Goal: Task Accomplishment & Management: Complete application form

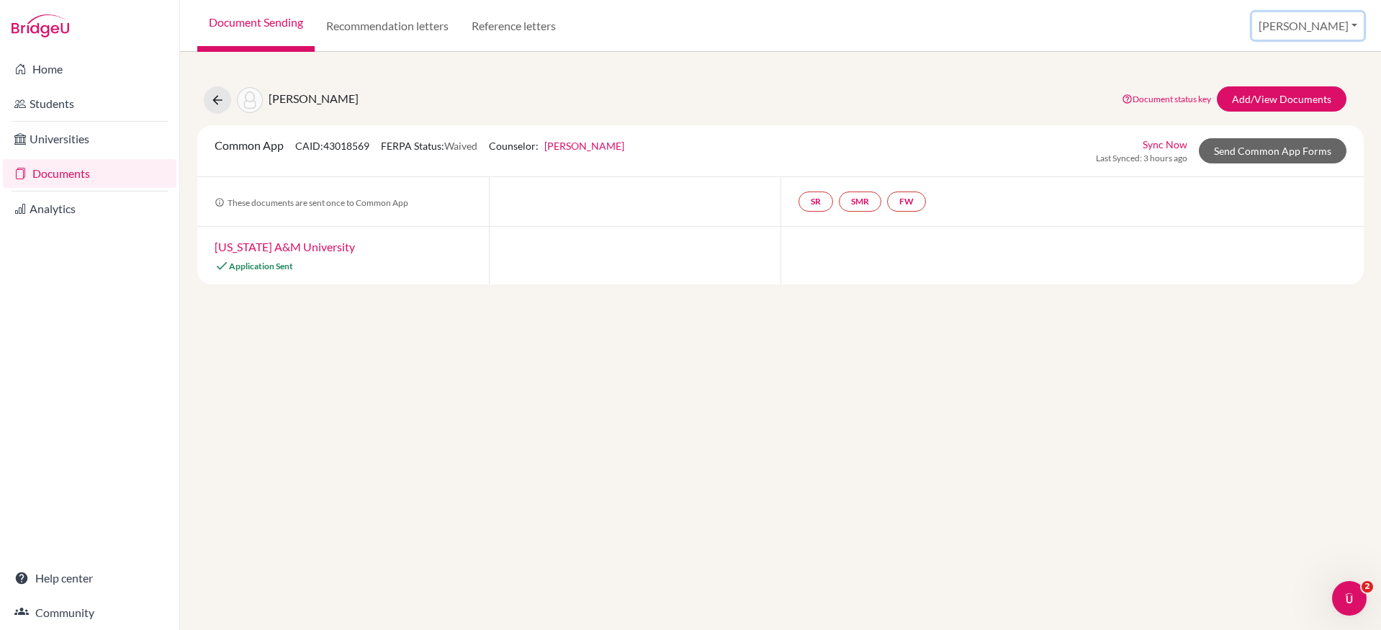
click at [1332, 21] on button "[PERSON_NAME]" at bounding box center [1308, 25] width 112 height 27
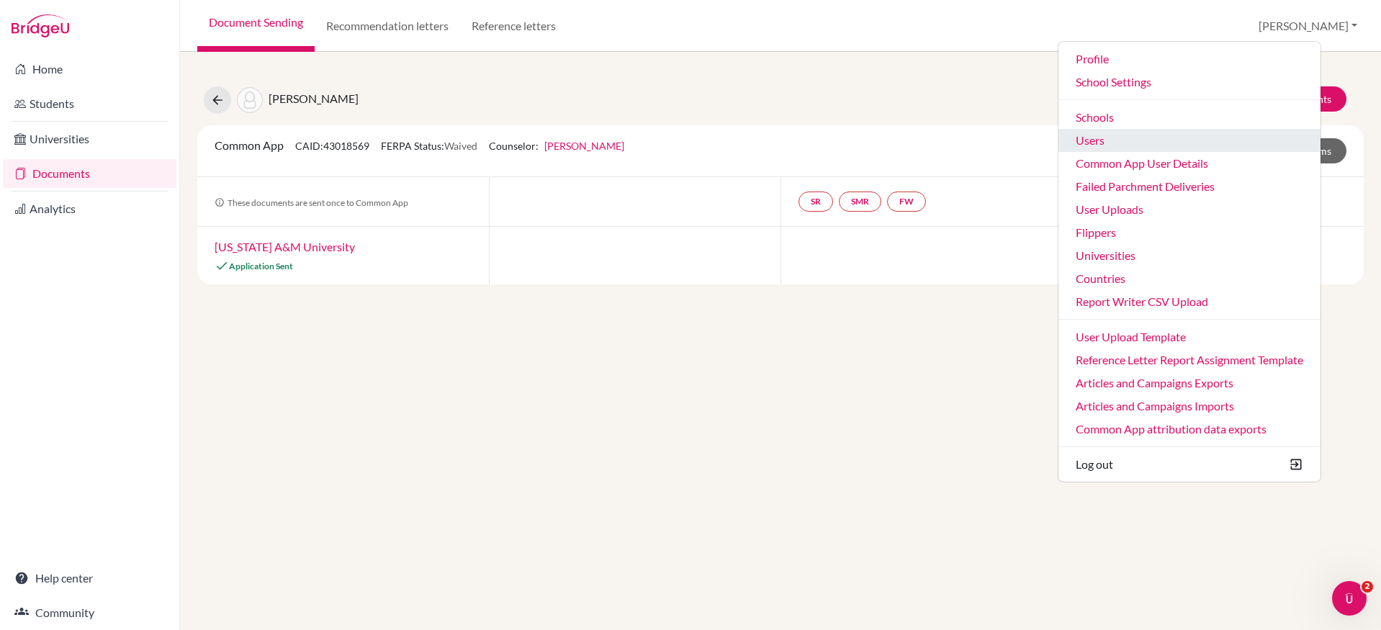
click at [1193, 146] on link "Users" at bounding box center [1189, 140] width 262 height 23
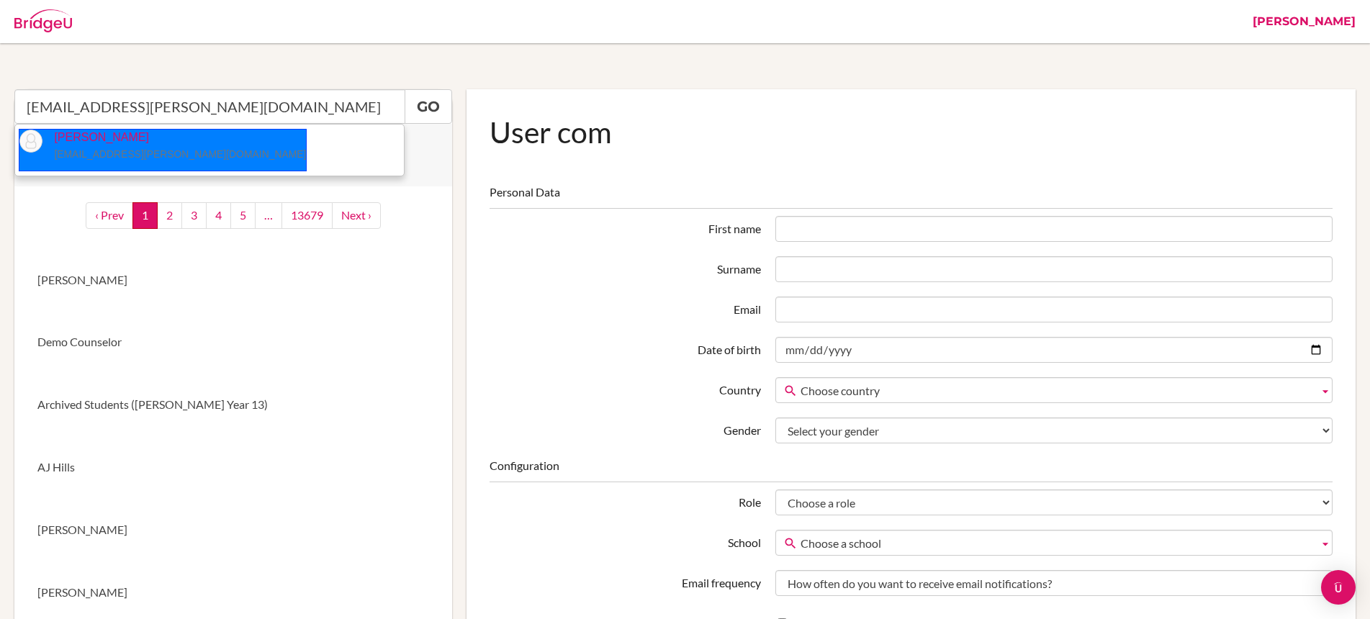
click at [90, 150] on small "[EMAIL_ADDRESS][PERSON_NAME][DOMAIN_NAME]" at bounding box center [180, 154] width 252 height 12
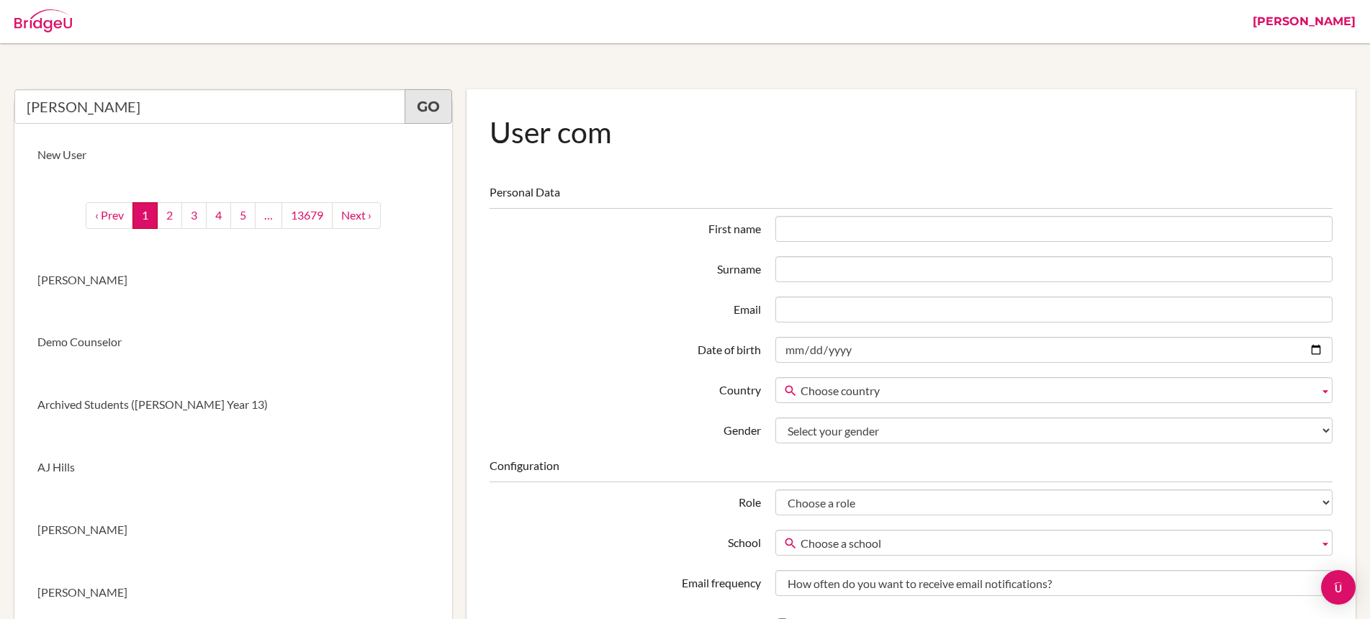
type input "Sarah Borgerding"
click at [417, 100] on link "Go" at bounding box center [429, 106] width 48 height 35
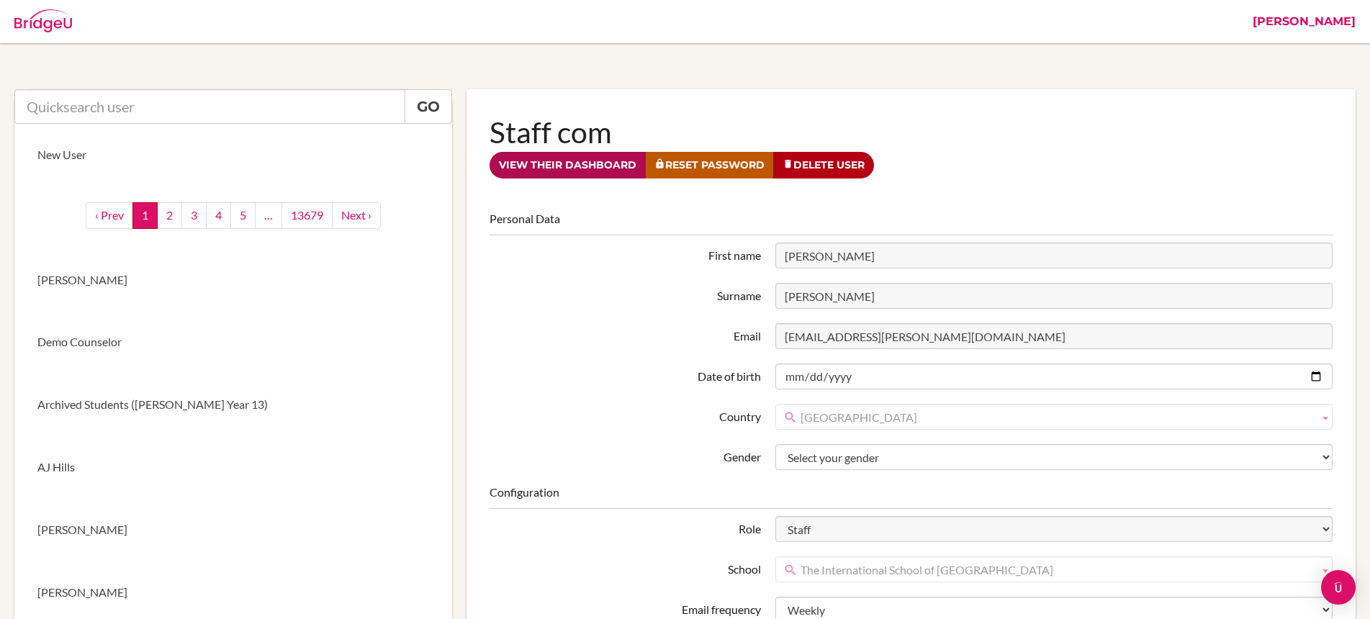
click at [584, 168] on link "View their dashboard" at bounding box center [568, 165] width 156 height 27
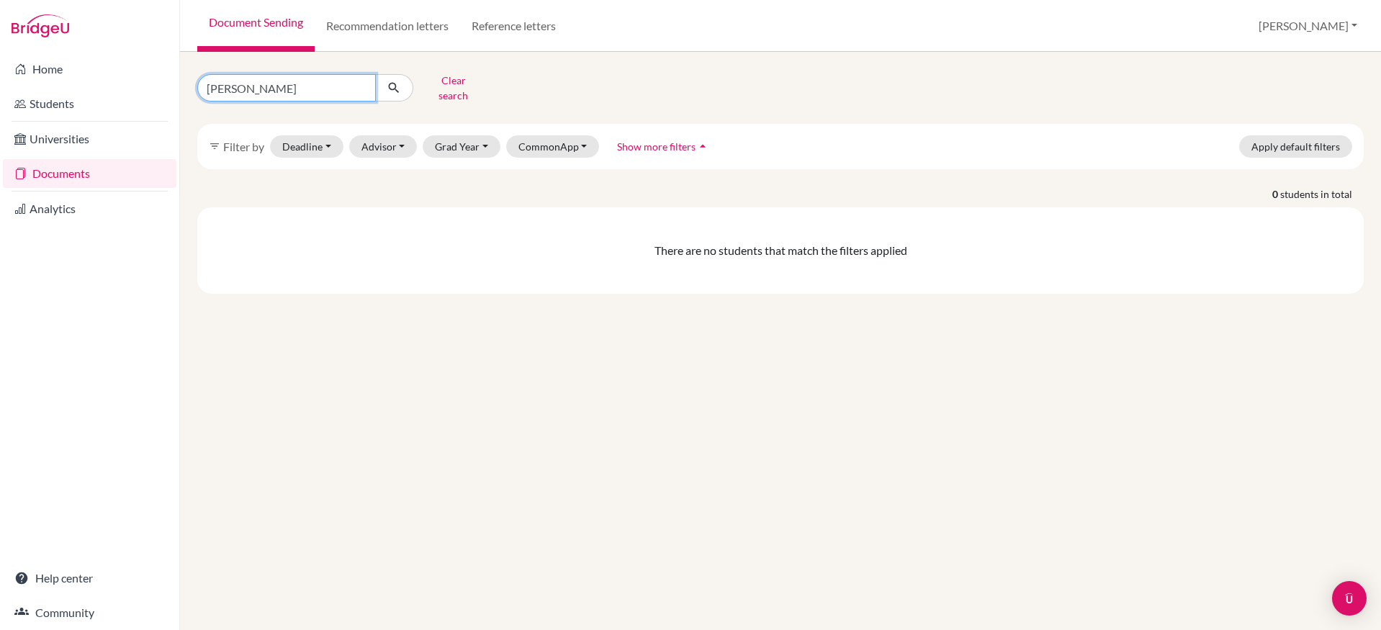
click at [361, 82] on input "Michaela Parsley" at bounding box center [286, 87] width 179 height 27
type input "alexander"
click button "submit" at bounding box center [394, 87] width 38 height 27
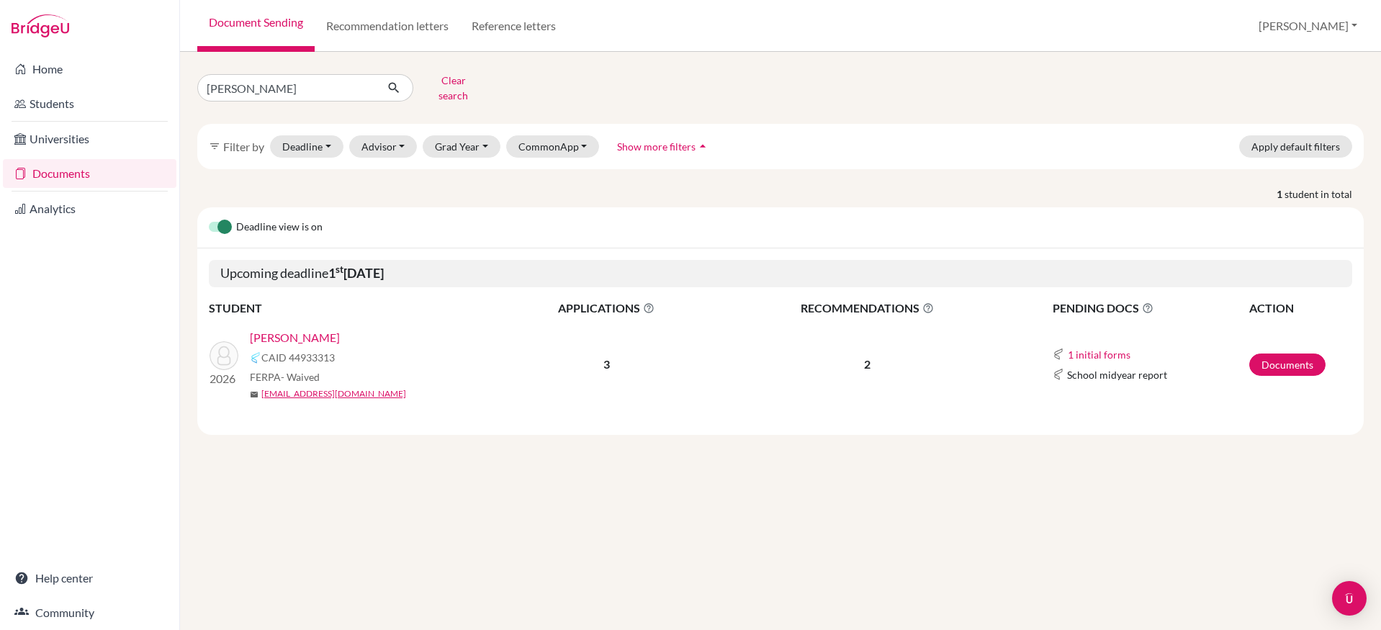
click at [340, 329] on link "Kirkham, Alexander" at bounding box center [295, 337] width 90 height 17
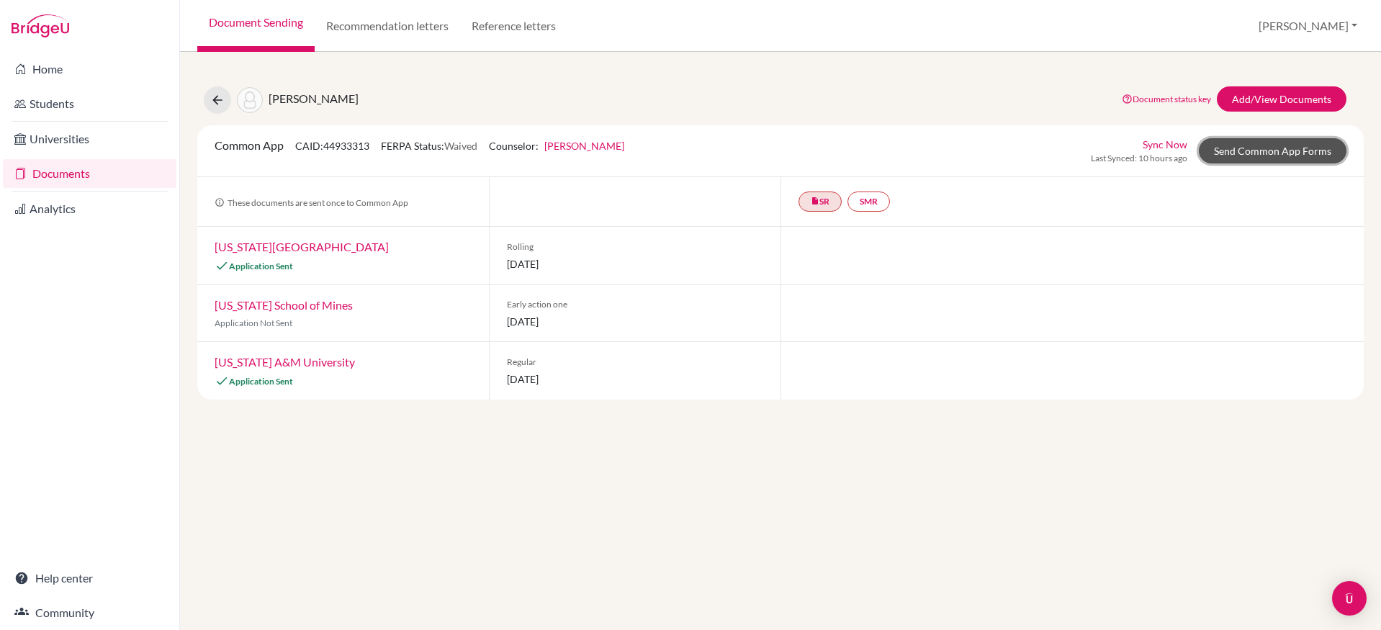
click at [1258, 150] on link "Send Common App Forms" at bounding box center [1273, 150] width 148 height 25
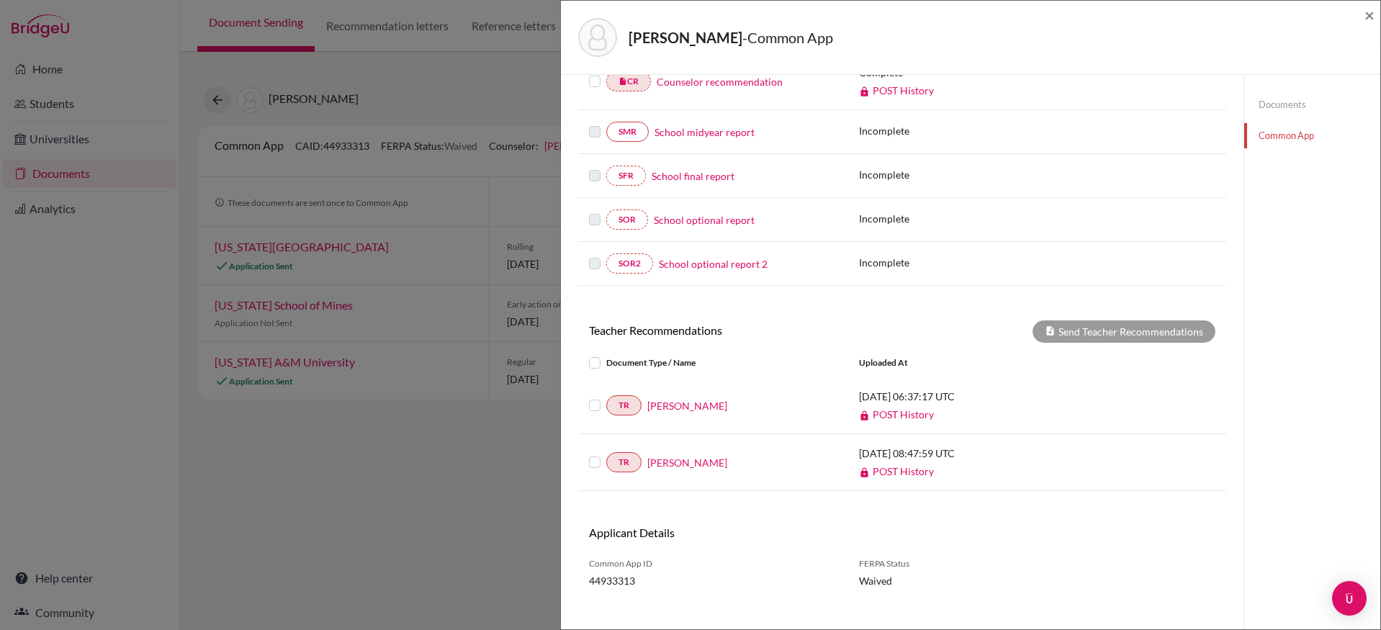
scroll to position [305, 0]
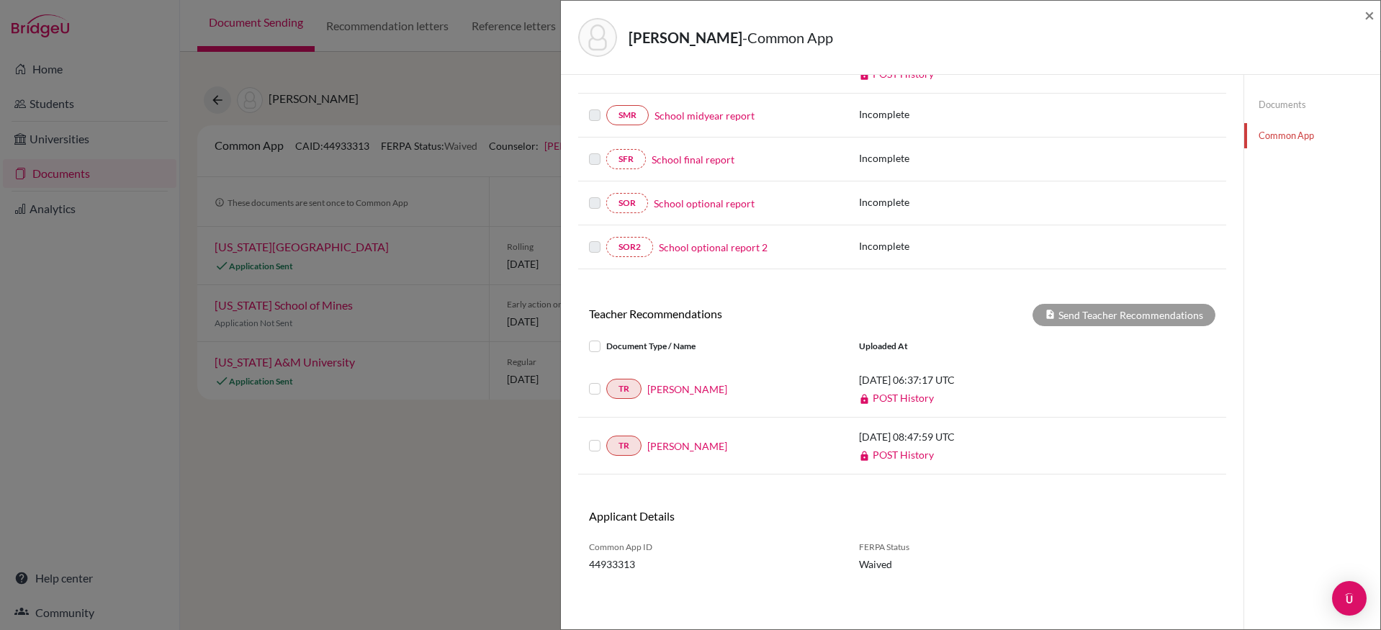
click at [606, 338] on label at bounding box center [606, 338] width 0 height 0
click at [0, 0] on input "checkbox" at bounding box center [0, 0] width 0 height 0
click at [1145, 312] on button "Send Teacher Recommendations" at bounding box center [1123, 315] width 183 height 22
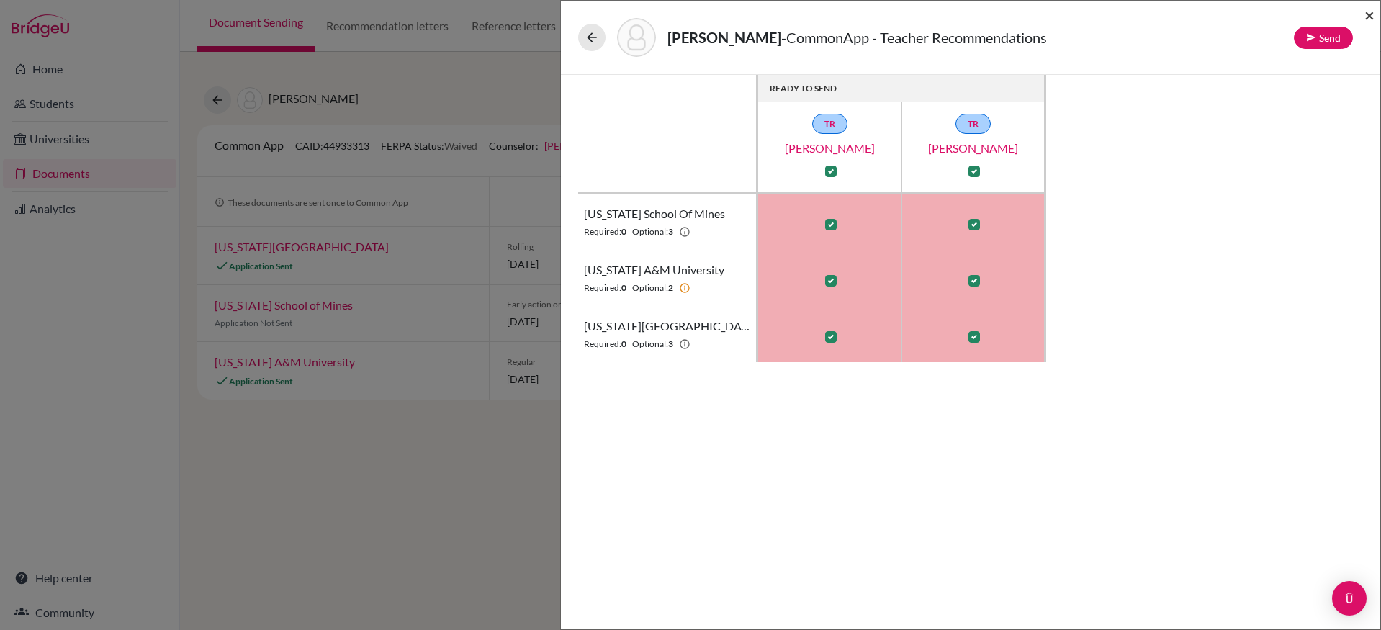
click at [1372, 19] on span "×" at bounding box center [1369, 14] width 10 height 21
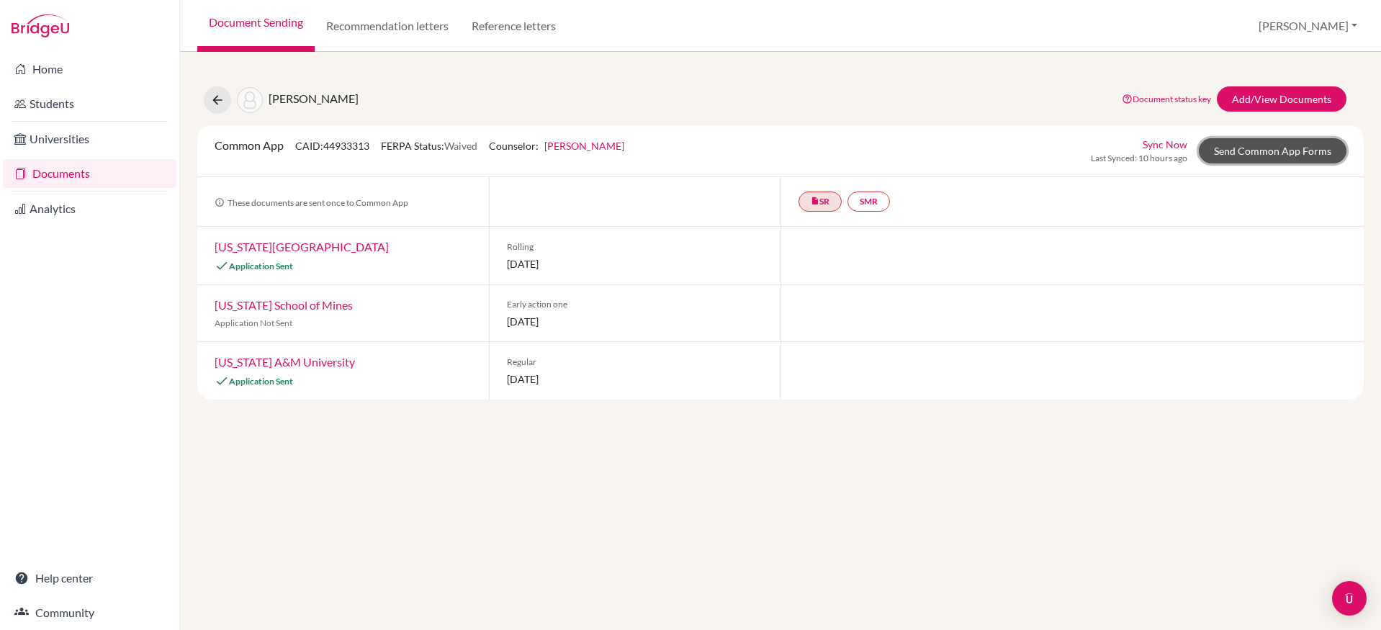
click at [1256, 150] on link "Send Common App Forms" at bounding box center [1273, 150] width 148 height 25
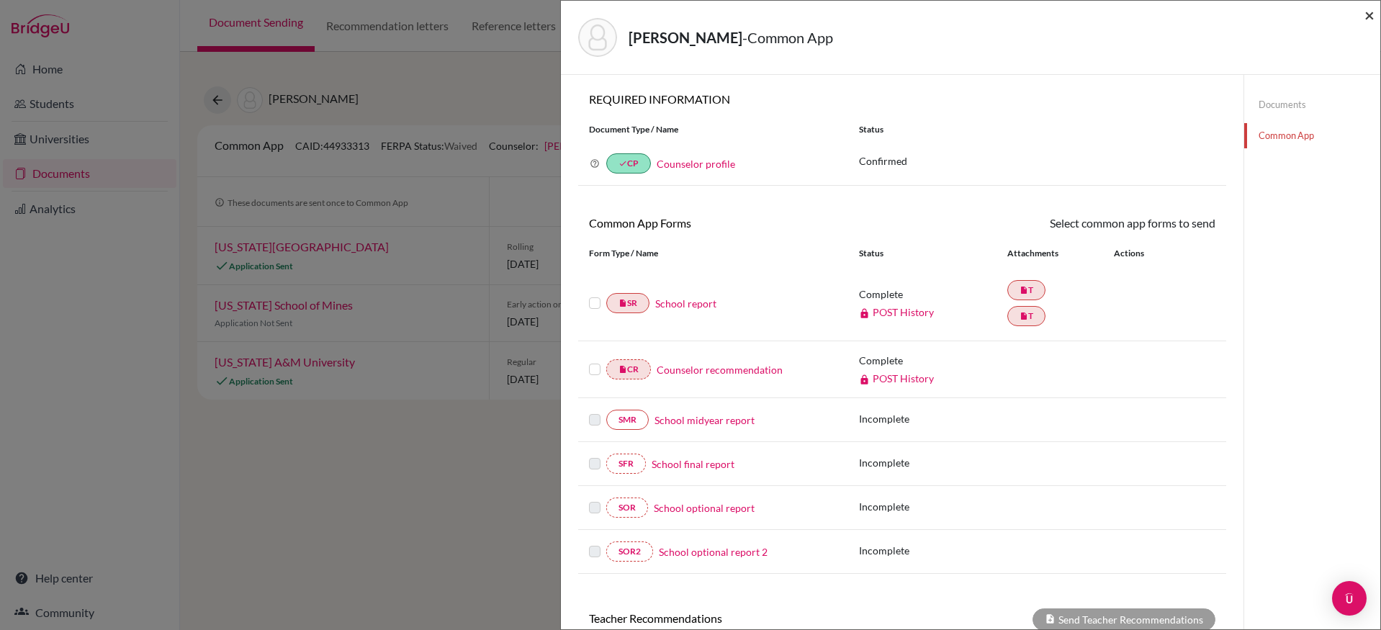
click at [1369, 14] on span "×" at bounding box center [1369, 14] width 10 height 21
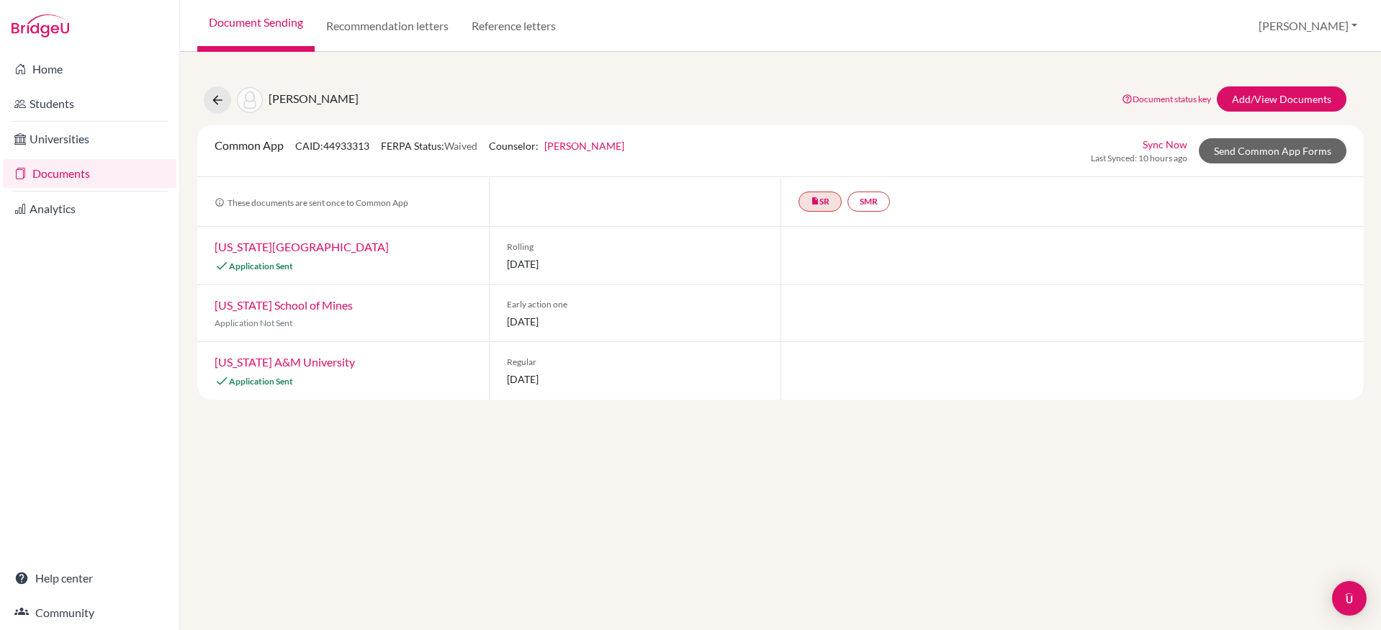
drag, startPoint x: 326, startPoint y: 146, endPoint x: 368, endPoint y: 143, distance: 41.9
click at [368, 143] on span "CAID: 44933313" at bounding box center [332, 146] width 74 height 12
drag, startPoint x: 372, startPoint y: 145, endPoint x: 328, endPoint y: 147, distance: 43.9
click at [328, 147] on span "CAID: 44933313" at bounding box center [332, 146] width 74 height 12
copy span "44933313"
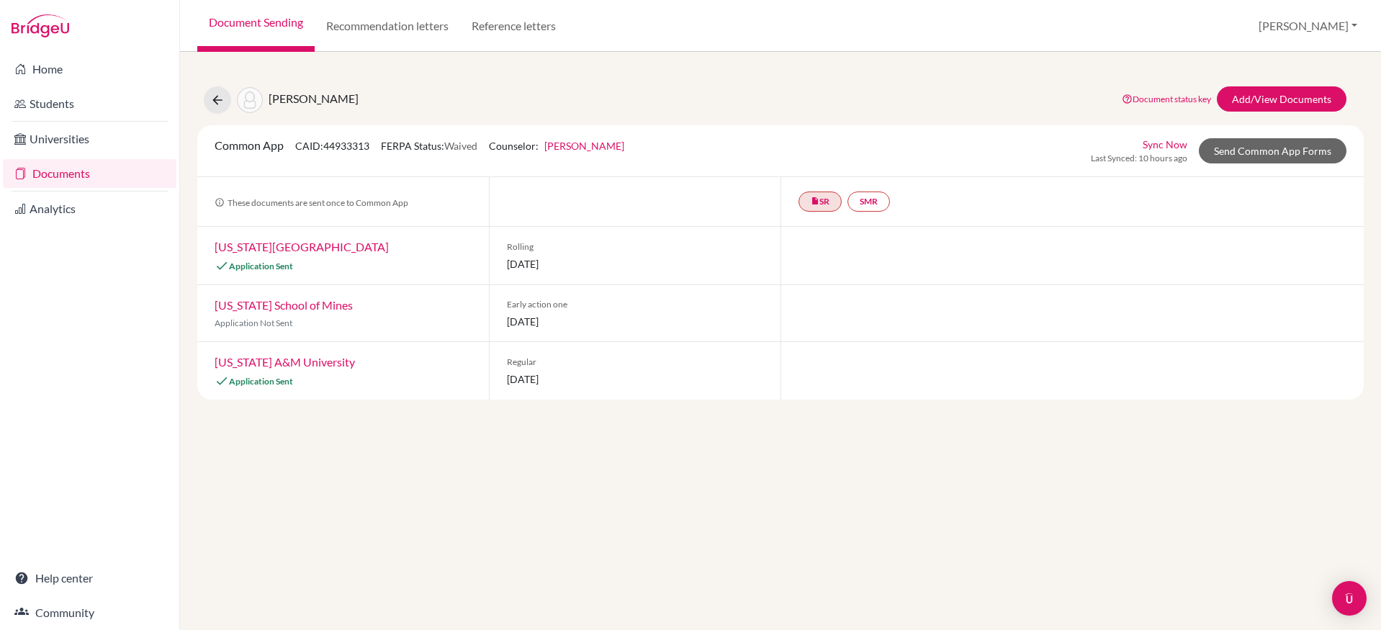
click at [710, 141] on div "Common App CAID: 44933313 FERPA Status: Waived Counselor: Sarah Borgerding Firs…" at bounding box center [780, 151] width 1153 height 28
drag, startPoint x: 458, startPoint y: 146, endPoint x: 481, endPoint y: 145, distance: 23.1
click at [477, 145] on span "Waived" at bounding box center [460, 146] width 33 height 12
click at [672, 148] on div "Common App CAID: 44933313 FERPA Status: Waived Counselor: Sarah Borgerding Firs…" at bounding box center [780, 151] width 1153 height 28
click at [1235, 155] on link "Send Common App Forms" at bounding box center [1273, 150] width 148 height 25
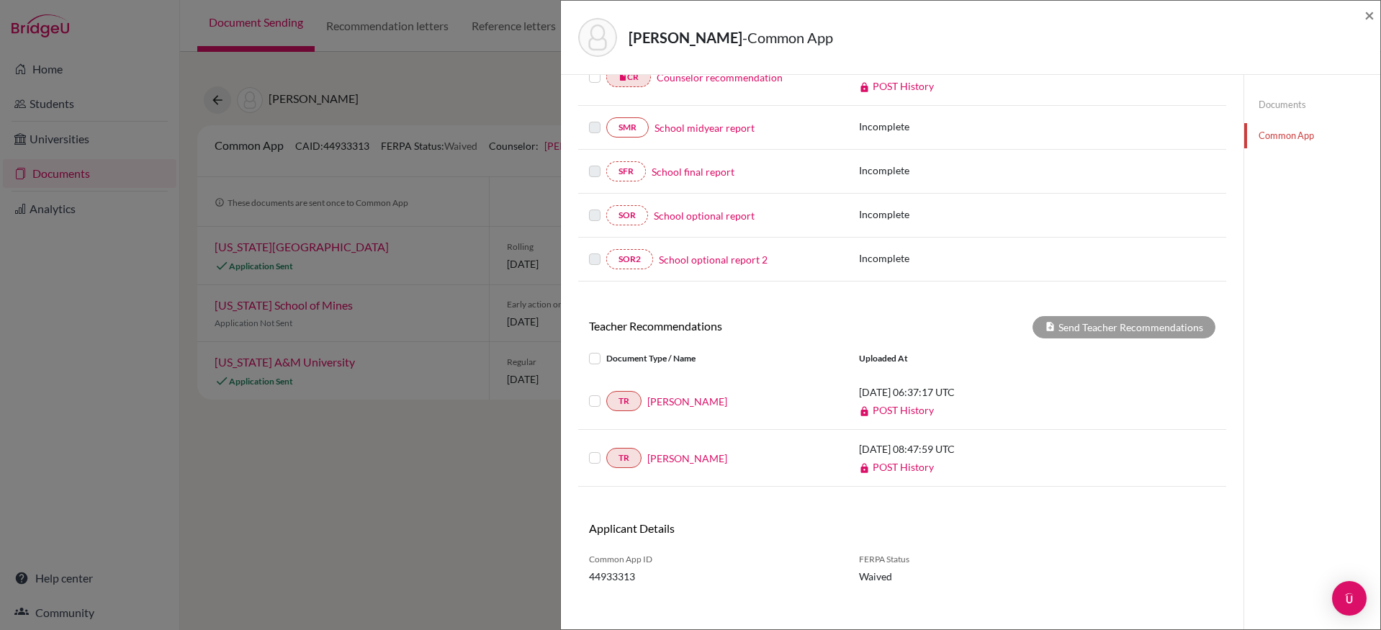
scroll to position [305, 0]
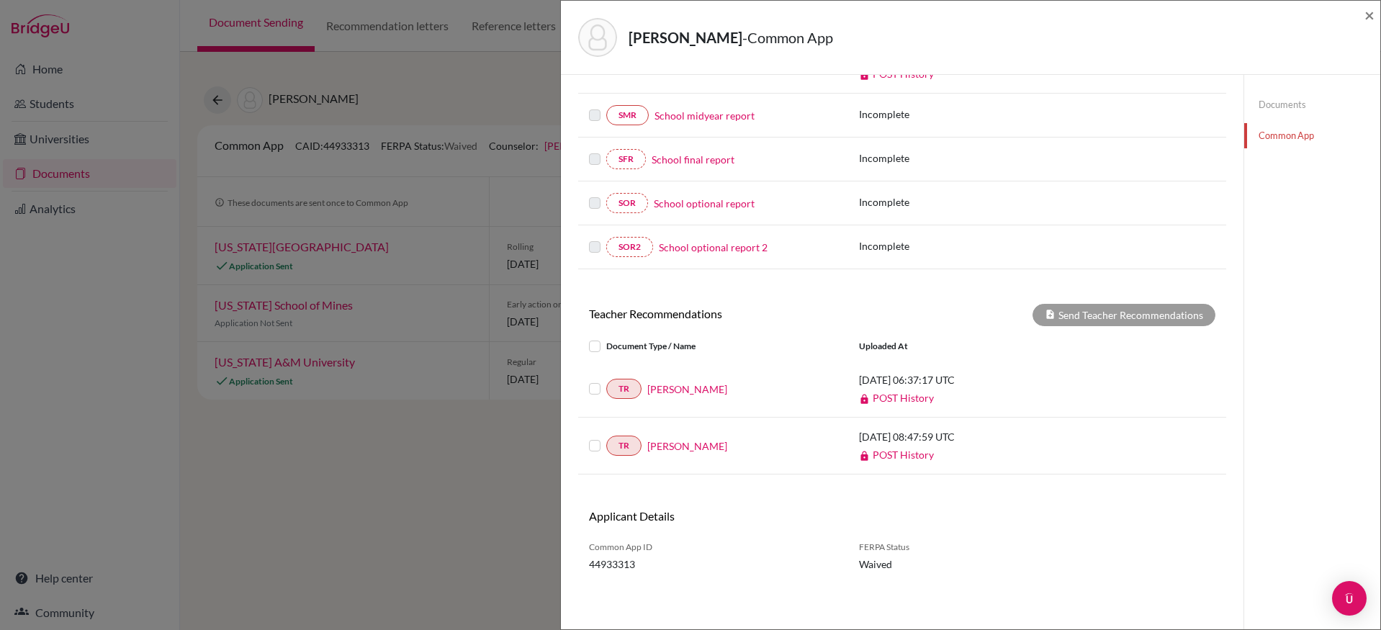
click at [606, 380] on label at bounding box center [606, 380] width 0 height 0
click at [0, 0] on input "checkbox" at bounding box center [0, 0] width 0 height 0
click at [606, 437] on label at bounding box center [606, 437] width 0 height 0
click at [0, 0] on input "checkbox" at bounding box center [0, 0] width 0 height 0
click at [1075, 314] on button "Send Teacher Recommendations" at bounding box center [1123, 315] width 183 height 22
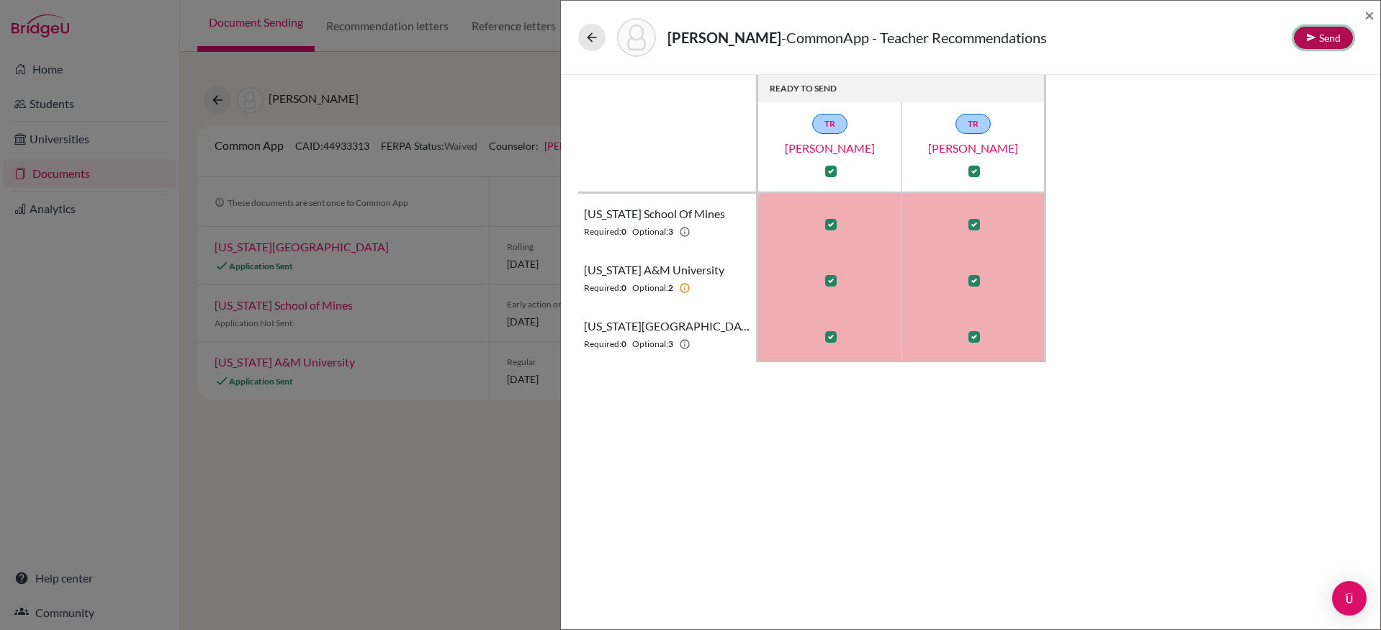
click at [1327, 37] on button "Send" at bounding box center [1323, 38] width 59 height 22
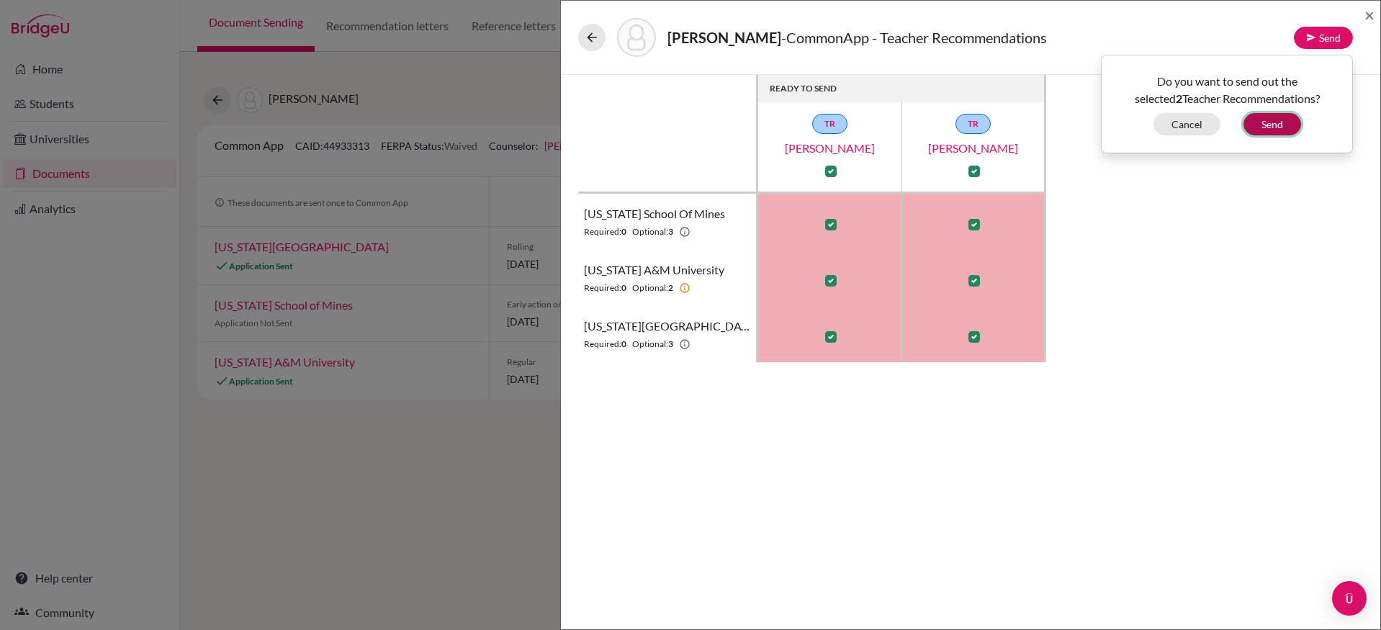
click at [1295, 130] on button "Send" at bounding box center [1272, 124] width 58 height 22
checkbox input "false"
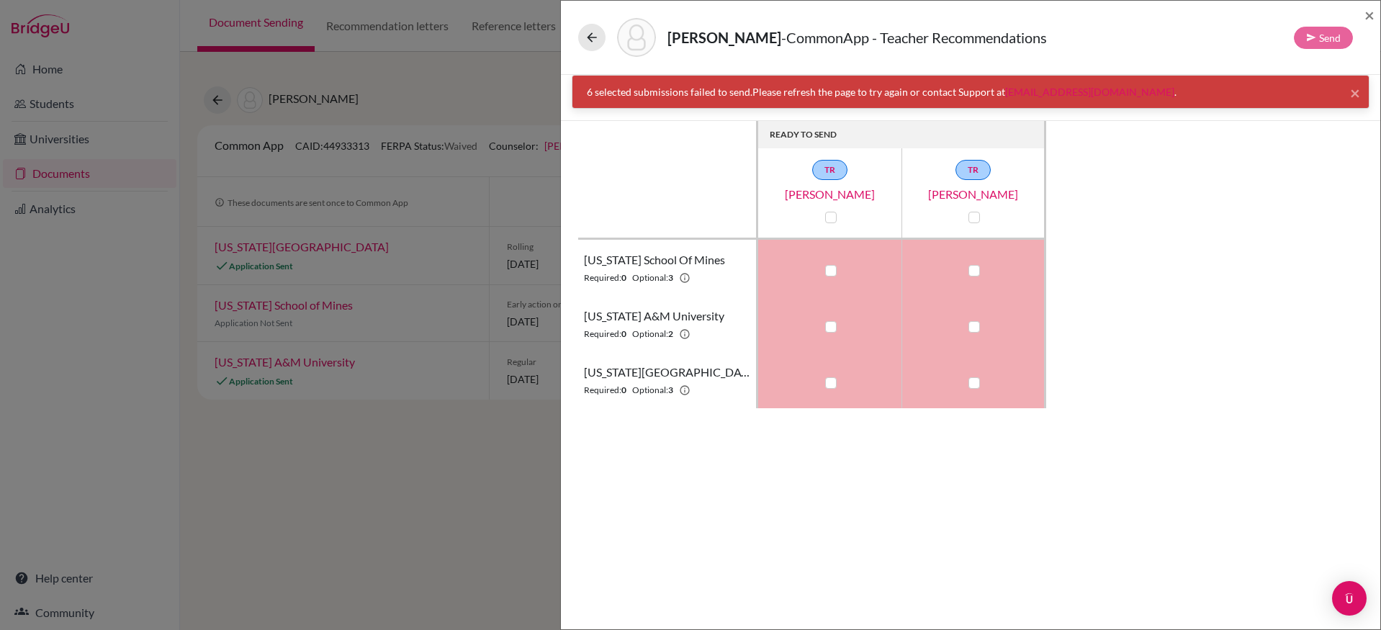
click at [1055, 91] on link "hi@bridge-u.com" at bounding box center [1089, 92] width 169 height 12
click at [1372, 8] on span "×" at bounding box center [1369, 14] width 10 height 21
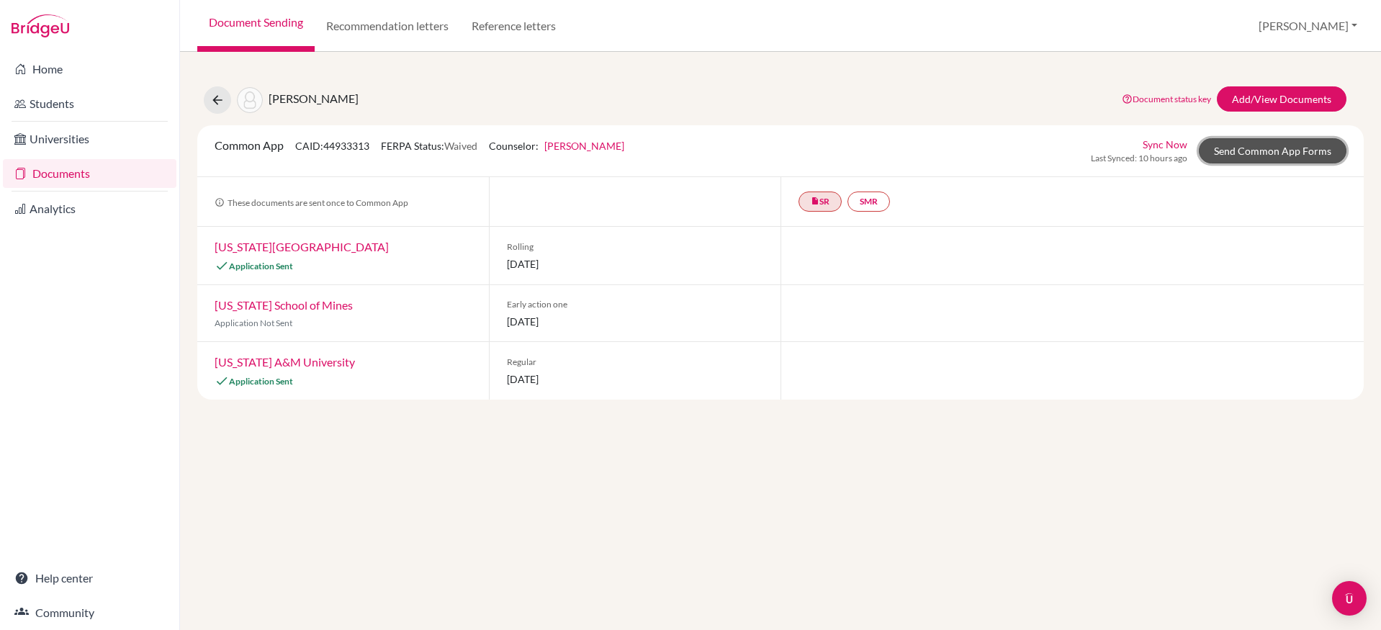
click at [1251, 151] on link "Send Common App Forms" at bounding box center [1273, 150] width 148 height 25
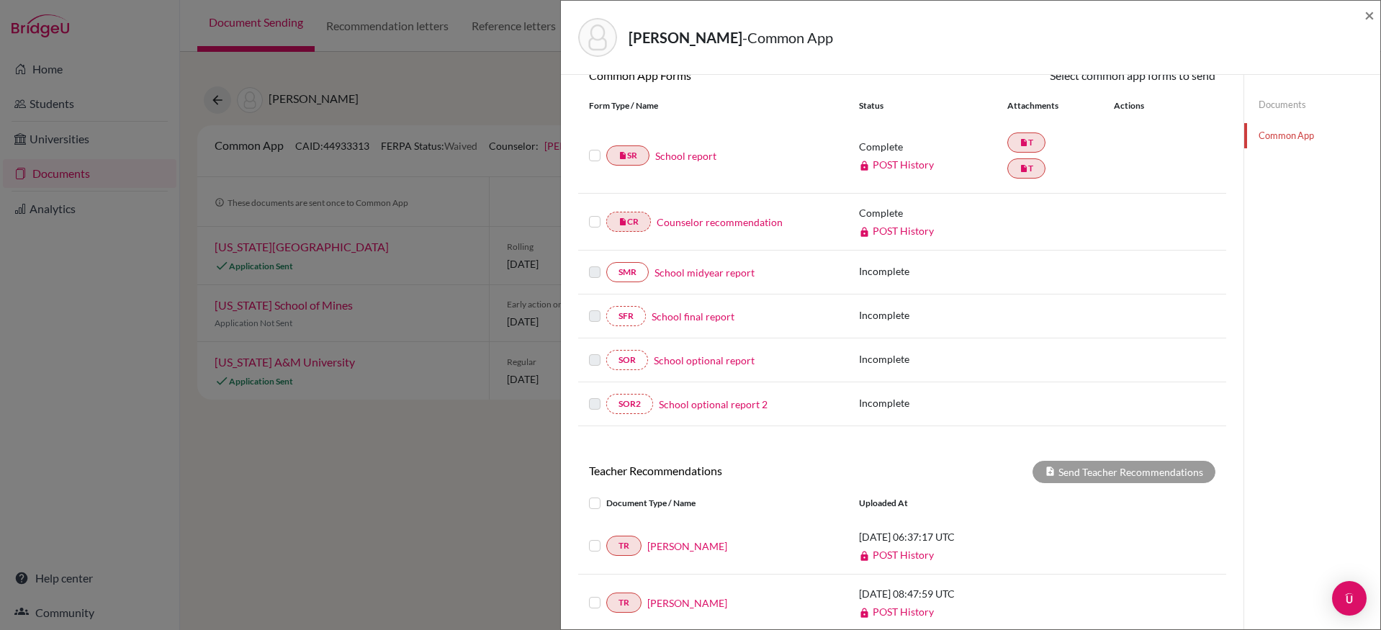
scroll to position [305, 0]
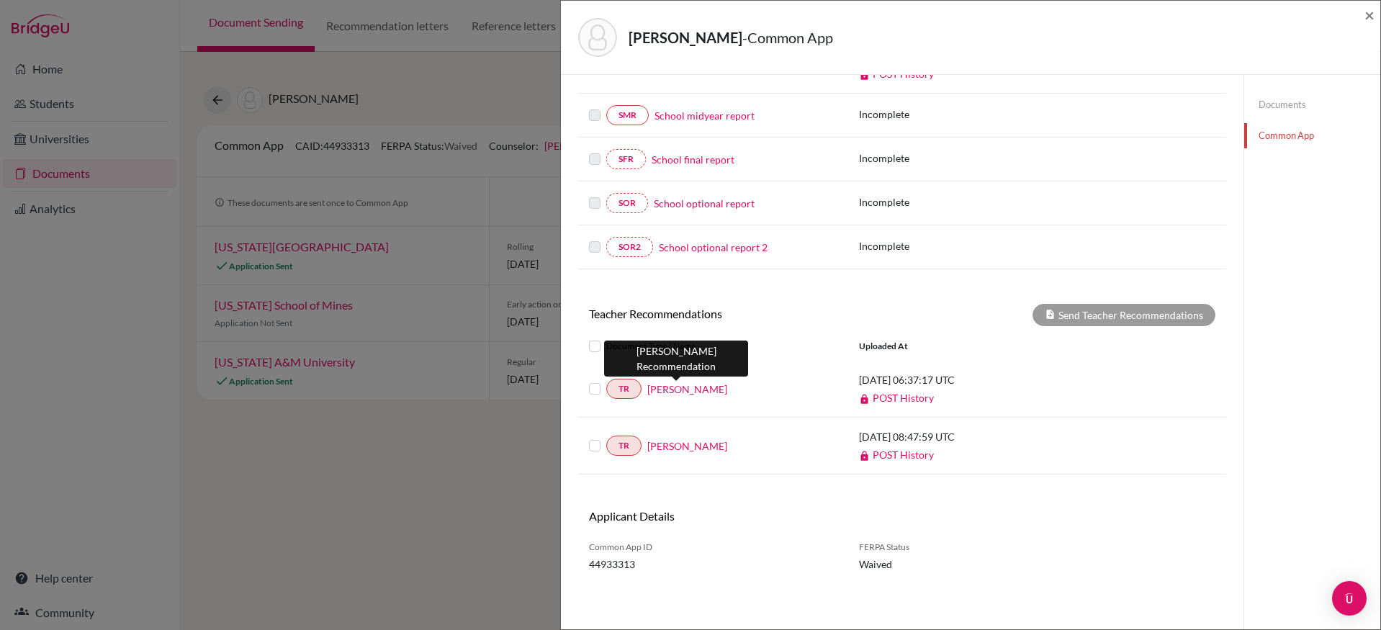
click at [680, 390] on link "Nicola Scales" at bounding box center [687, 389] width 80 height 15
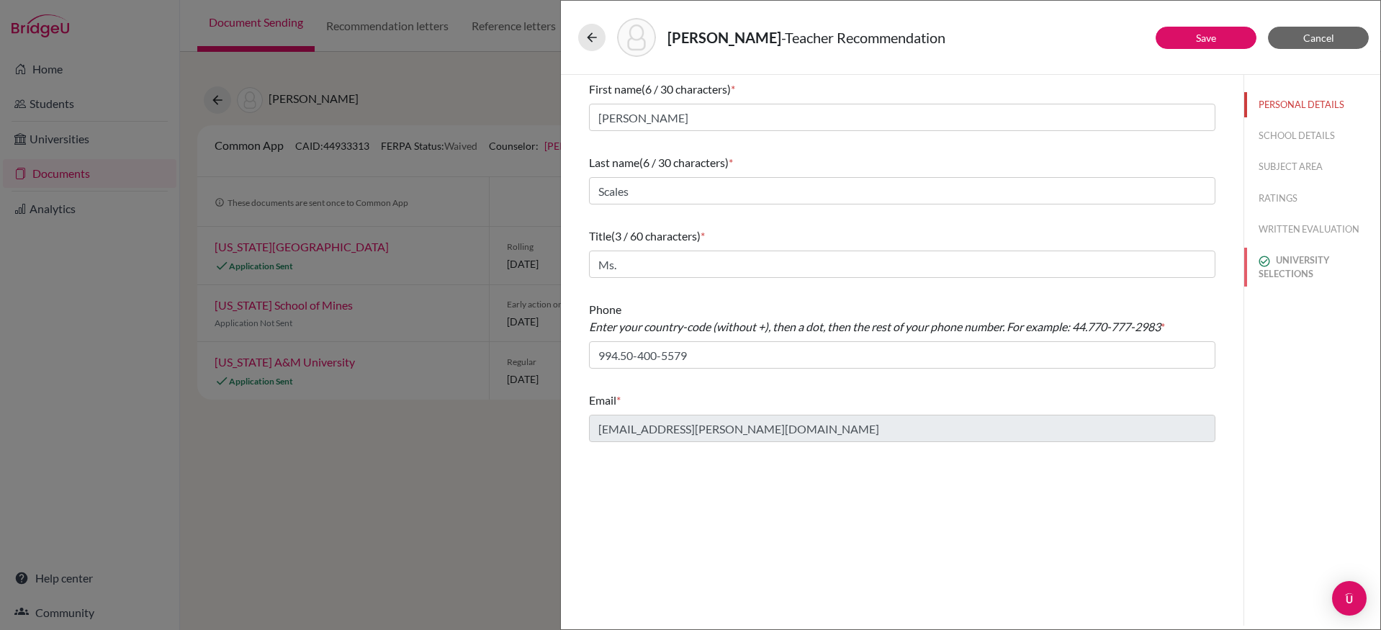
click at [1285, 275] on button "UNIVERSITY SELECTIONS" at bounding box center [1312, 267] width 136 height 39
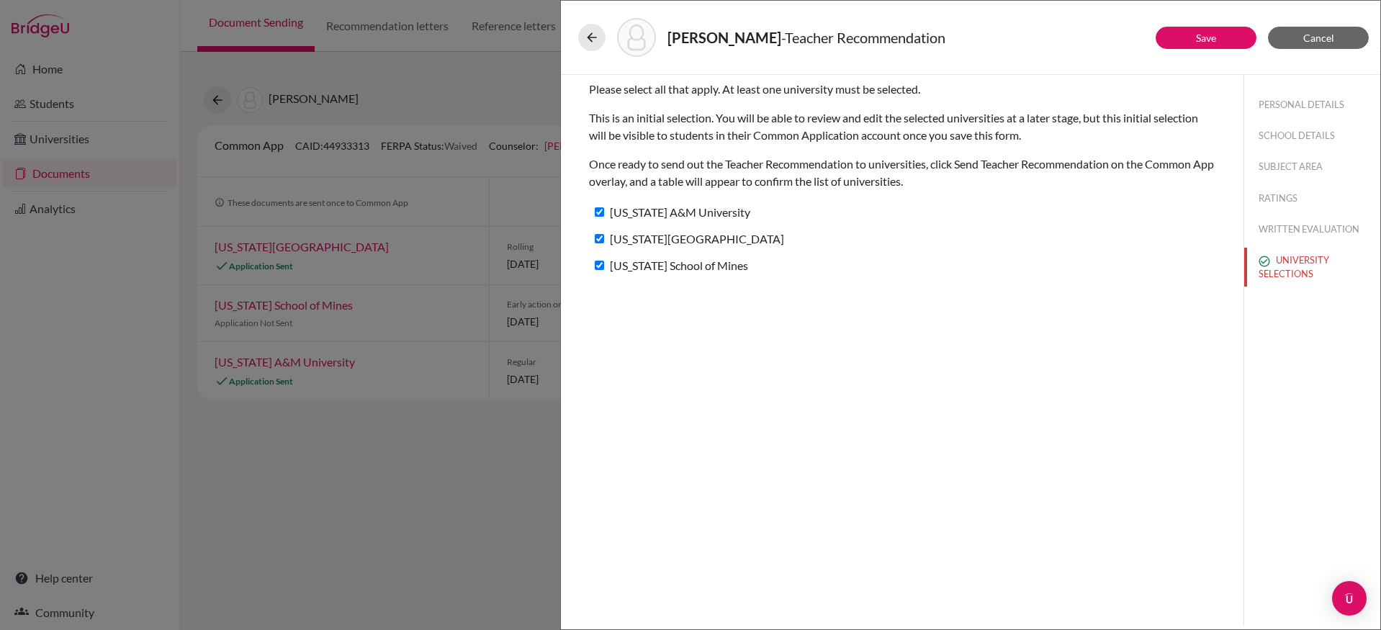
click at [1297, 53] on div "Kirkham, Alexander - Teacher Recommendation" at bounding box center [970, 37] width 785 height 39
click at [1297, 47] on button "Cancel" at bounding box center [1318, 38] width 101 height 22
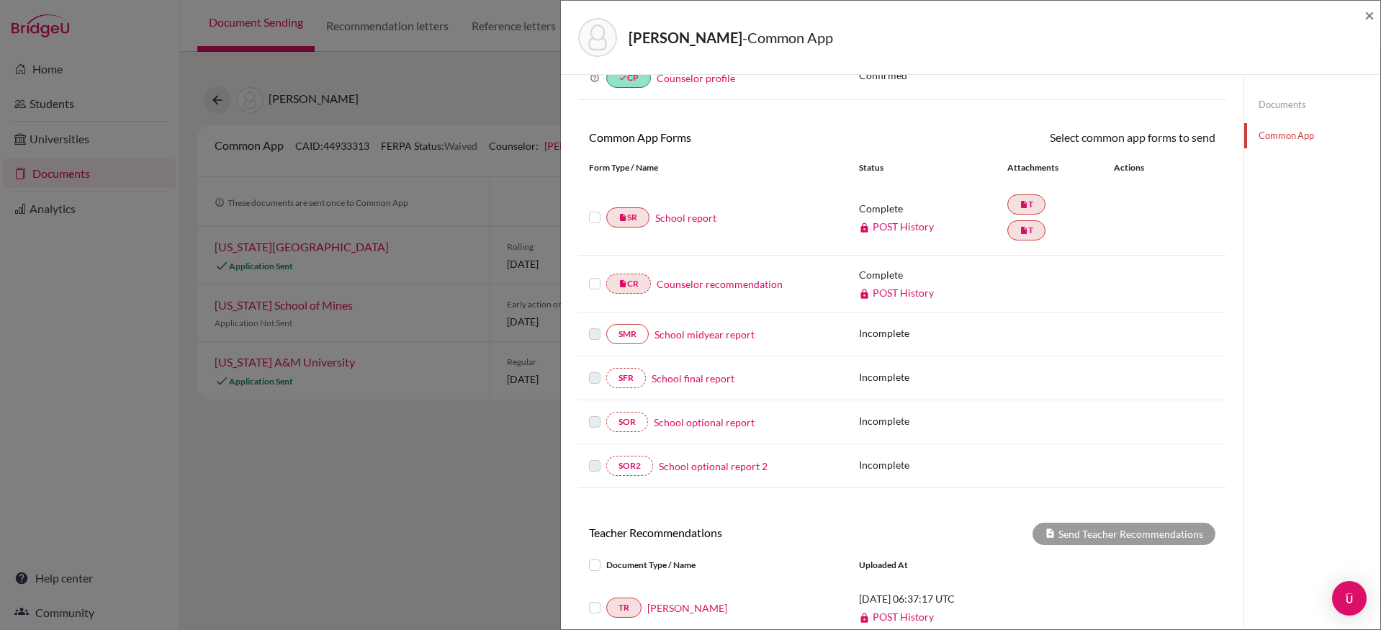
scroll to position [305, 0]
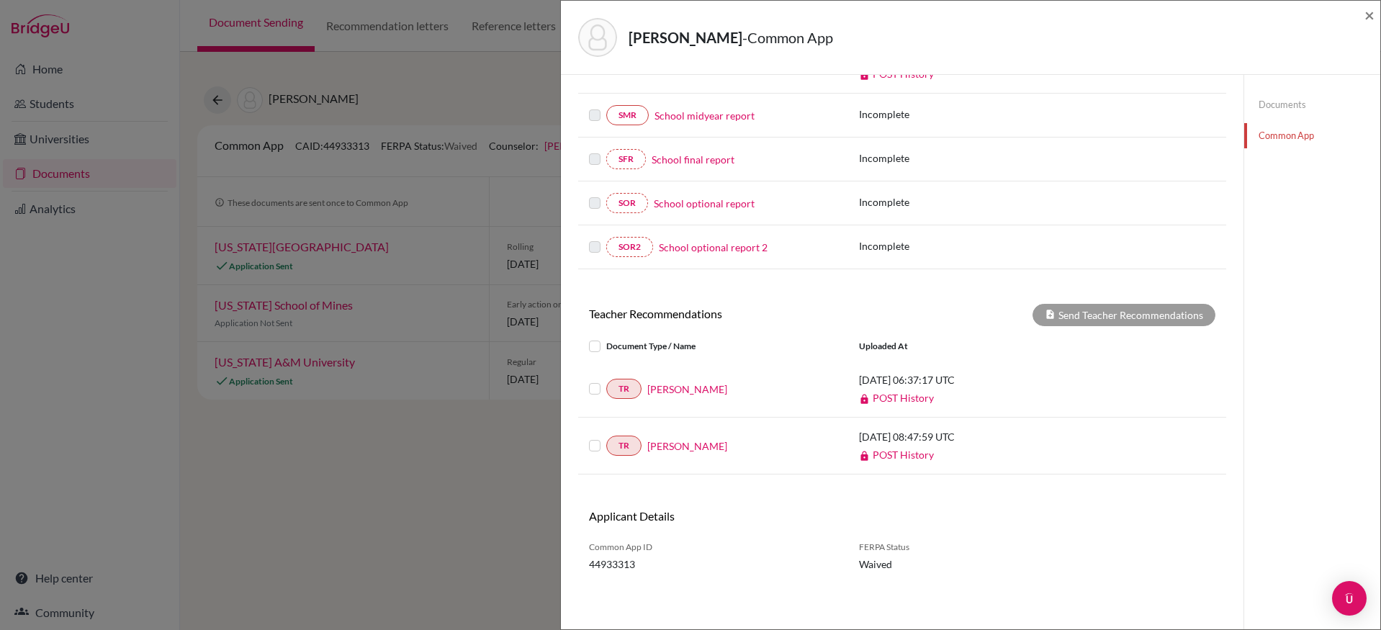
click at [606, 437] on label at bounding box center [606, 437] width 0 height 0
click at [0, 0] on input "checkbox" at bounding box center [0, 0] width 0 height 0
click at [1103, 318] on button "Send Teacher Recommendations" at bounding box center [1123, 315] width 183 height 22
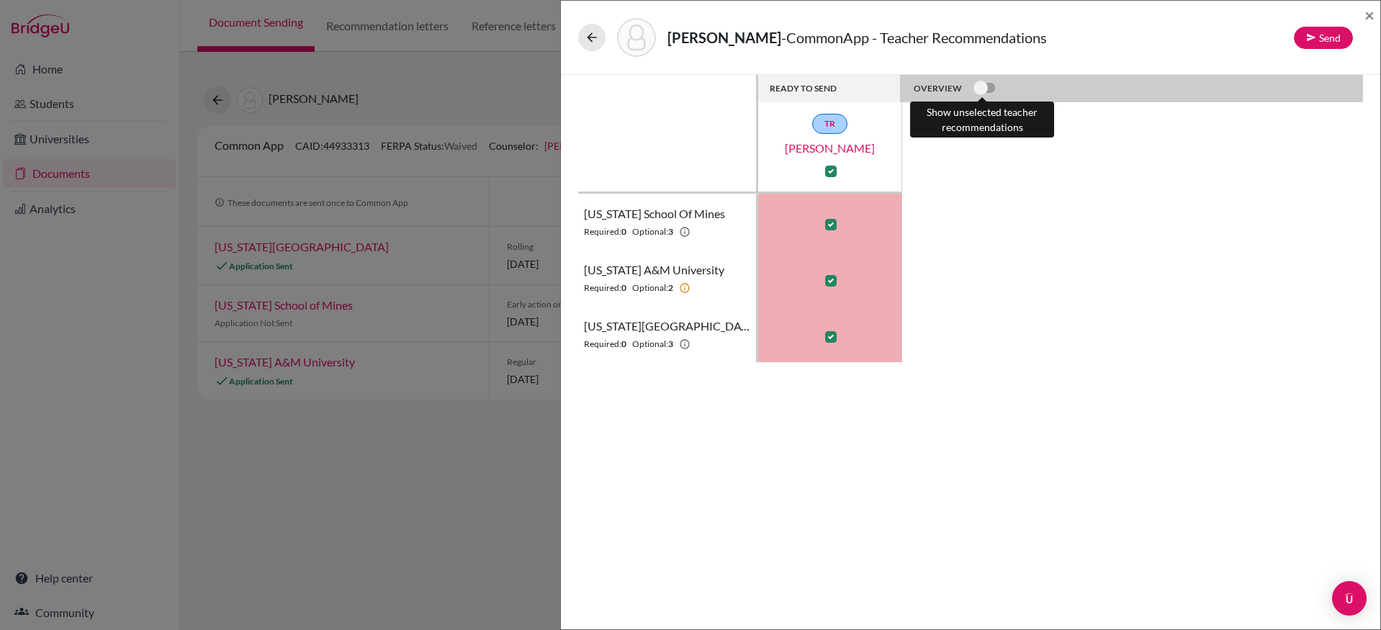
click at [973, 80] on label at bounding box center [973, 80] width 0 height 0
click at [978, 84] on input "checkbox" at bounding box center [979, 87] width 12 height 14
checkbox input "true"
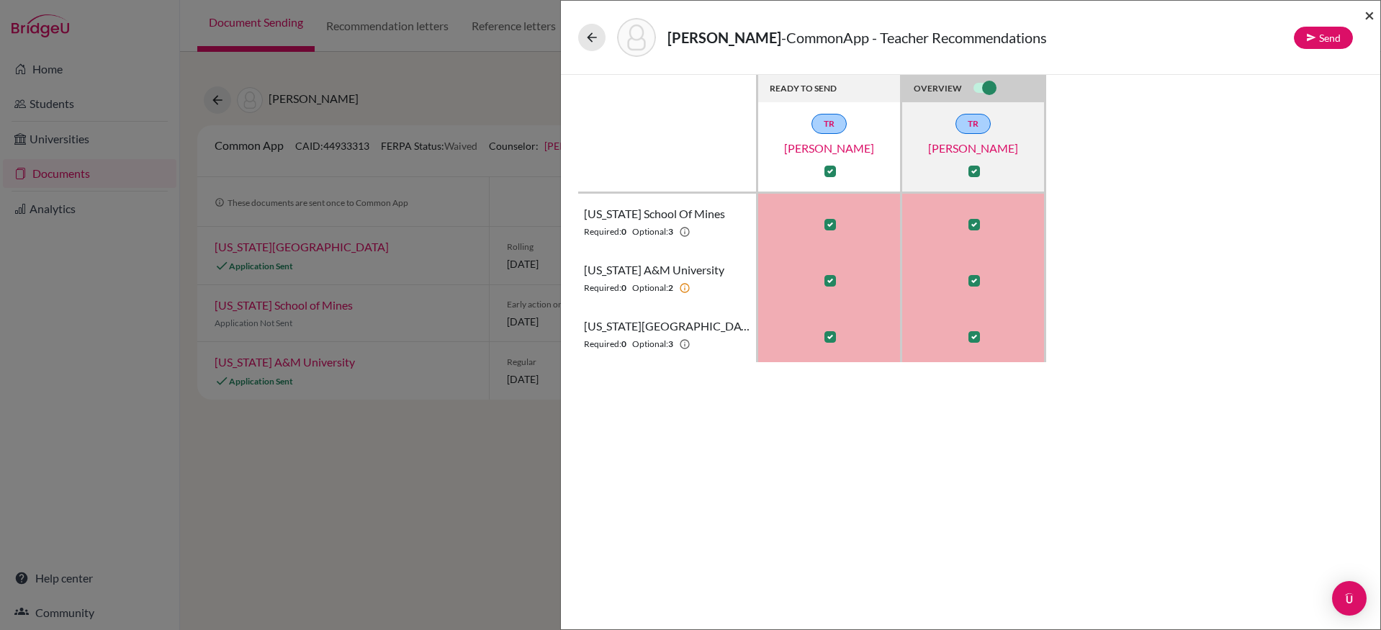
click at [1364, 14] on span "×" at bounding box center [1369, 14] width 10 height 21
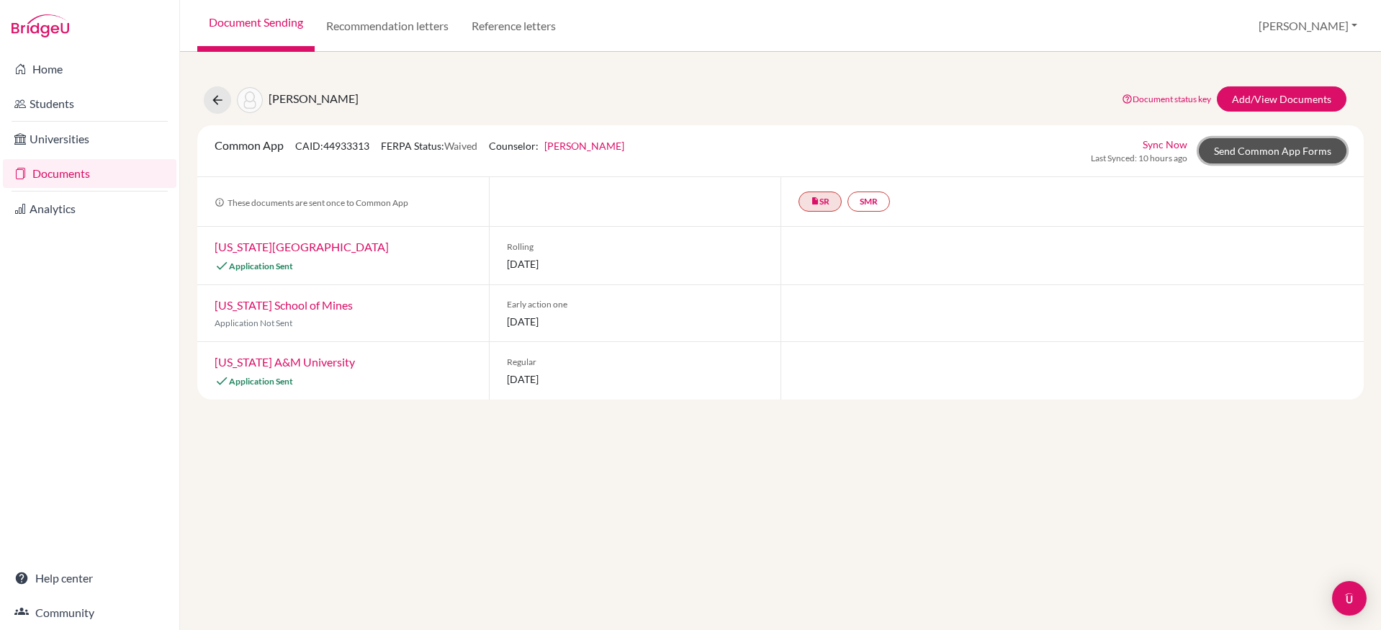
click at [1238, 152] on link "Send Common App Forms" at bounding box center [1273, 150] width 148 height 25
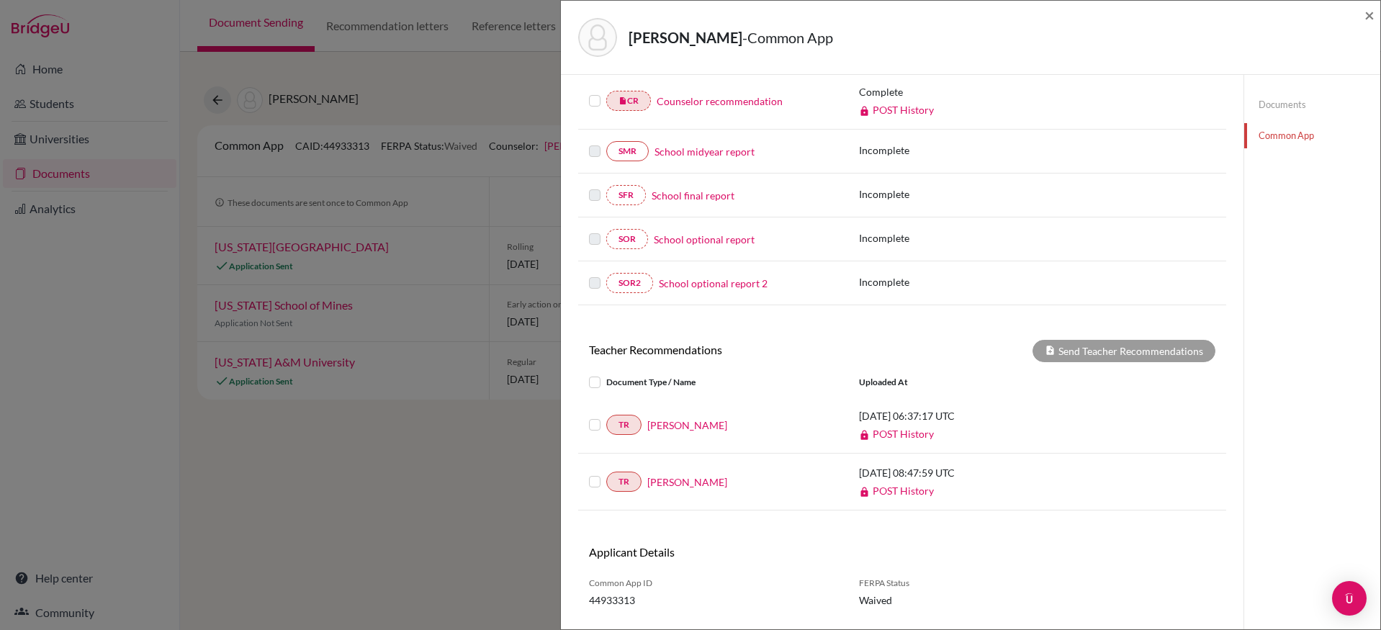
scroll to position [305, 0]
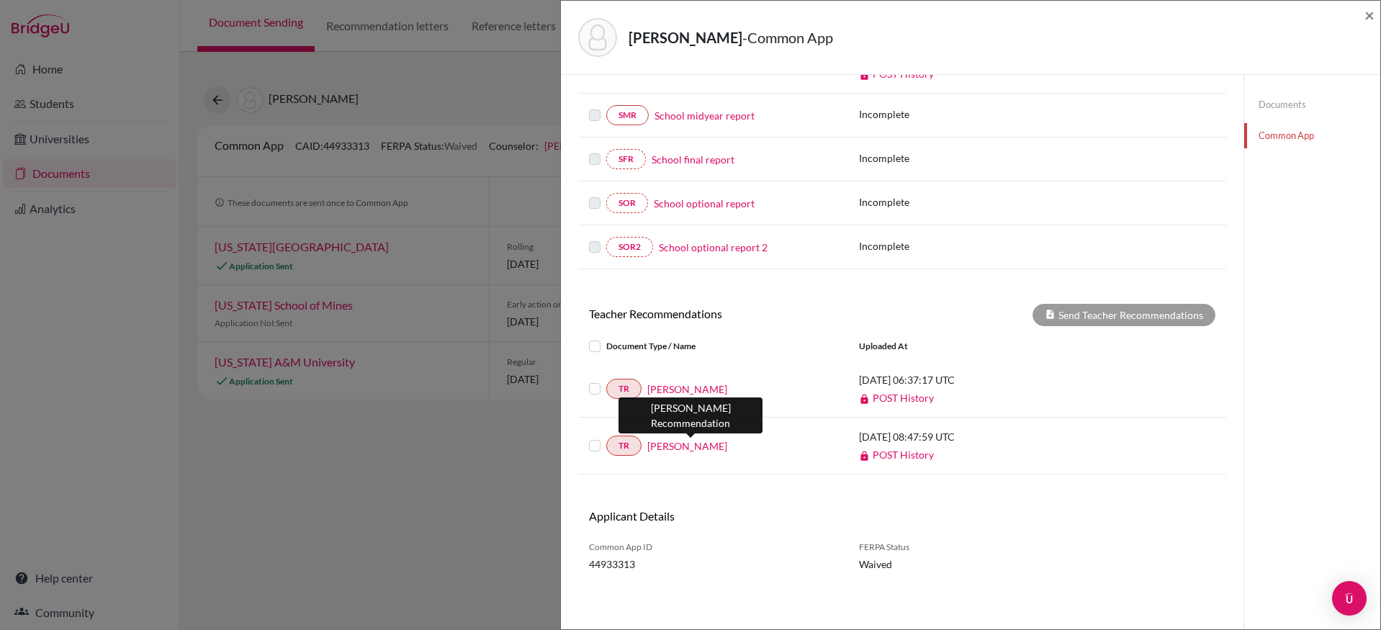
click at [701, 450] on link "Mariamma Mathew" at bounding box center [687, 445] width 80 height 15
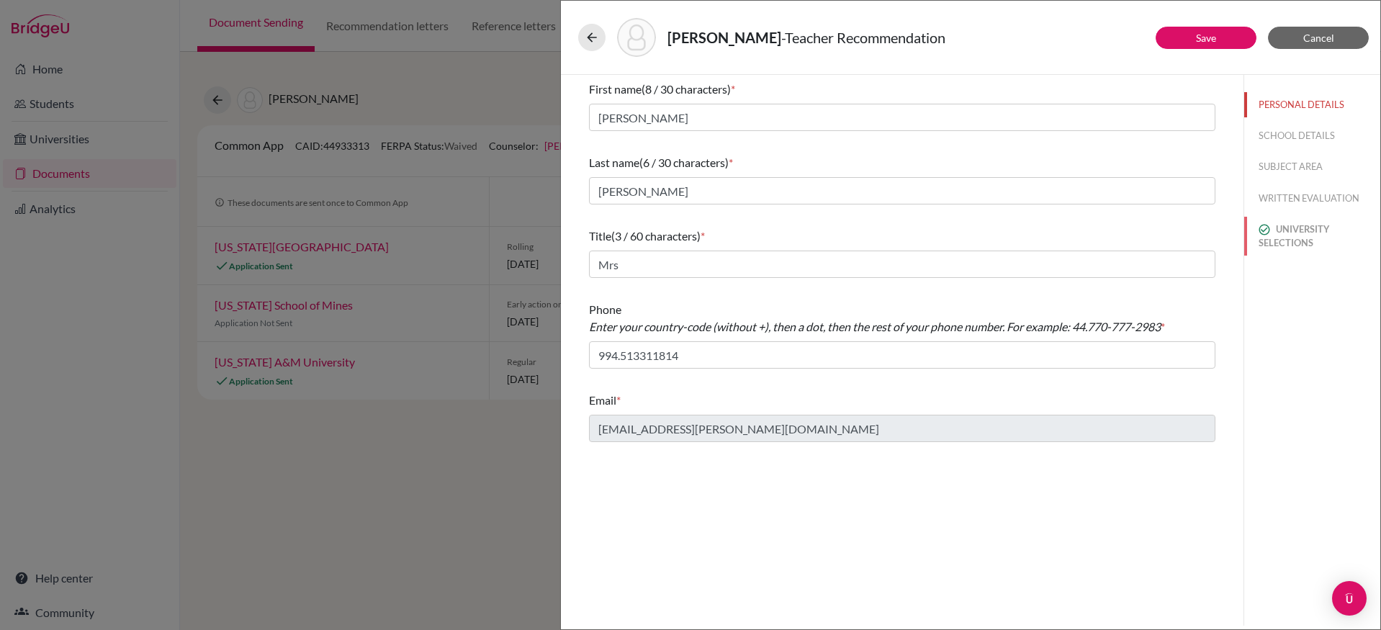
click at [1284, 236] on button "UNIVERSITY SELECTIONS" at bounding box center [1312, 236] width 136 height 39
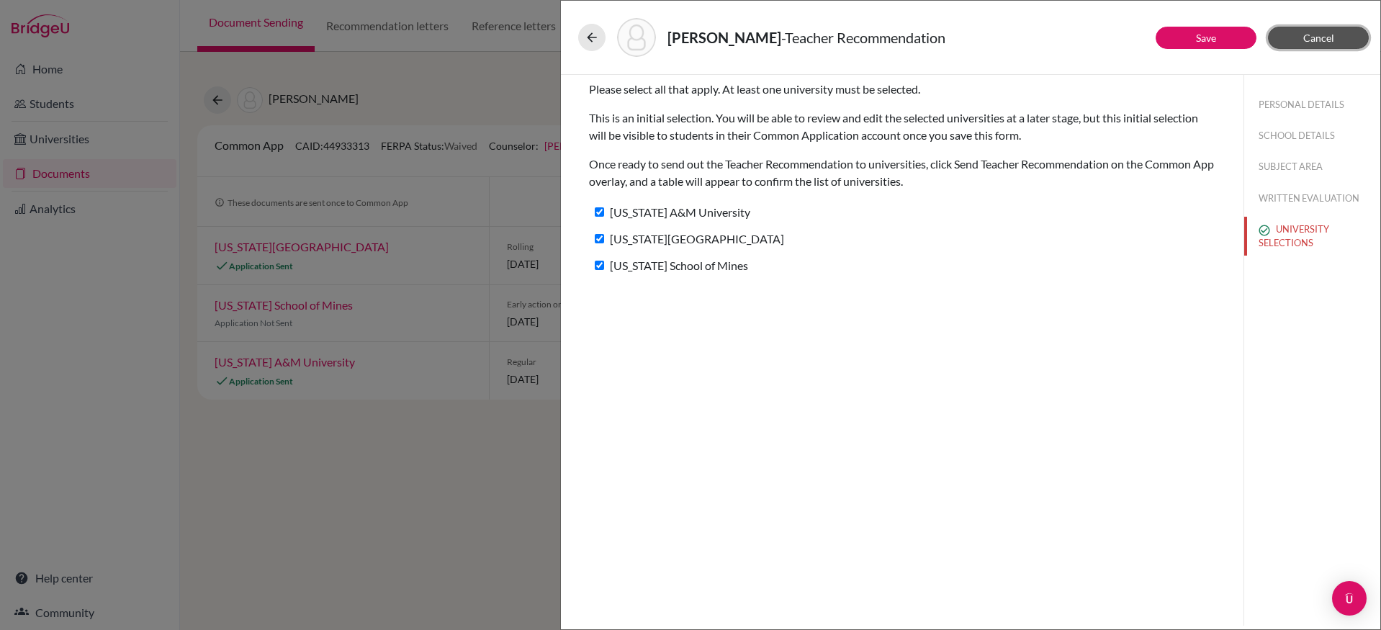
click at [1349, 27] on button "Cancel" at bounding box center [1318, 38] width 101 height 22
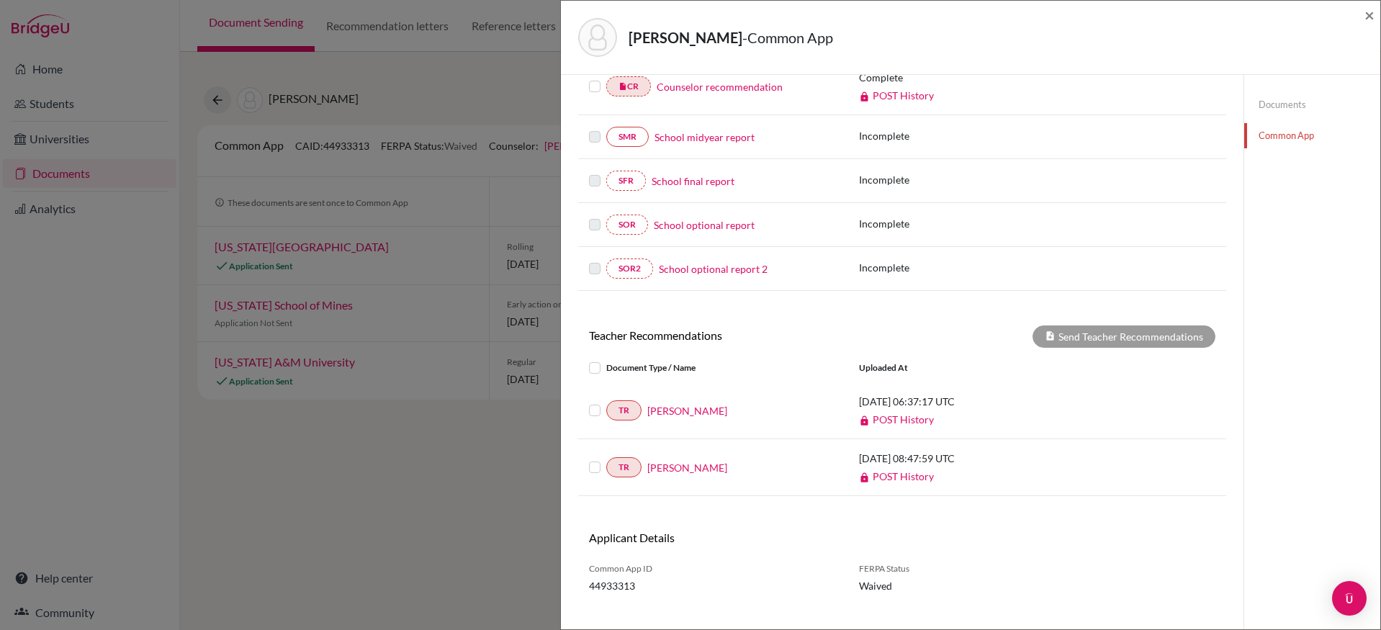
scroll to position [305, 0]
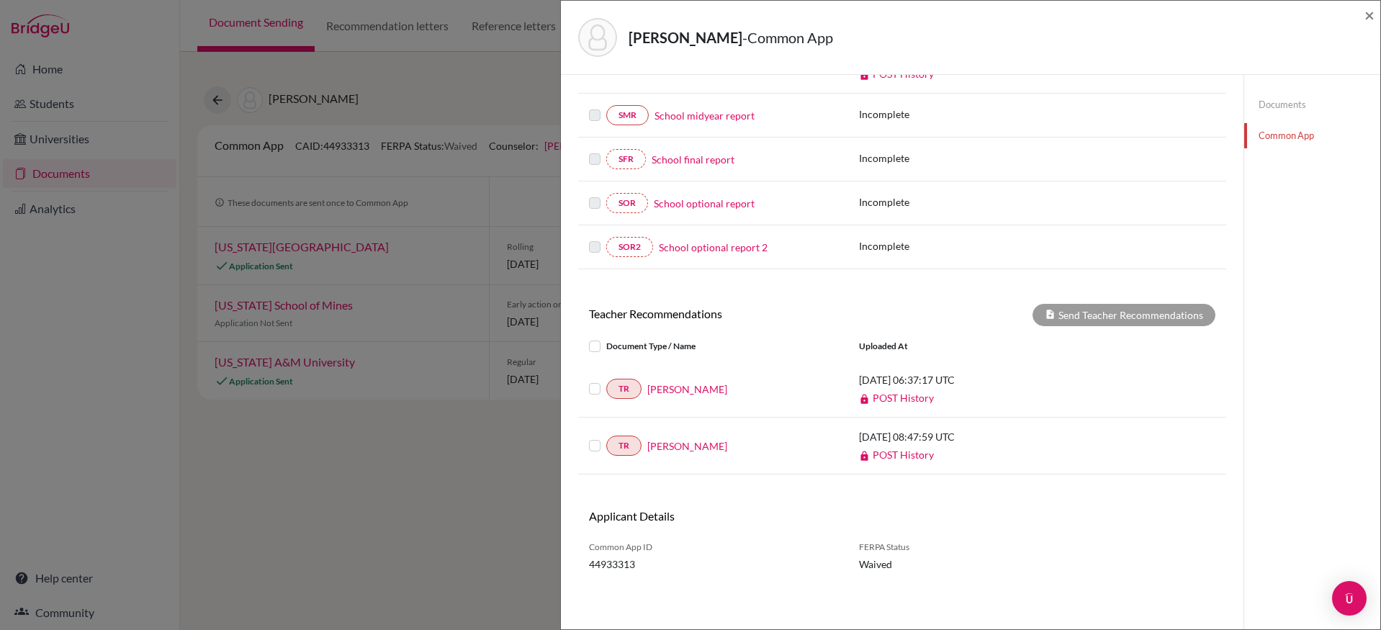
click at [909, 396] on link "POST History" at bounding box center [896, 398] width 75 height 12
click at [690, 388] on link "Nicola Scales" at bounding box center [687, 389] width 80 height 15
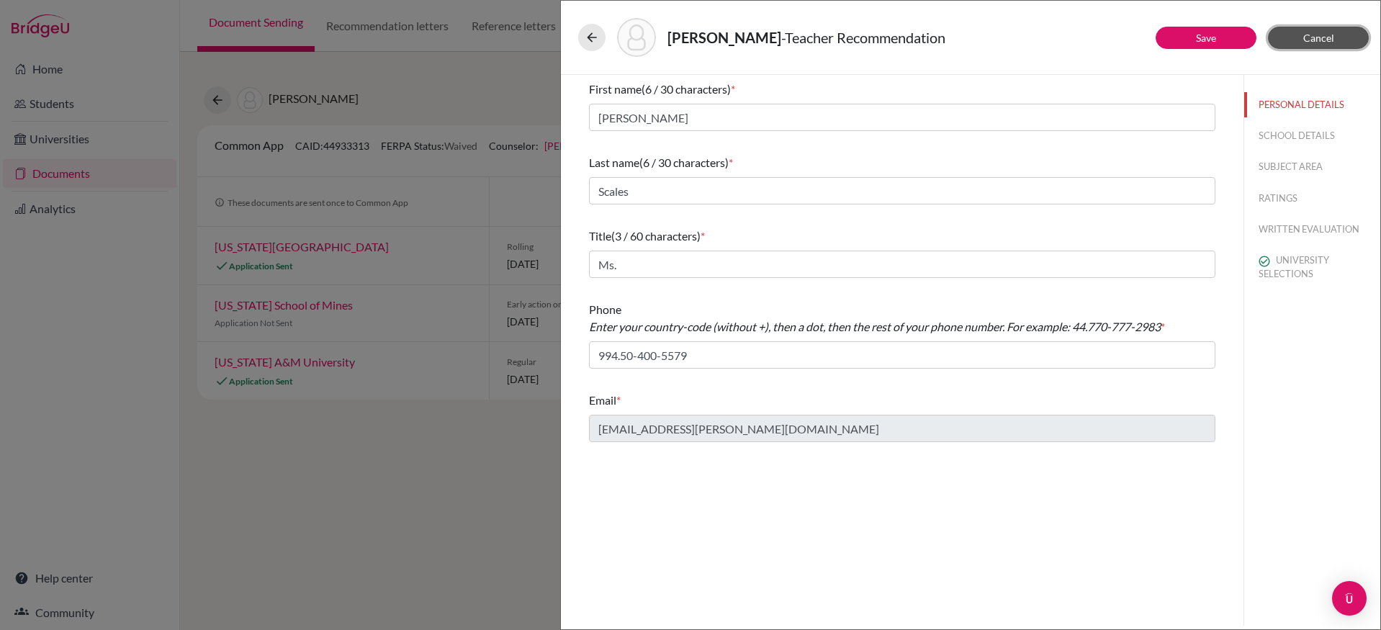
click at [1310, 43] on span "Cancel" at bounding box center [1318, 38] width 31 height 12
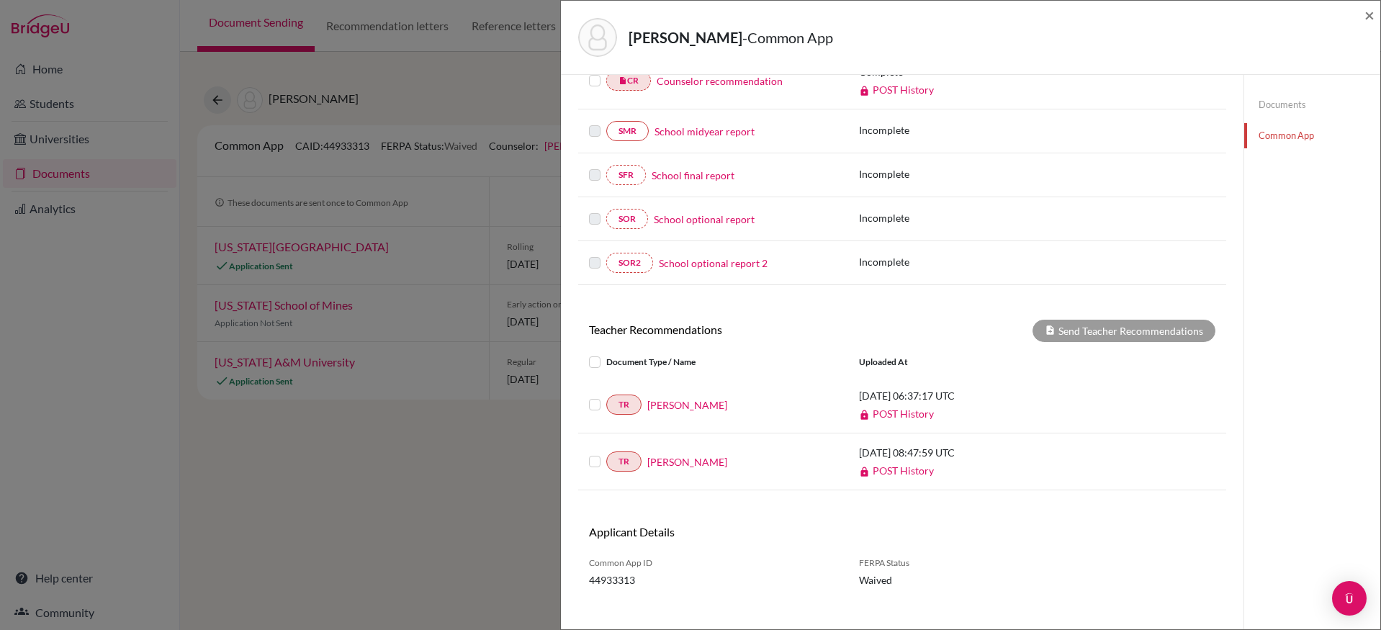
scroll to position [305, 0]
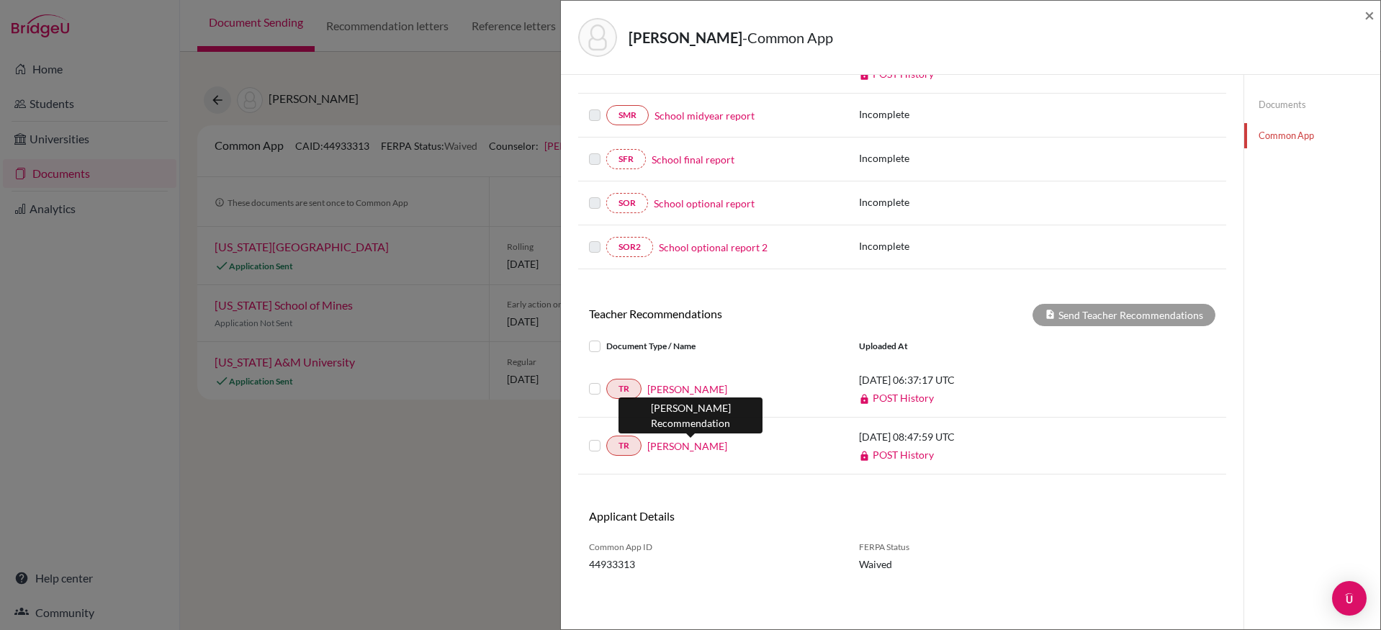
click at [704, 453] on link "Mariamma Mathew" at bounding box center [687, 445] width 80 height 15
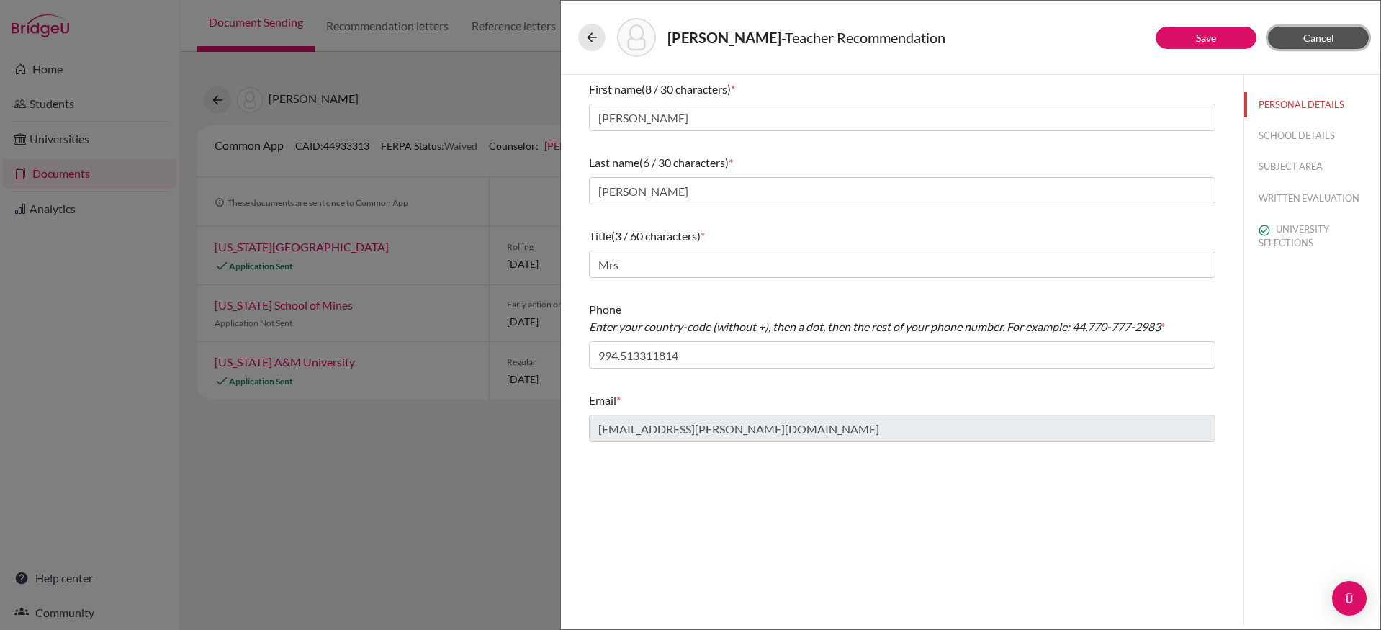
click at [1308, 47] on button "Cancel" at bounding box center [1318, 38] width 101 height 22
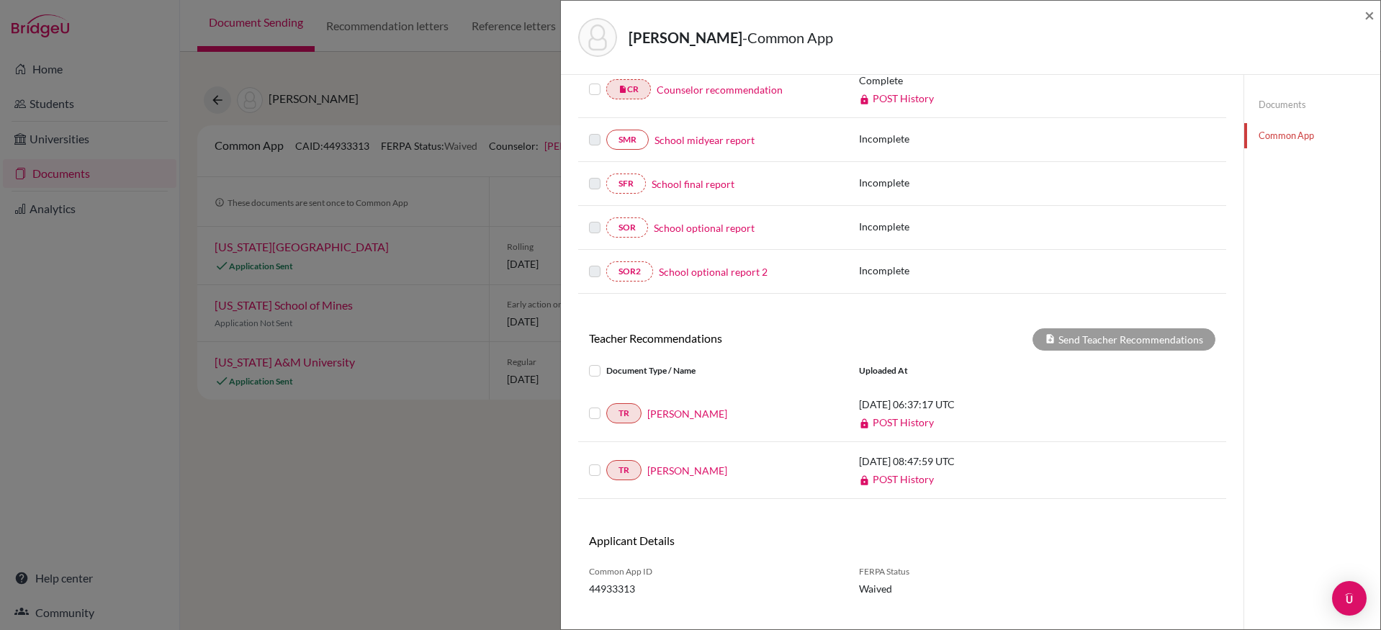
scroll to position [305, 0]
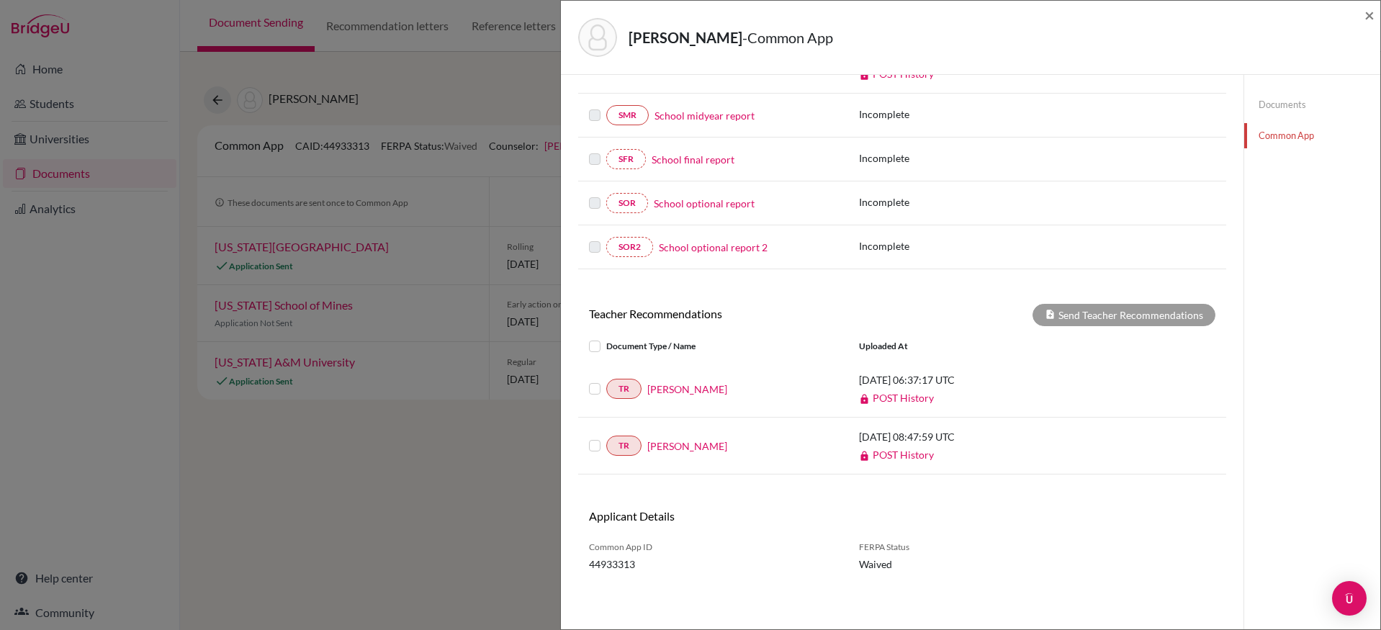
click at [904, 455] on link "POST History" at bounding box center [896, 455] width 75 height 12
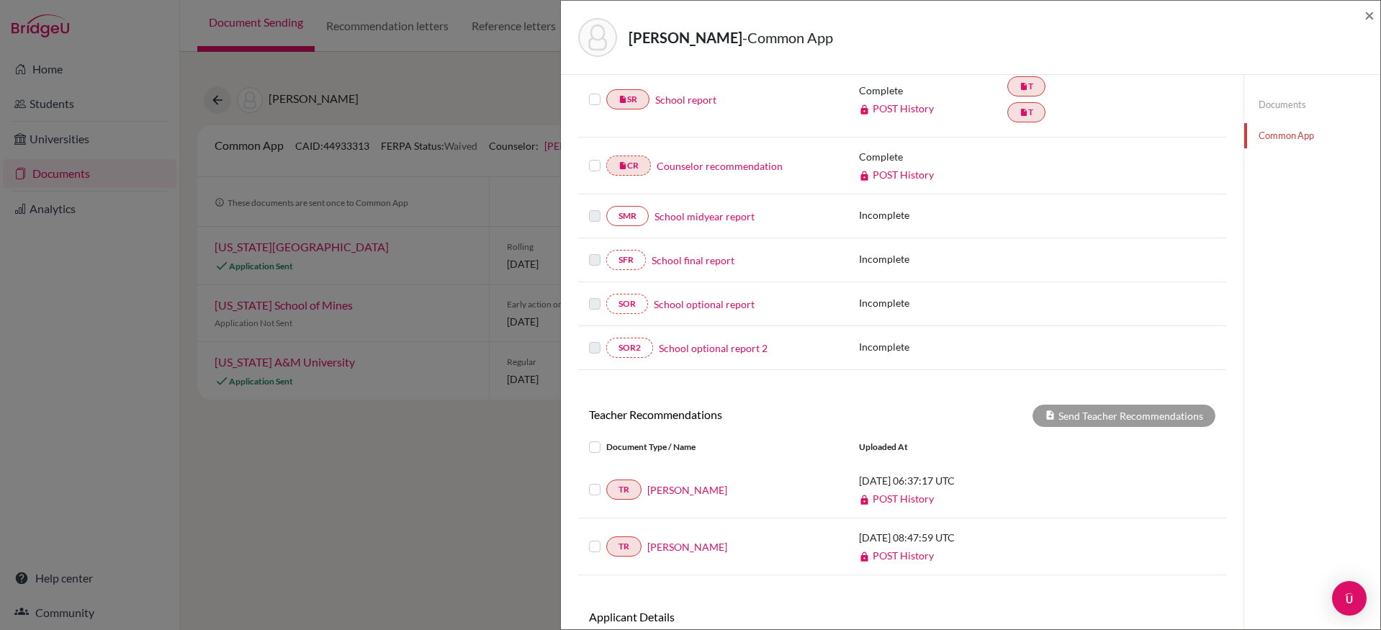
scroll to position [0, 0]
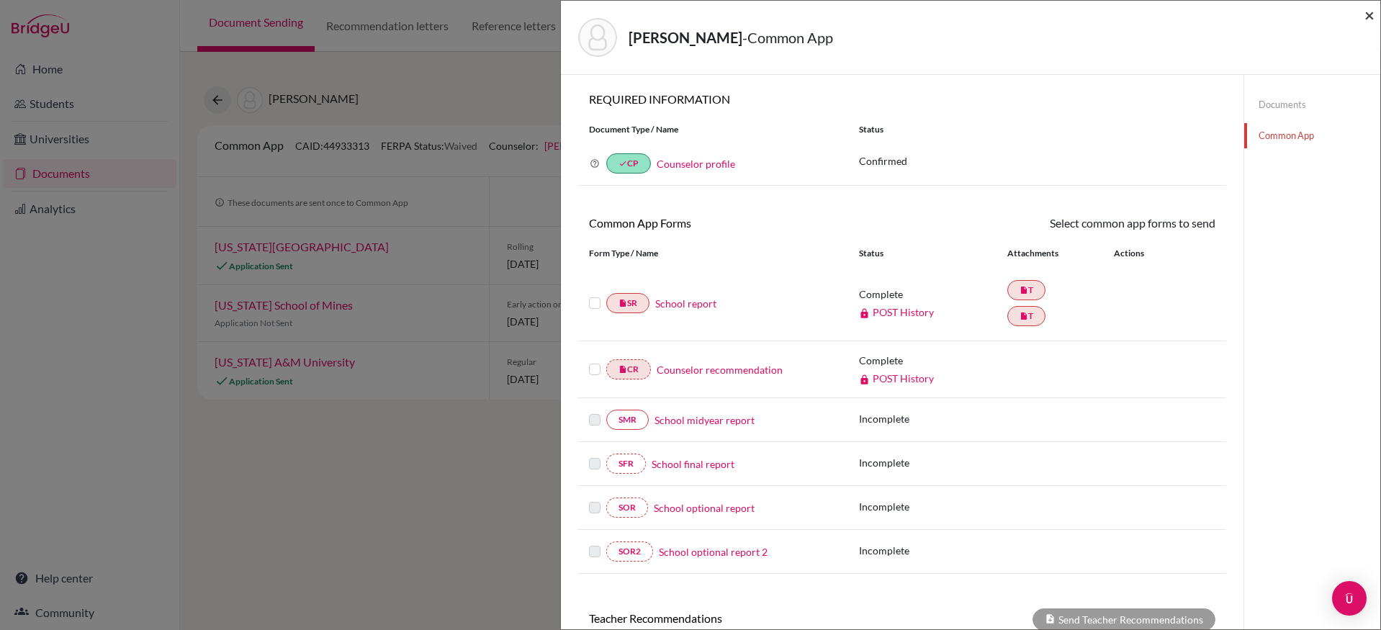
click at [1372, 13] on span "×" at bounding box center [1369, 14] width 10 height 21
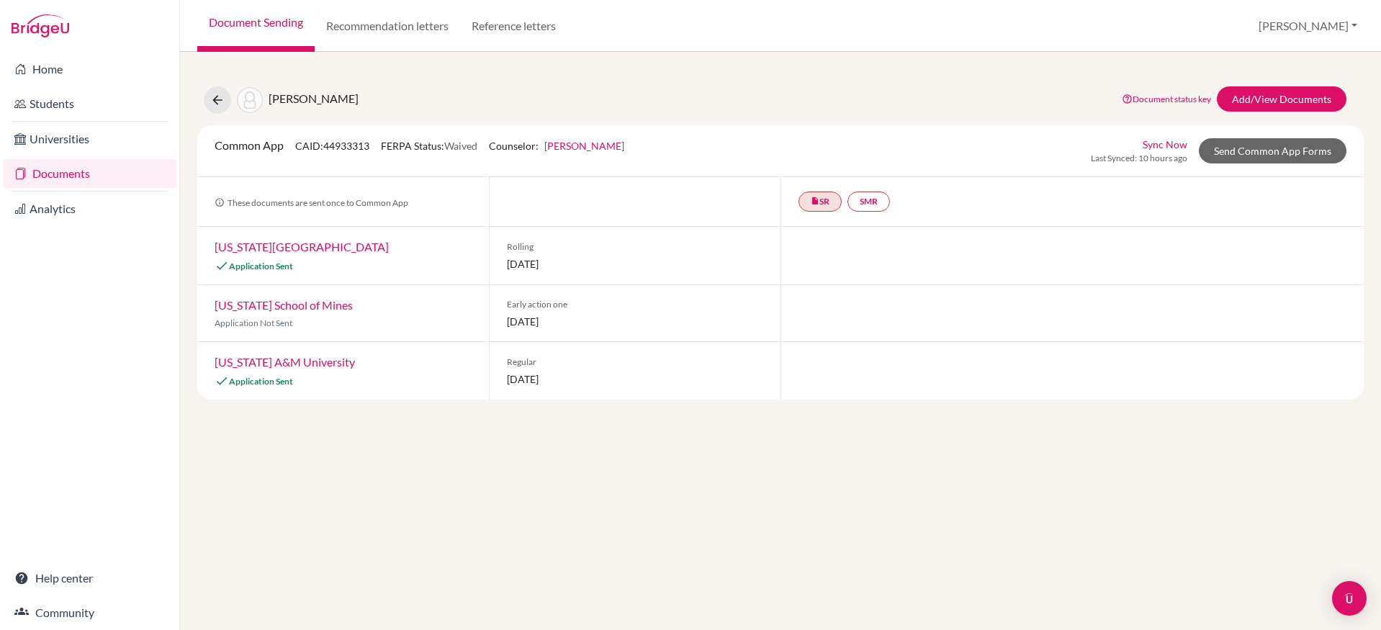
drag, startPoint x: 604, startPoint y: 382, endPoint x: 505, endPoint y: 378, distance: 99.4
click at [505, 378] on div "Regular 01 December 2025" at bounding box center [635, 371] width 292 height 58
drag, startPoint x: 611, startPoint y: 323, endPoint x: 491, endPoint y: 308, distance: 120.5
click at [491, 308] on div "Early action one 01 November 2025" at bounding box center [635, 313] width 292 height 56
drag, startPoint x: 570, startPoint y: 264, endPoint x: 492, endPoint y: 253, distance: 77.7
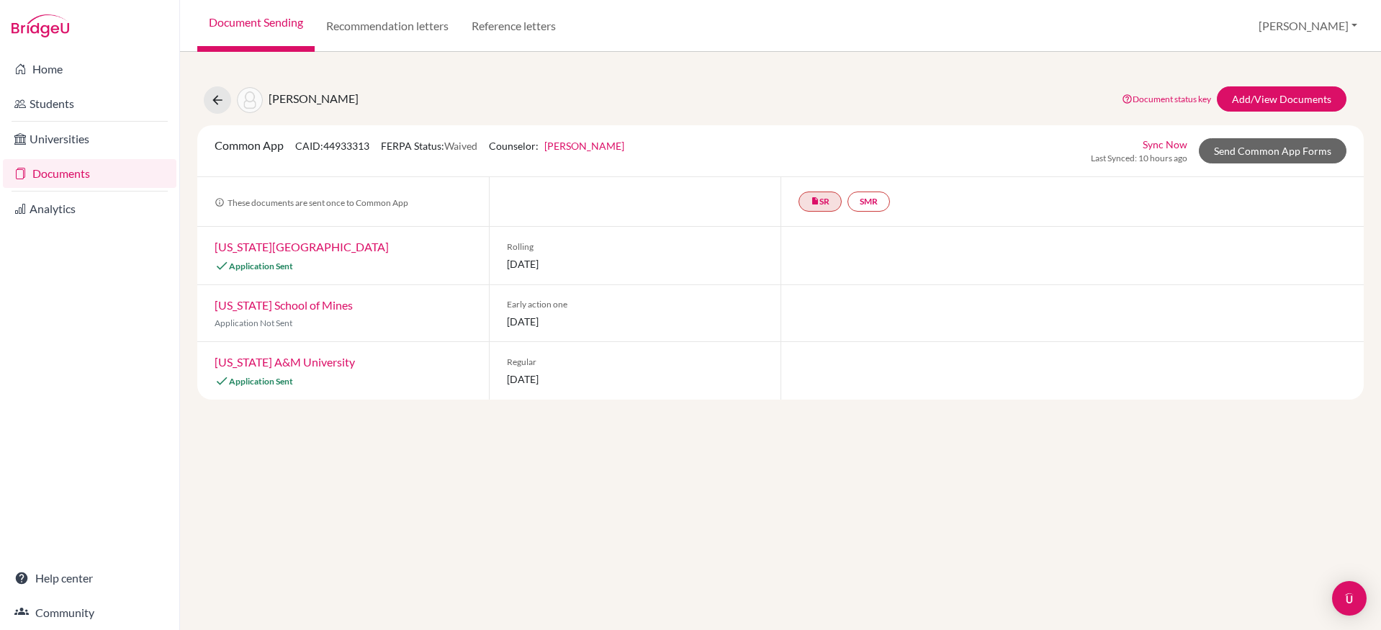
click at [492, 253] on div "Rolling 29 July 2026" at bounding box center [635, 256] width 292 height 58
click at [1249, 143] on link "Send Common App Forms" at bounding box center [1273, 150] width 148 height 25
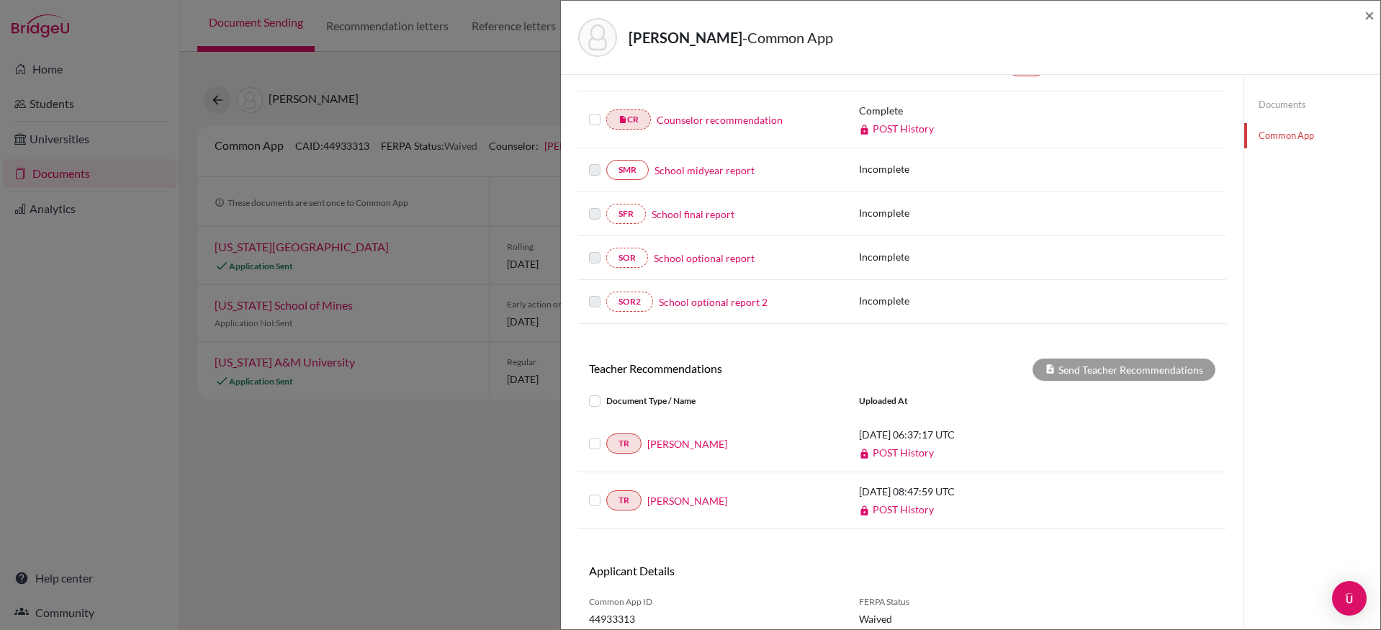
scroll to position [305, 0]
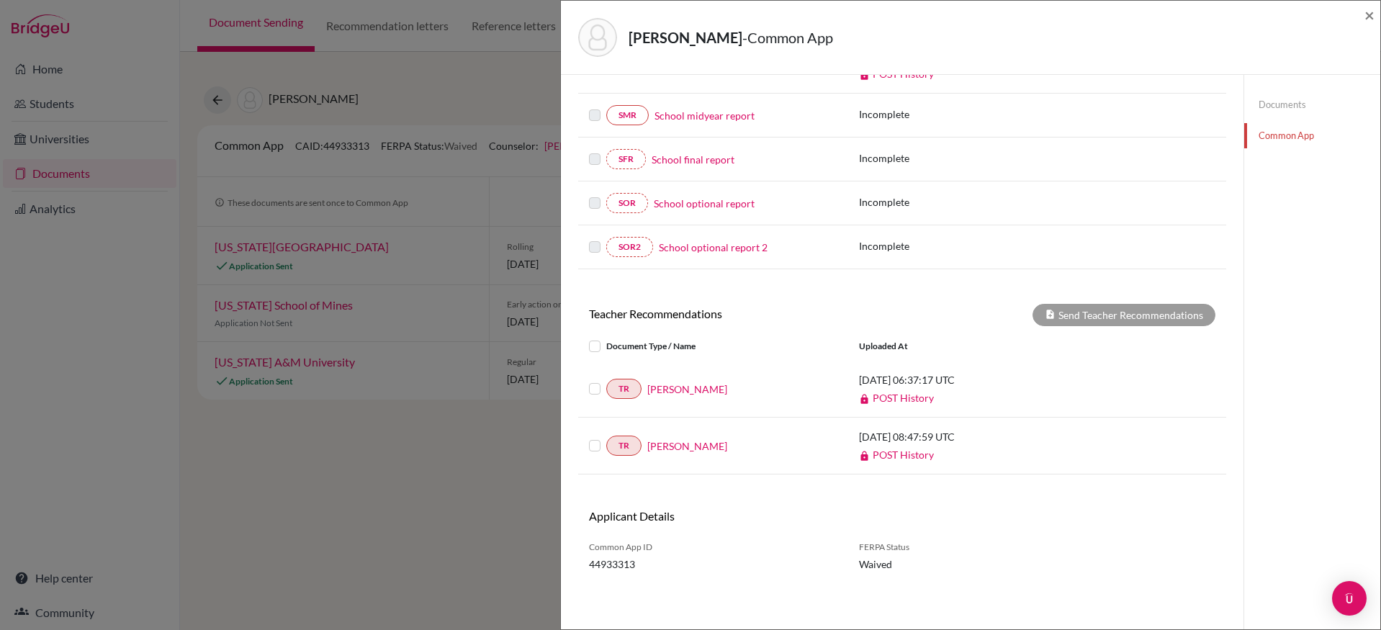
click at [606, 338] on label at bounding box center [606, 338] width 0 height 0
click at [0, 0] on input "checkbox" at bounding box center [0, 0] width 0 height 0
click at [1107, 317] on button "Send Teacher Recommendations" at bounding box center [1123, 315] width 183 height 22
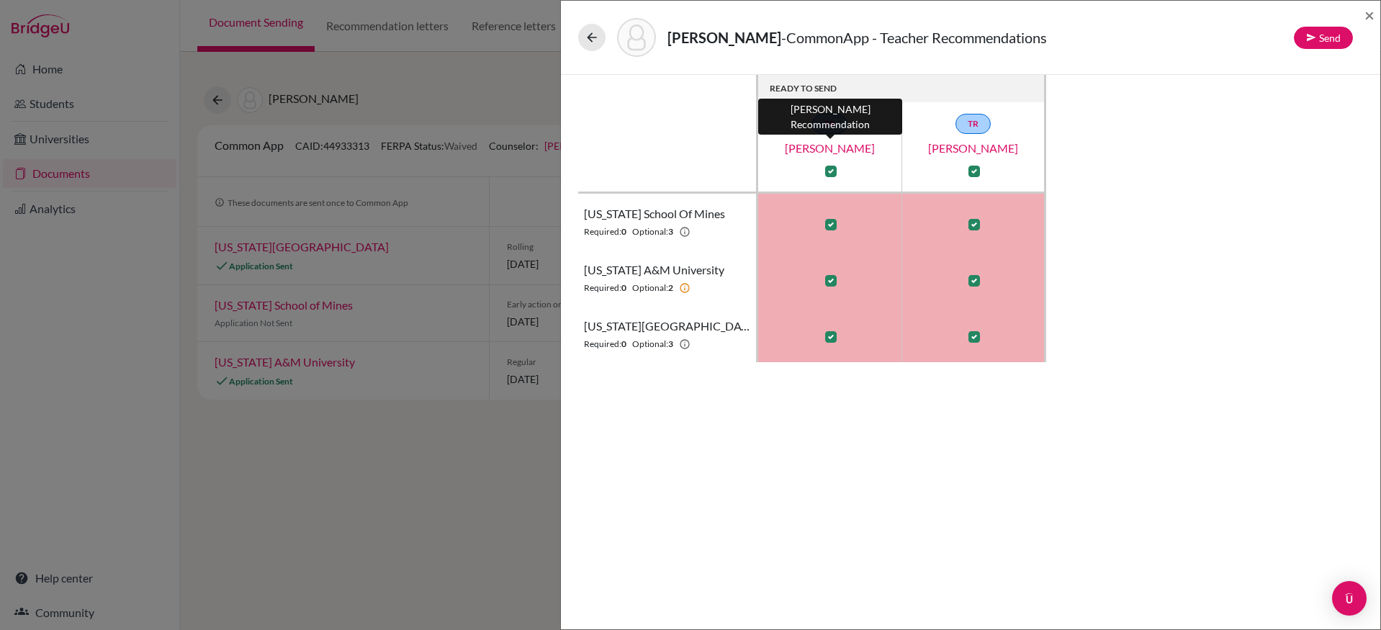
click at [840, 148] on link "Nicola Scales" at bounding box center [830, 148] width 144 height 17
click at [1367, 18] on span "×" at bounding box center [1369, 14] width 10 height 21
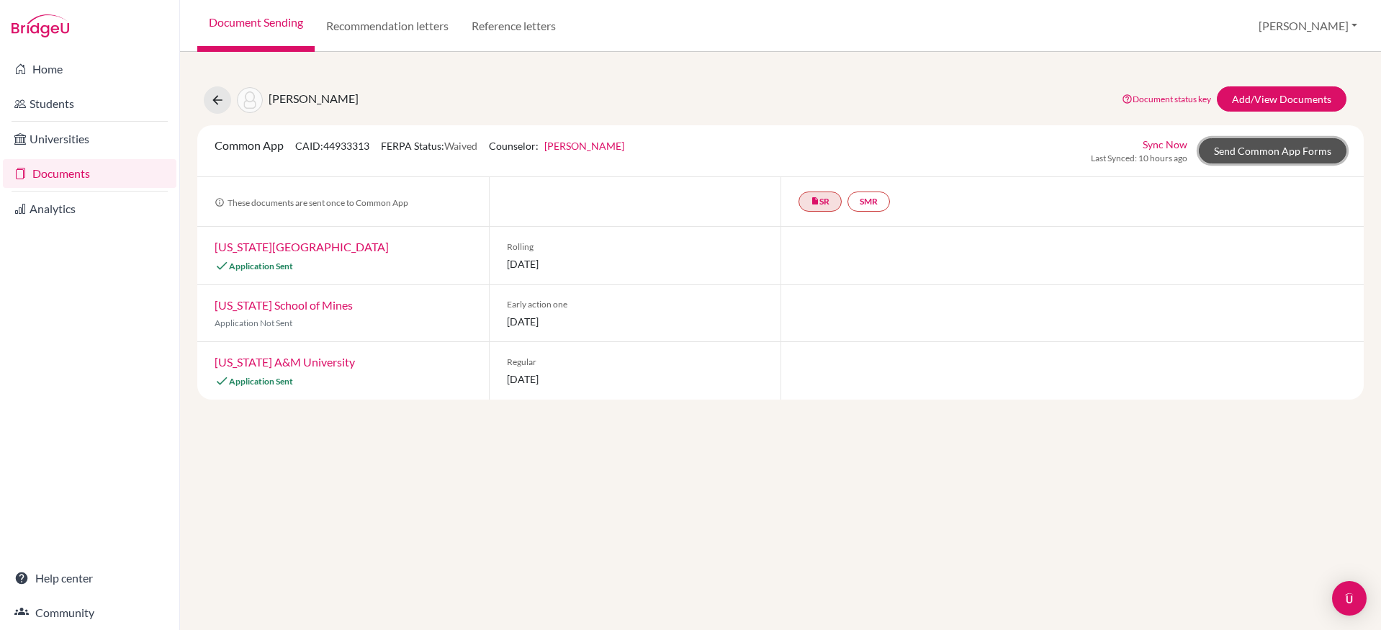
click at [1329, 151] on link "Send Common App Forms" at bounding box center [1273, 150] width 148 height 25
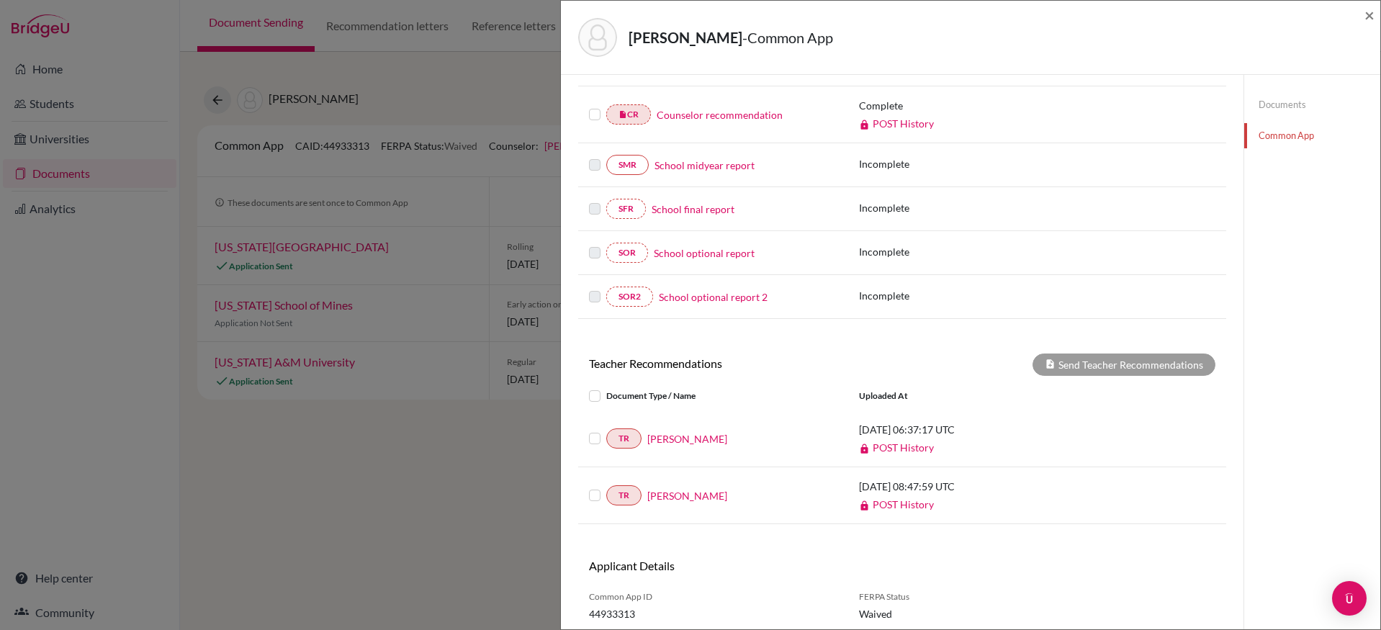
scroll to position [305, 0]
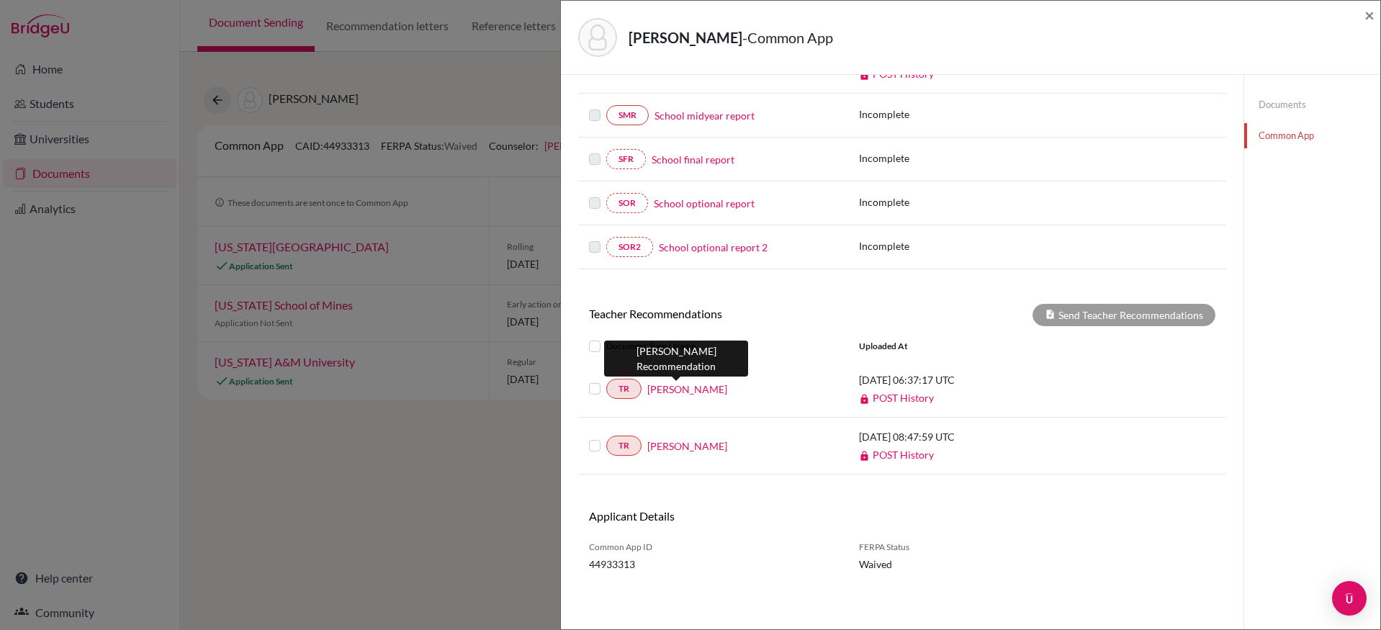
click at [695, 390] on link "Nicola Scales" at bounding box center [687, 389] width 80 height 15
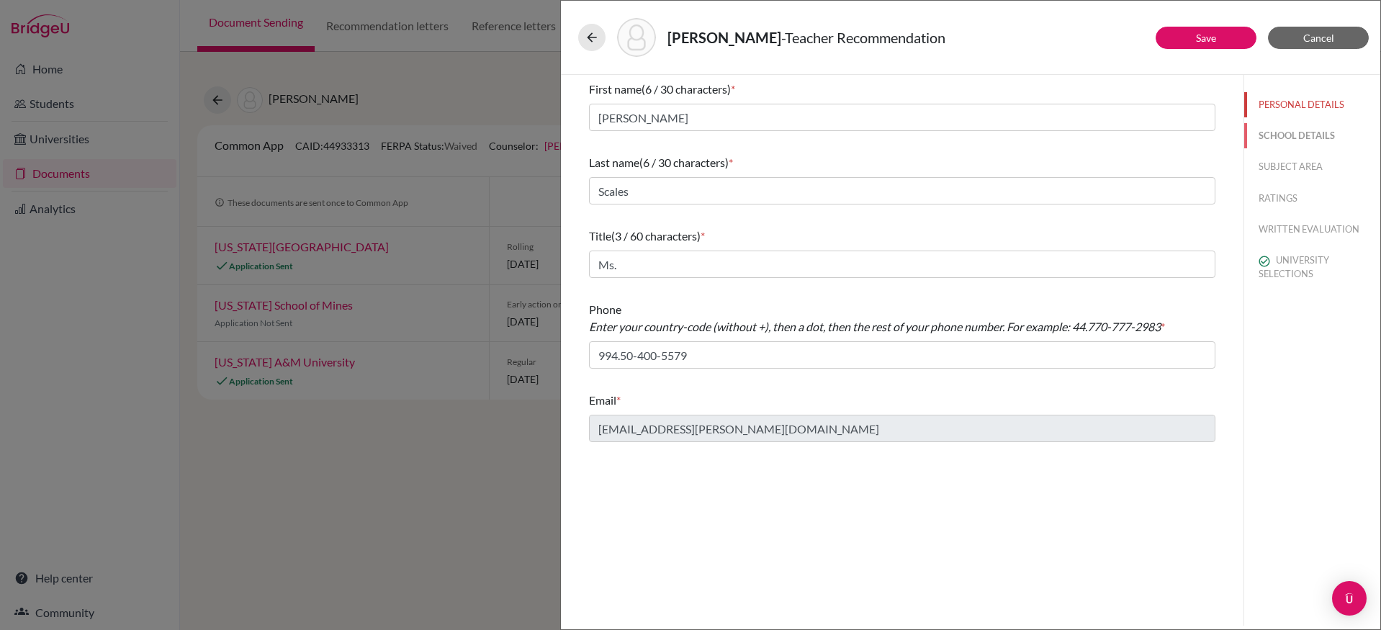
click at [1285, 139] on button "SCHOOL DETAILS" at bounding box center [1312, 135] width 136 height 25
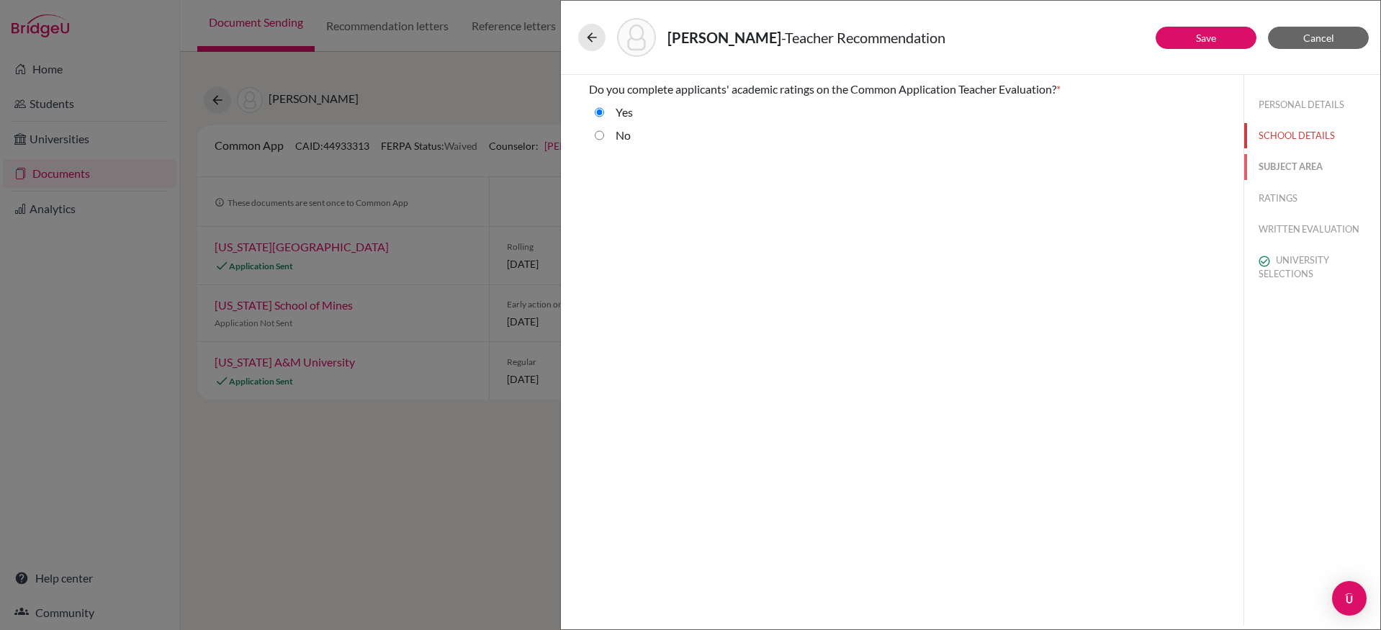
click at [1290, 160] on button "SUBJECT AREA" at bounding box center [1312, 166] width 136 height 25
select select "2"
click at [1285, 207] on button "RATINGS" at bounding box center [1312, 198] width 136 height 25
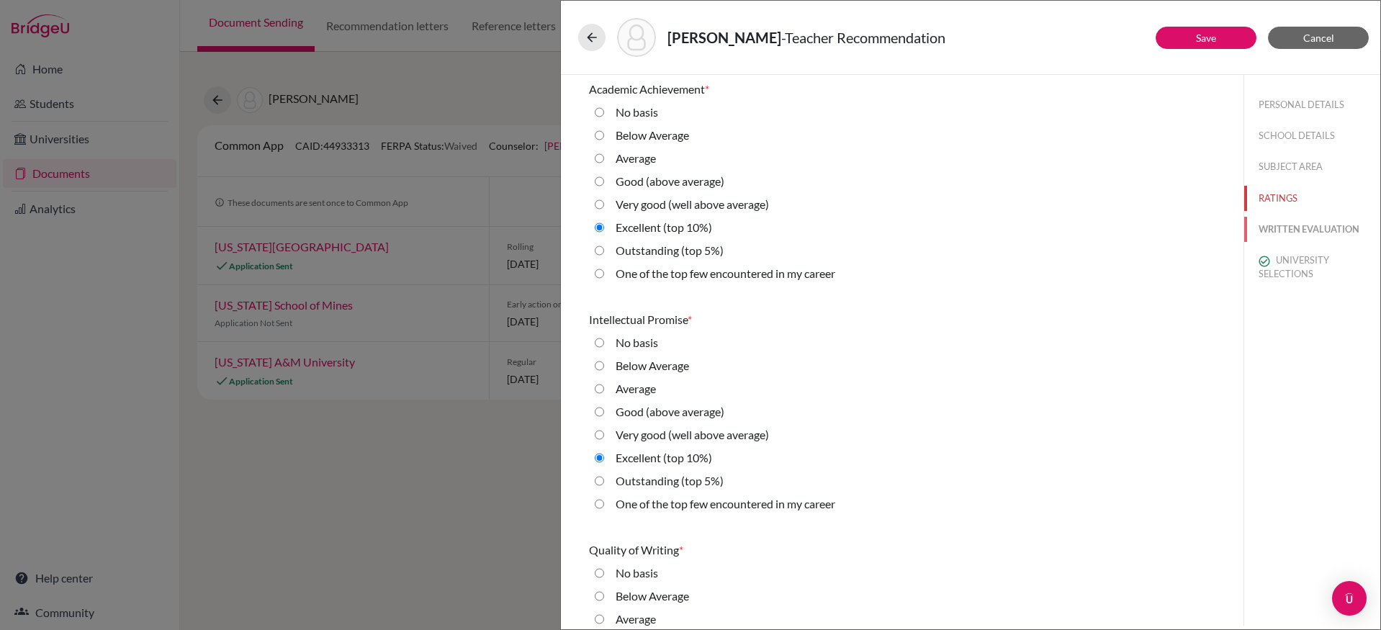
click at [1289, 237] on button "WRITTEN EVALUATION" at bounding box center [1312, 229] width 136 height 25
radio input "true"
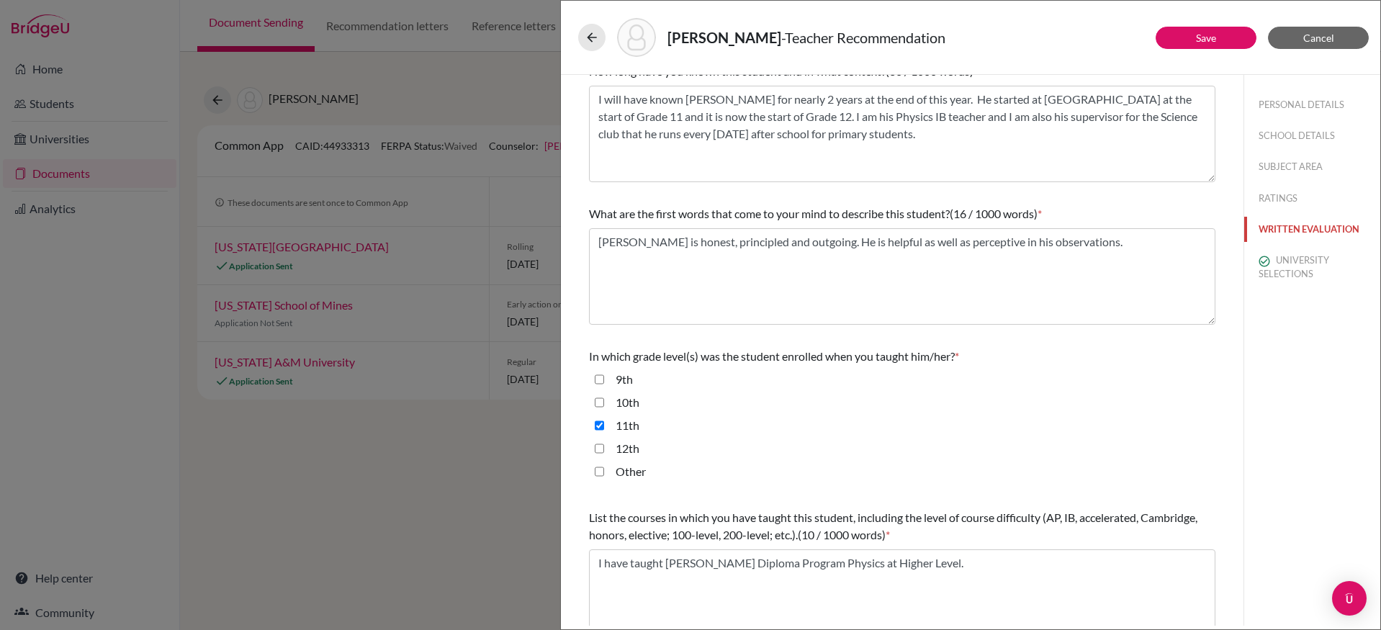
scroll to position [281, 0]
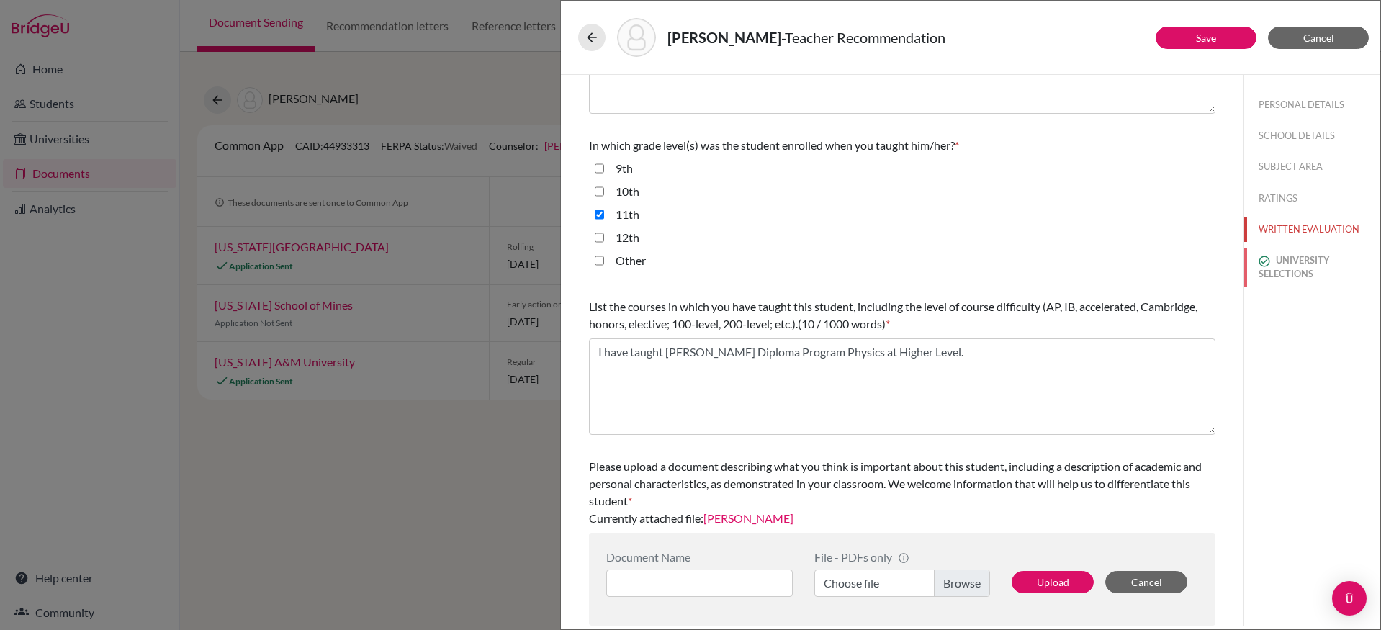
click at [1275, 270] on button "UNIVERSITY SELECTIONS" at bounding box center [1312, 267] width 136 height 39
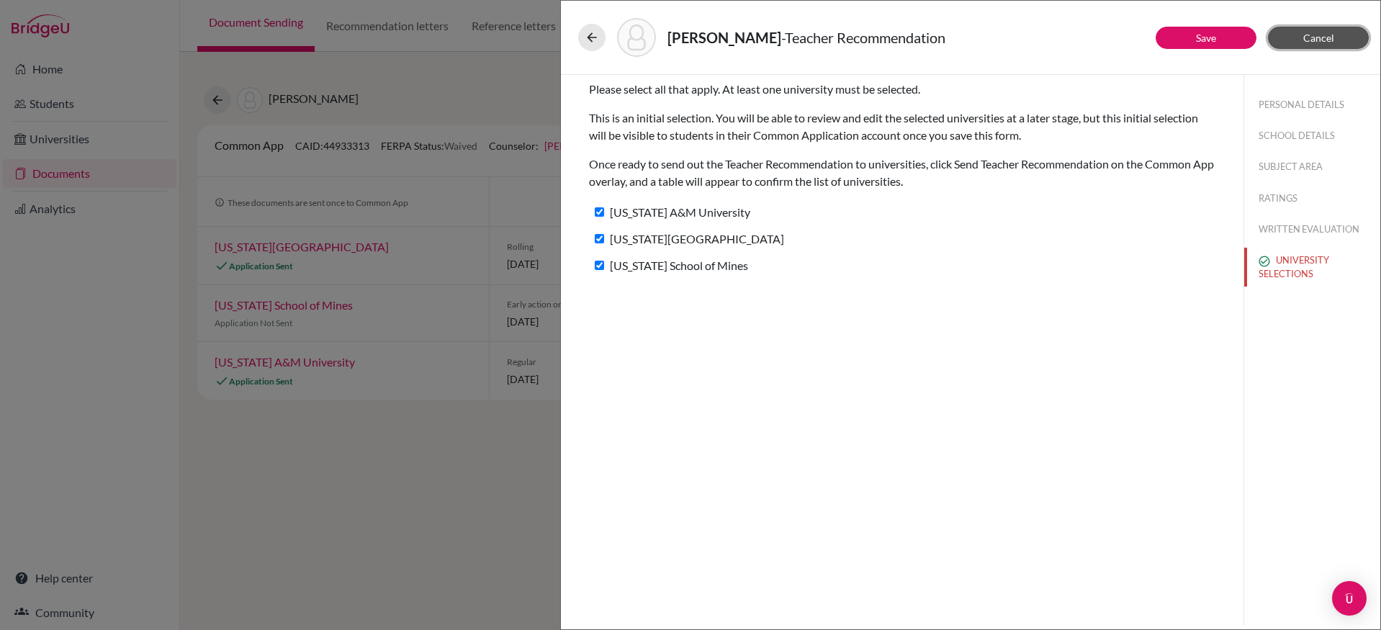
click at [1286, 38] on button "Cancel" at bounding box center [1318, 38] width 101 height 22
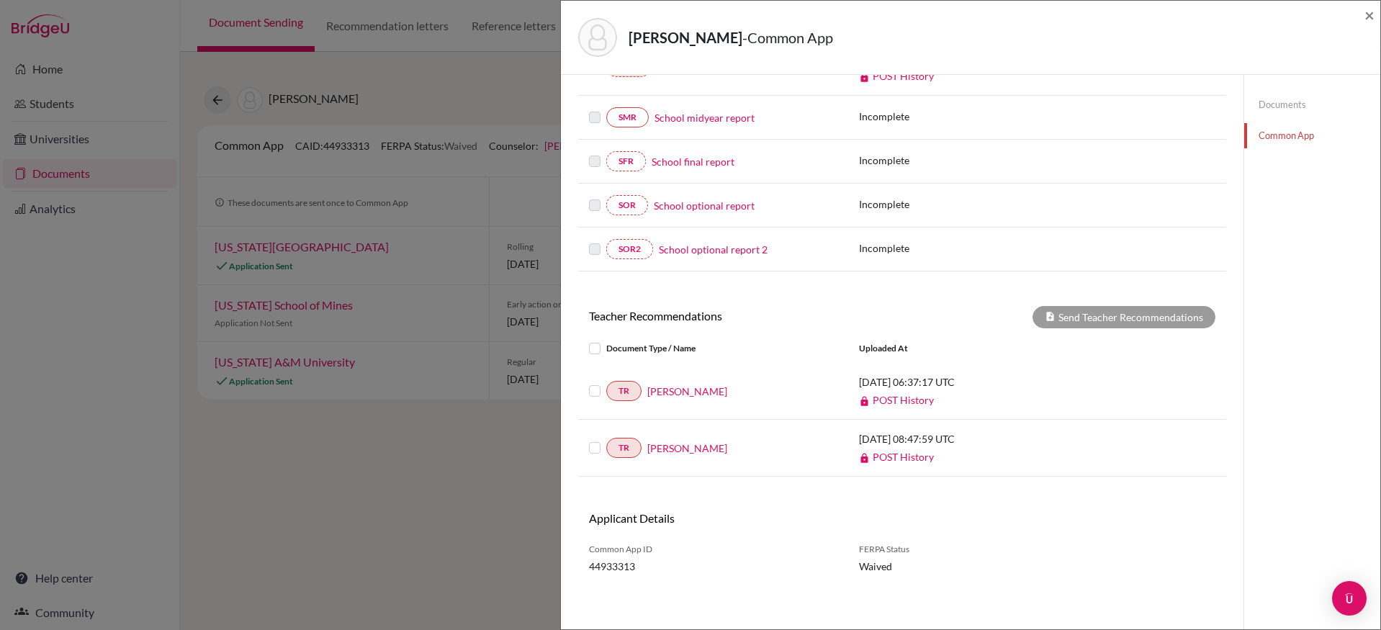
scroll to position [305, 0]
click at [606, 380] on label at bounding box center [606, 380] width 0 height 0
click at [0, 0] on input "checkbox" at bounding box center [0, 0] width 0 height 0
click at [1081, 314] on button "Send Teacher Recommendations" at bounding box center [1123, 315] width 183 height 22
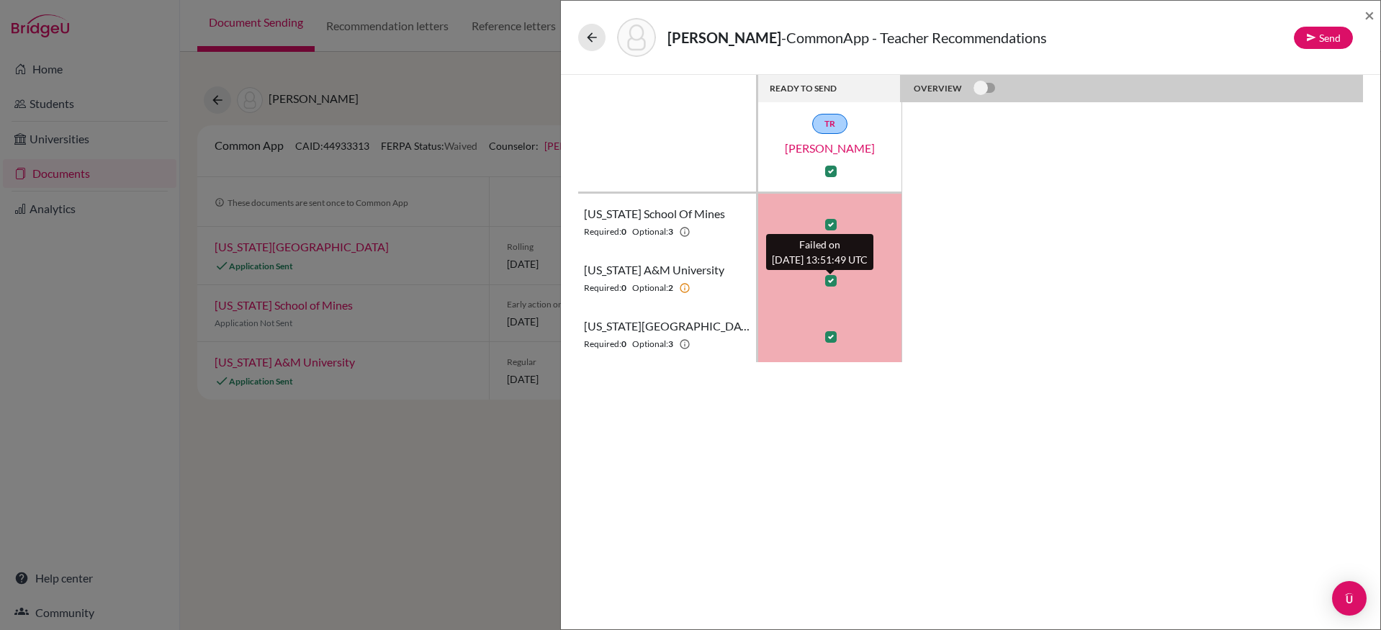
click at [832, 276] on label at bounding box center [831, 281] width 12 height 12
click at [832, 276] on input "checkbox" at bounding box center [827, 279] width 12 height 14
checkbox input "false"
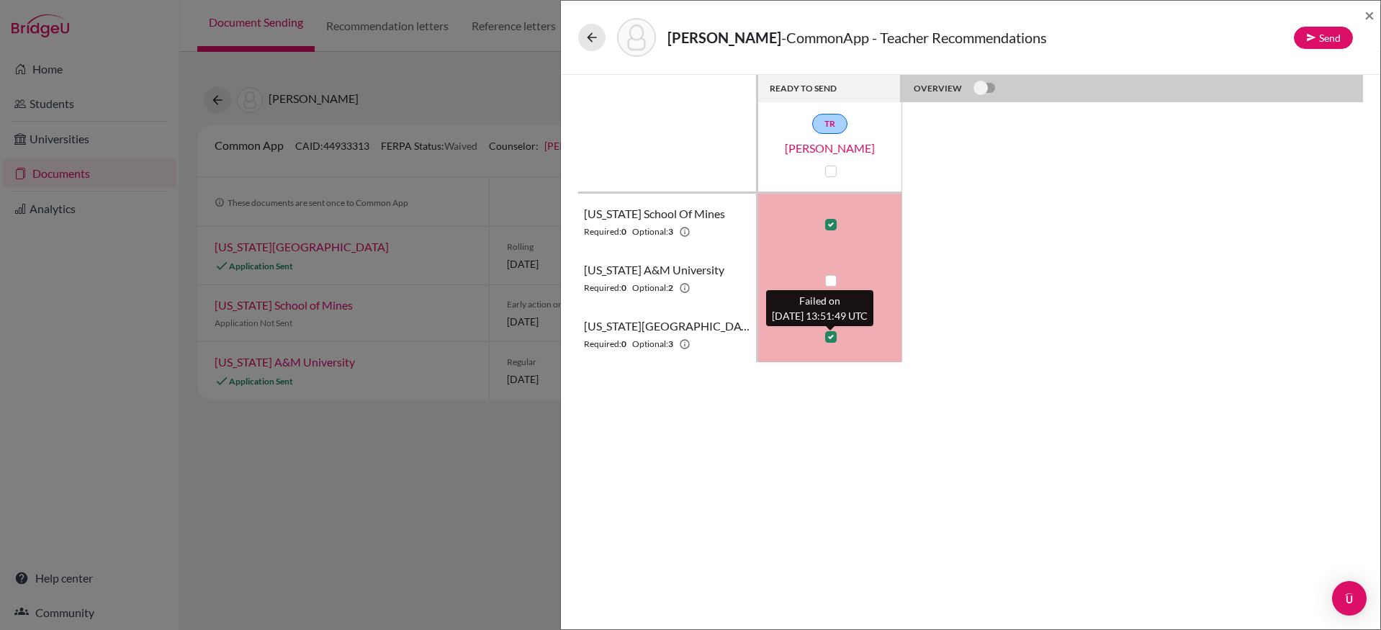
click at [832, 340] on label at bounding box center [831, 337] width 12 height 12
click at [832, 340] on input "checkbox" at bounding box center [827, 335] width 12 height 14
checkbox input "false"
click at [973, 80] on label at bounding box center [973, 80] width 0 height 0
click at [974, 91] on input "checkbox" at bounding box center [979, 87] width 12 height 14
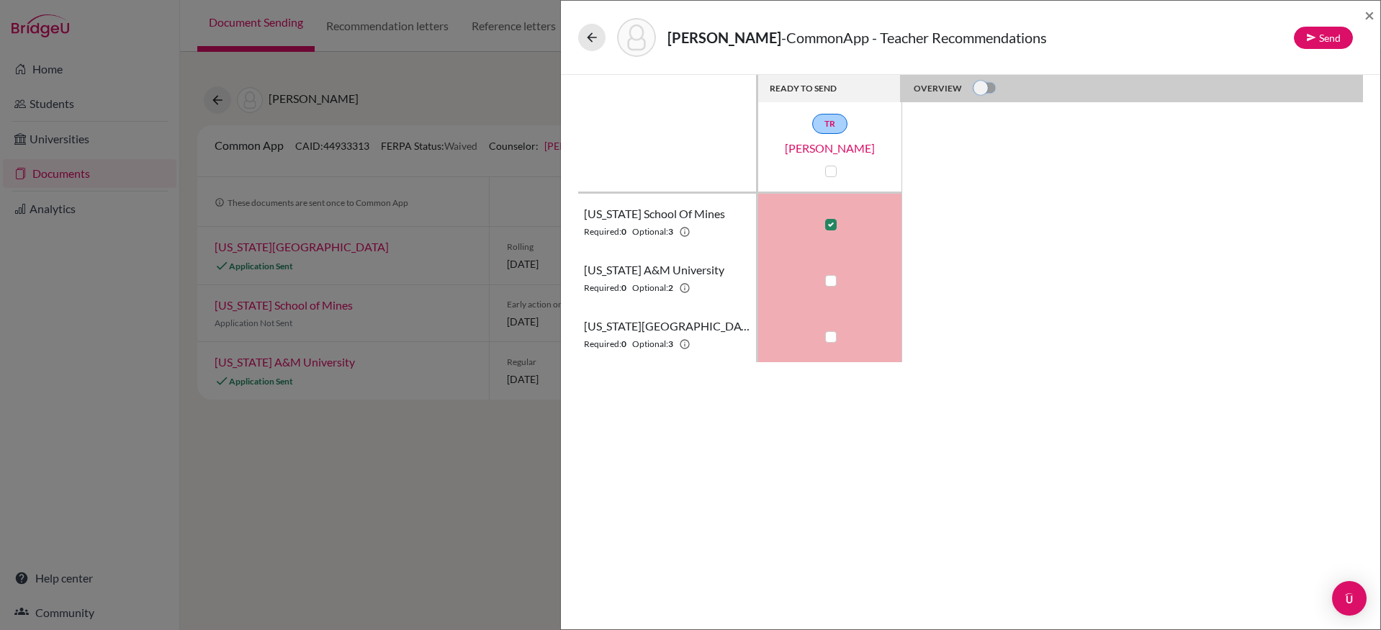
checkbox input "true"
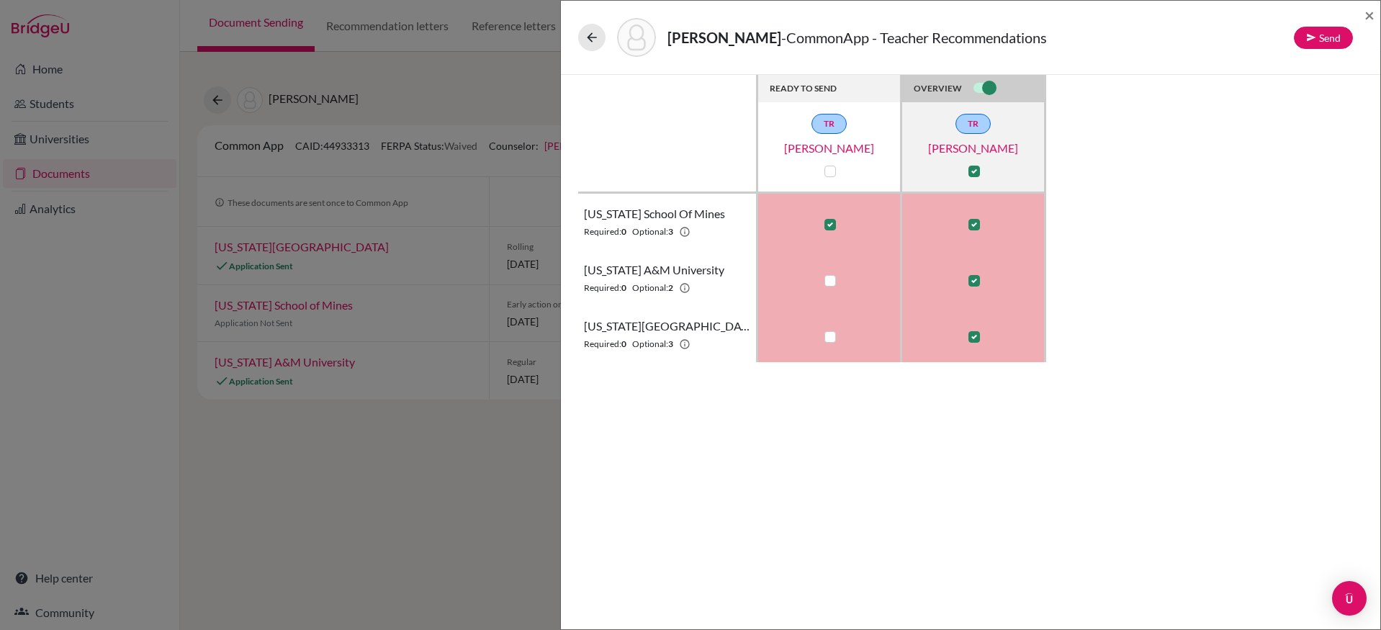
click at [972, 220] on label at bounding box center [974, 225] width 12 height 12
click at [972, 220] on input "checkbox" at bounding box center [971, 223] width 12 height 14
checkbox input "false"
click at [972, 281] on label at bounding box center [974, 281] width 12 height 12
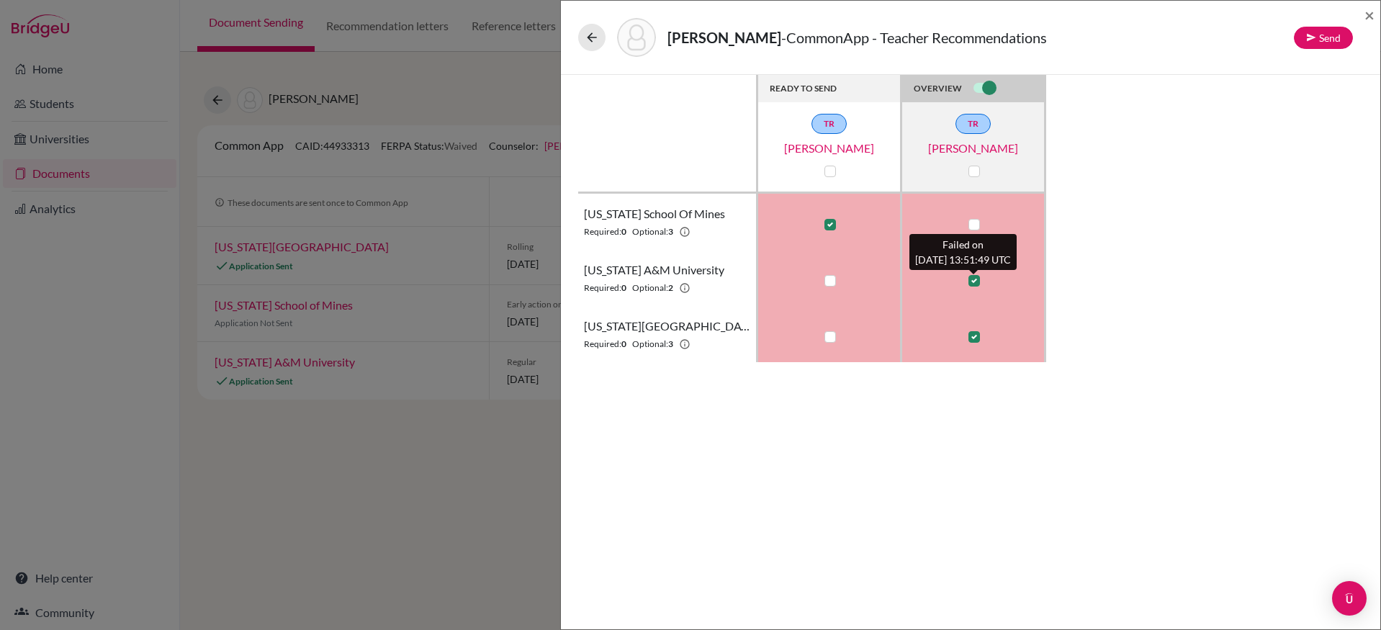
click at [972, 281] on input "checkbox" at bounding box center [971, 279] width 12 height 14
checkbox input "false"
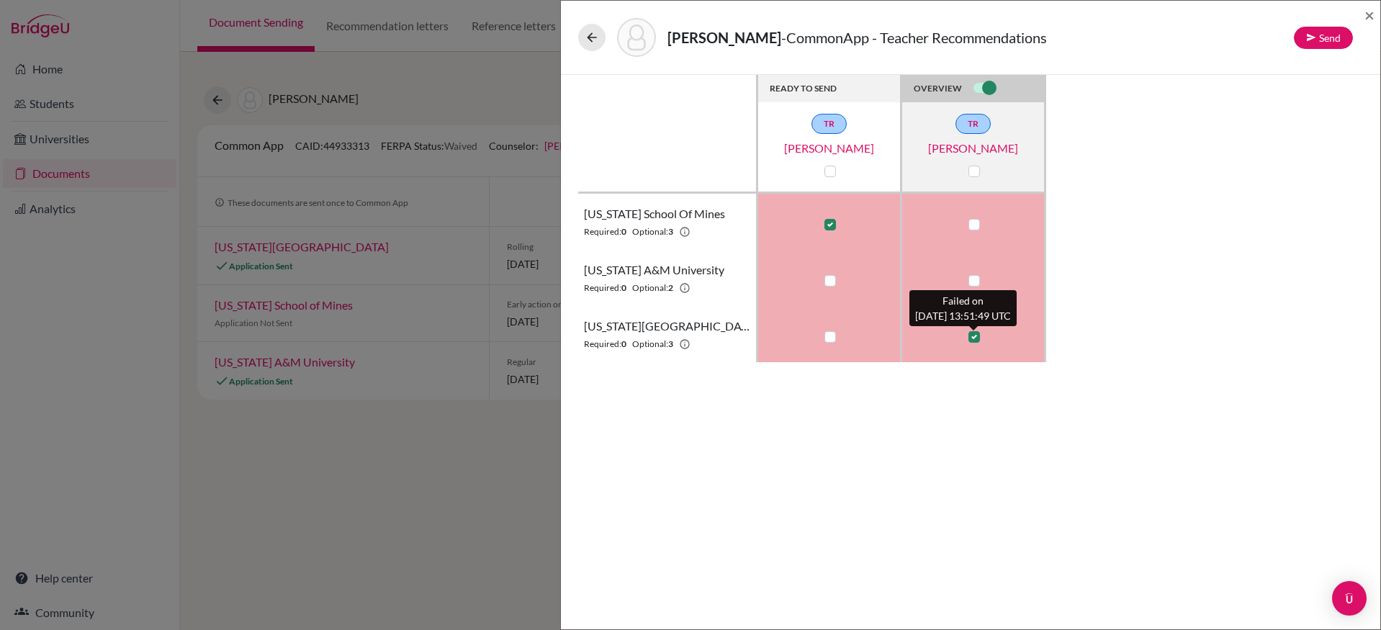
click at [975, 340] on label at bounding box center [974, 337] width 12 height 12
click at [975, 340] on input "checkbox" at bounding box center [971, 335] width 12 height 14
checkbox input "false"
click at [1326, 36] on button "Send" at bounding box center [1323, 38] width 59 height 22
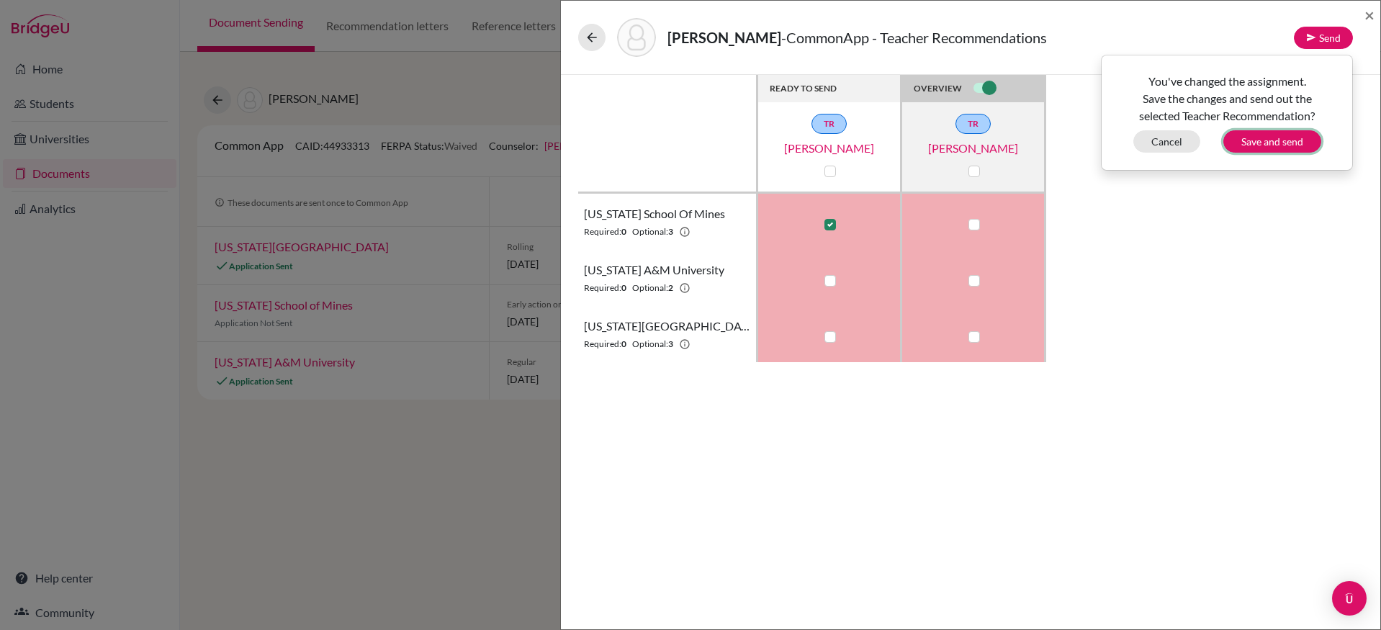
drag, startPoint x: 1271, startPoint y: 139, endPoint x: 1282, endPoint y: 149, distance: 14.8
click at [1272, 139] on button "Save and send" at bounding box center [1272, 141] width 98 height 22
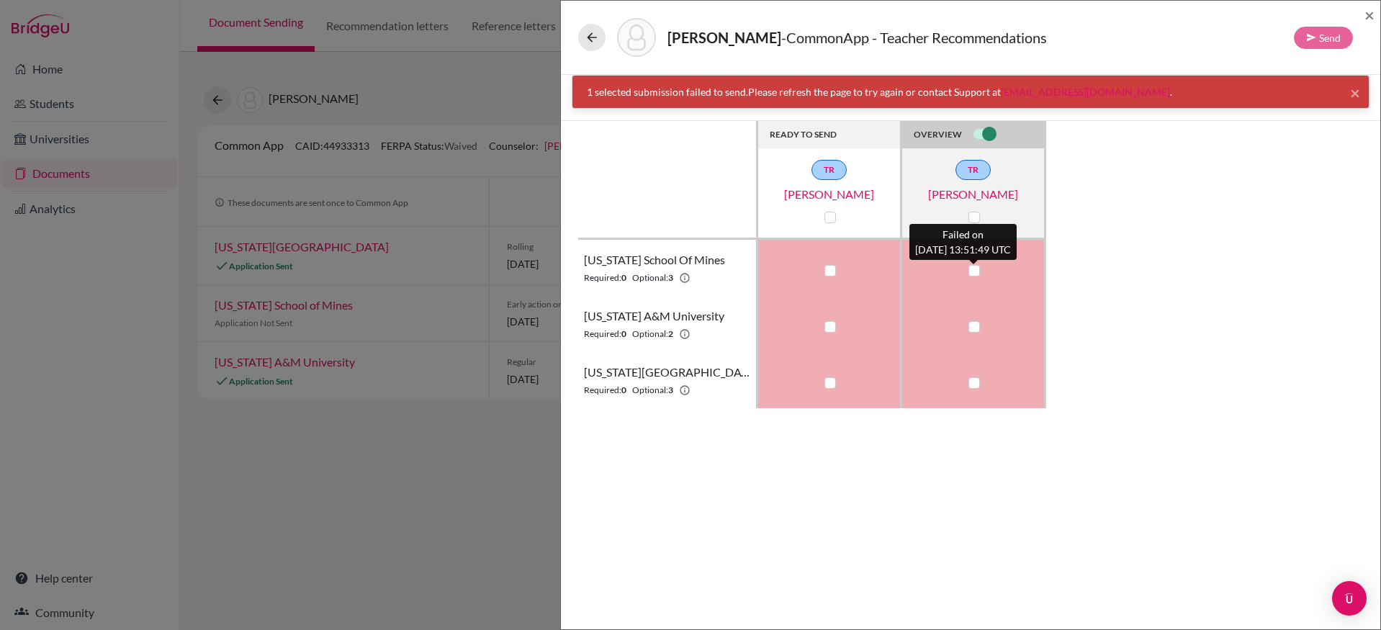
click at [974, 271] on label at bounding box center [974, 271] width 12 height 12
click at [974, 271] on input "checkbox" at bounding box center [971, 269] width 12 height 14
checkbox input "true"
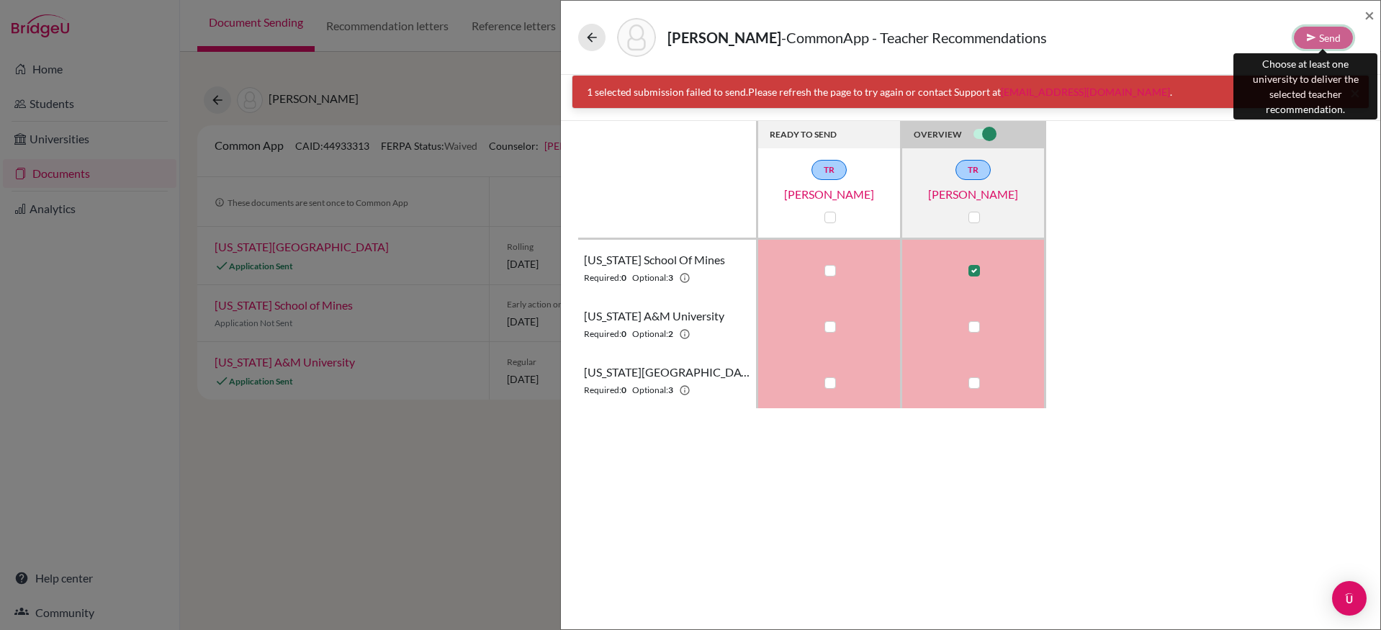
click at [1310, 34] on div "Send" at bounding box center [1323, 38] width 59 height 22
click at [973, 328] on label at bounding box center [974, 327] width 12 height 12
click at [973, 328] on input "checkbox" at bounding box center [971, 325] width 12 height 14
checkbox input "true"
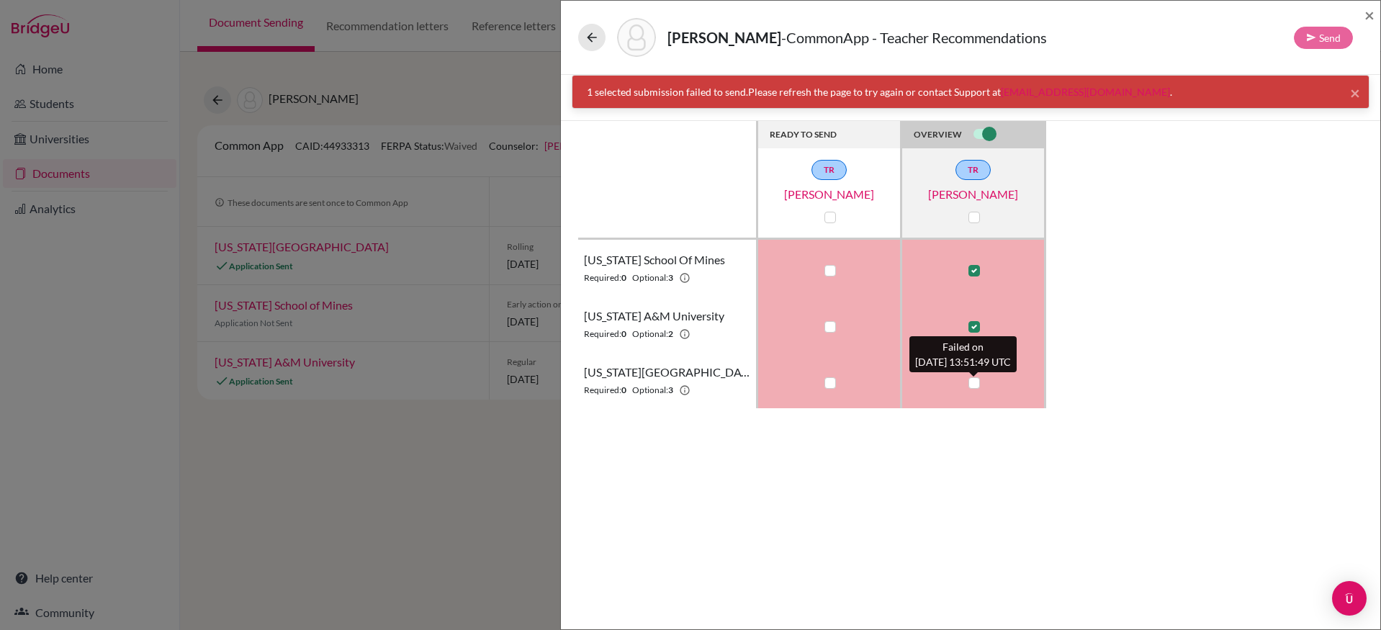
click at [972, 385] on label at bounding box center [974, 383] width 12 height 12
click at [972, 385] on input "checkbox" at bounding box center [971, 381] width 12 height 14
checkbox input "true"
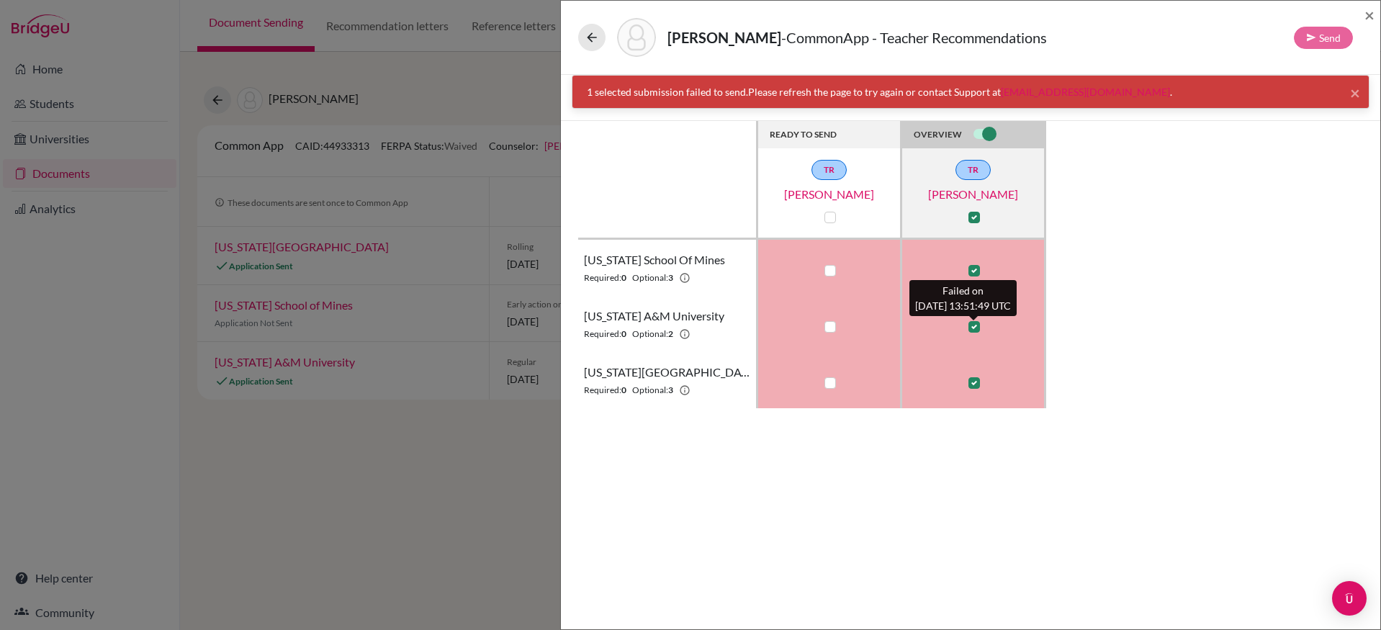
click at [974, 326] on label at bounding box center [974, 327] width 12 height 12
click at [974, 326] on input "checkbox" at bounding box center [971, 325] width 12 height 14
checkbox input "false"
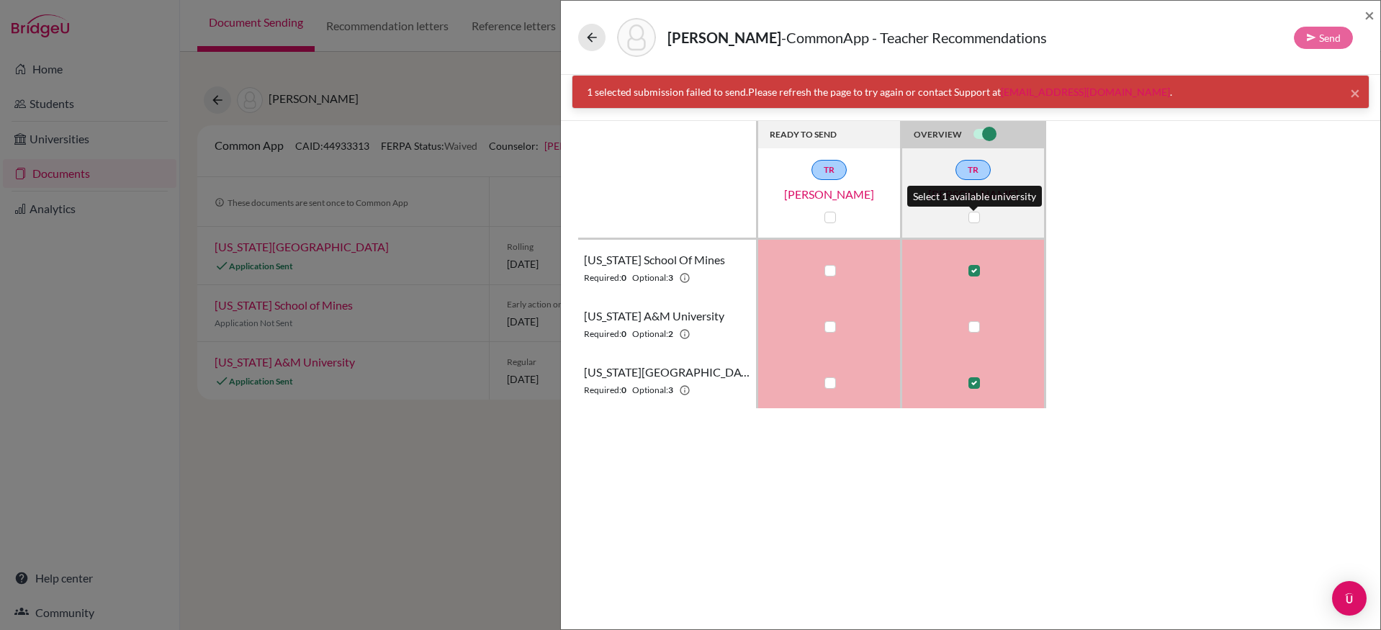
click at [975, 215] on label at bounding box center [974, 218] width 12 height 12
click at [975, 215] on input "checkbox" at bounding box center [971, 216] width 12 height 14
checkbox input "true"
click at [601, 40] on button at bounding box center [591, 37] width 27 height 27
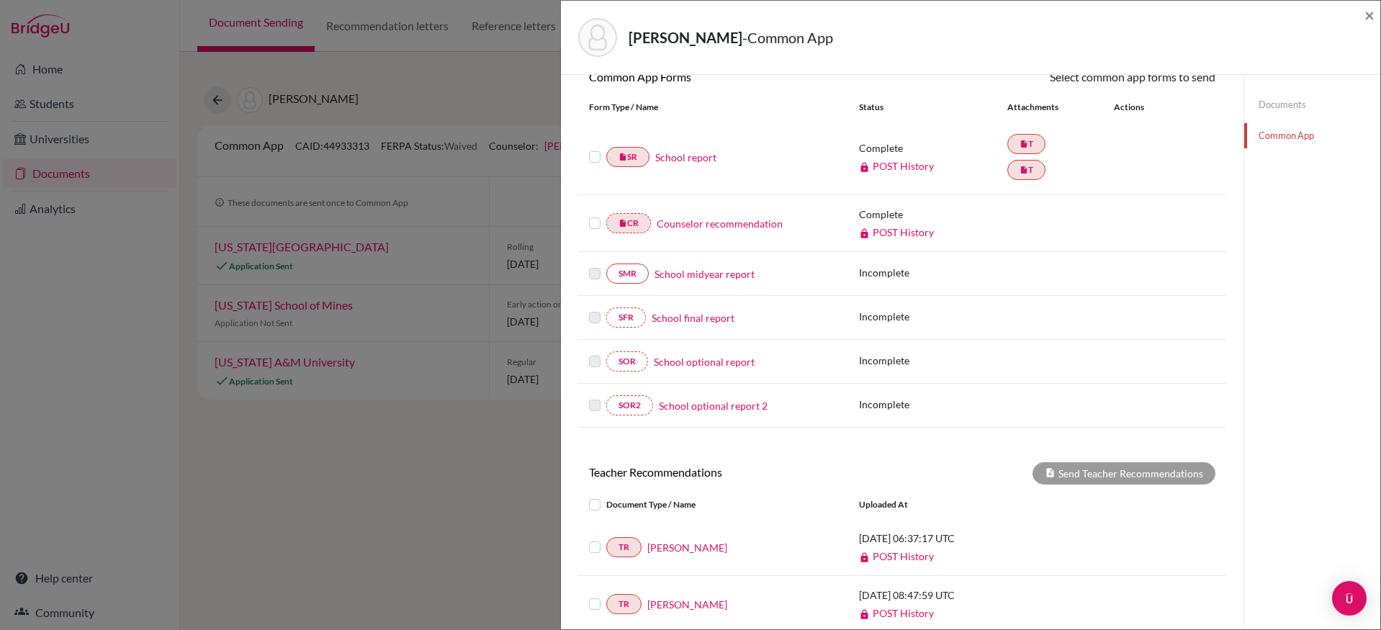
scroll to position [305, 0]
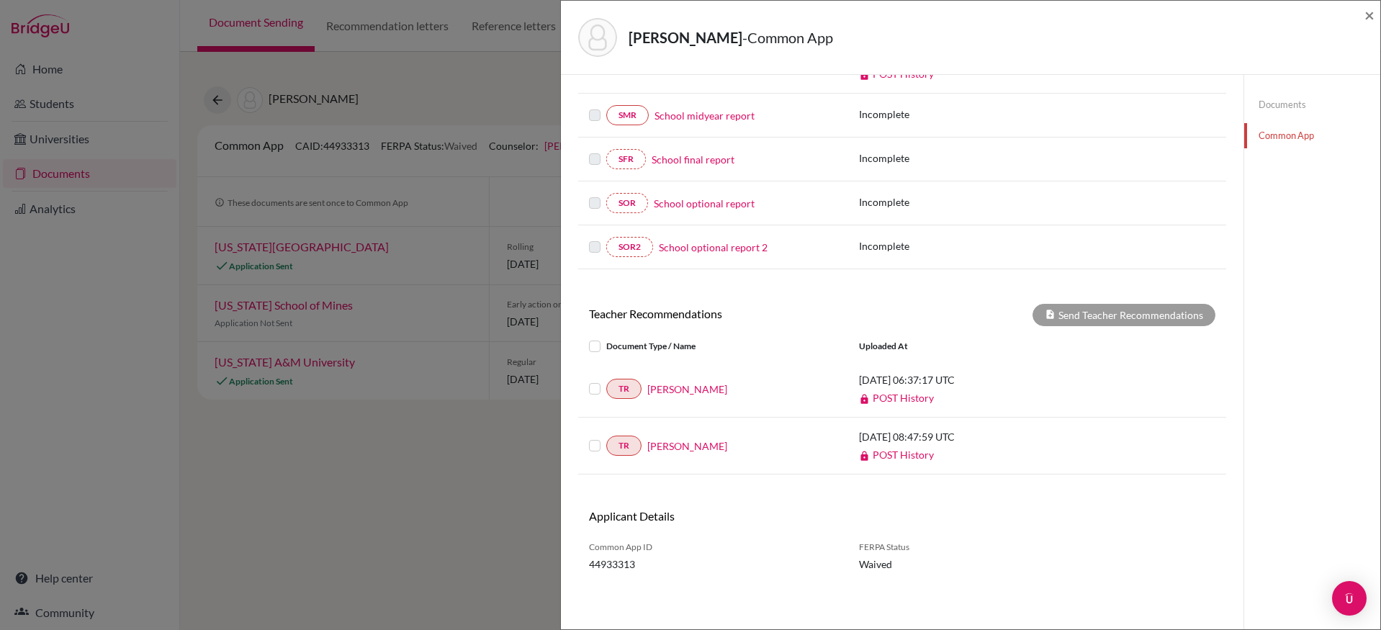
click at [606, 338] on label at bounding box center [606, 338] width 0 height 0
click at [0, 0] on input "checkbox" at bounding box center [0, 0] width 0 height 0
click at [1104, 312] on button "Send Teacher Recommendations" at bounding box center [1123, 315] width 183 height 22
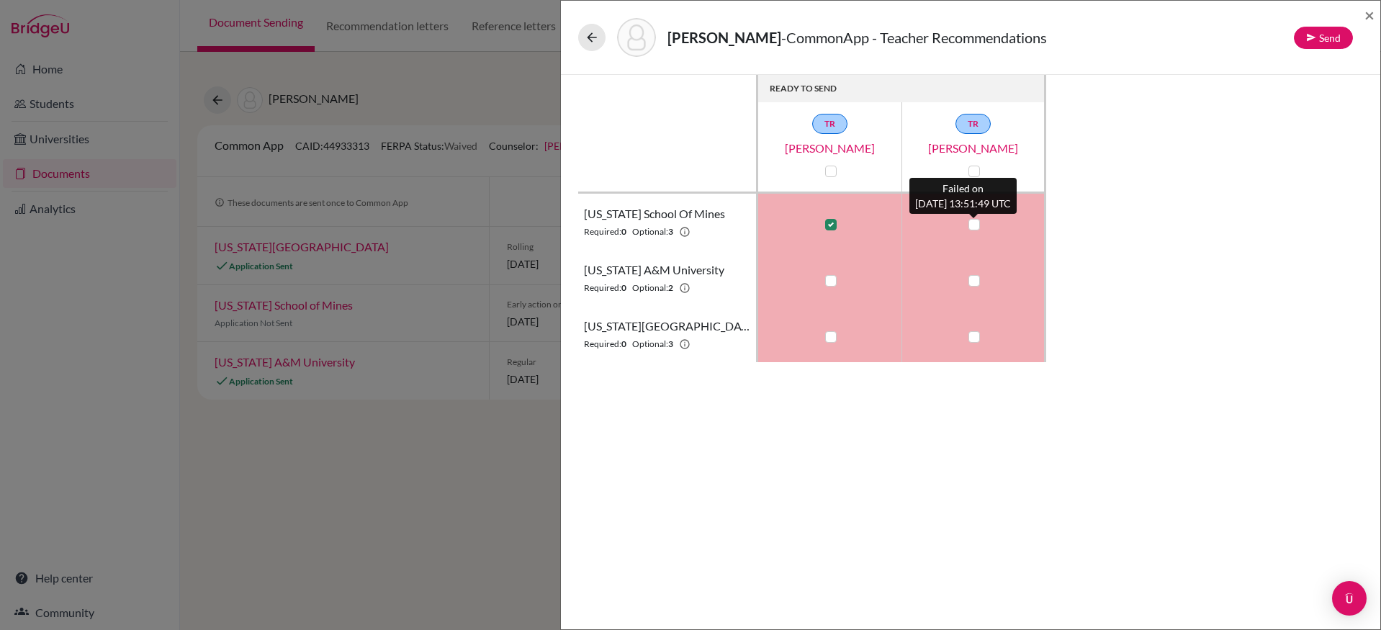
click at [975, 222] on label at bounding box center [974, 225] width 12 height 12
click at [975, 222] on input "checkbox" at bounding box center [971, 223] width 12 height 14
checkbox input "true"
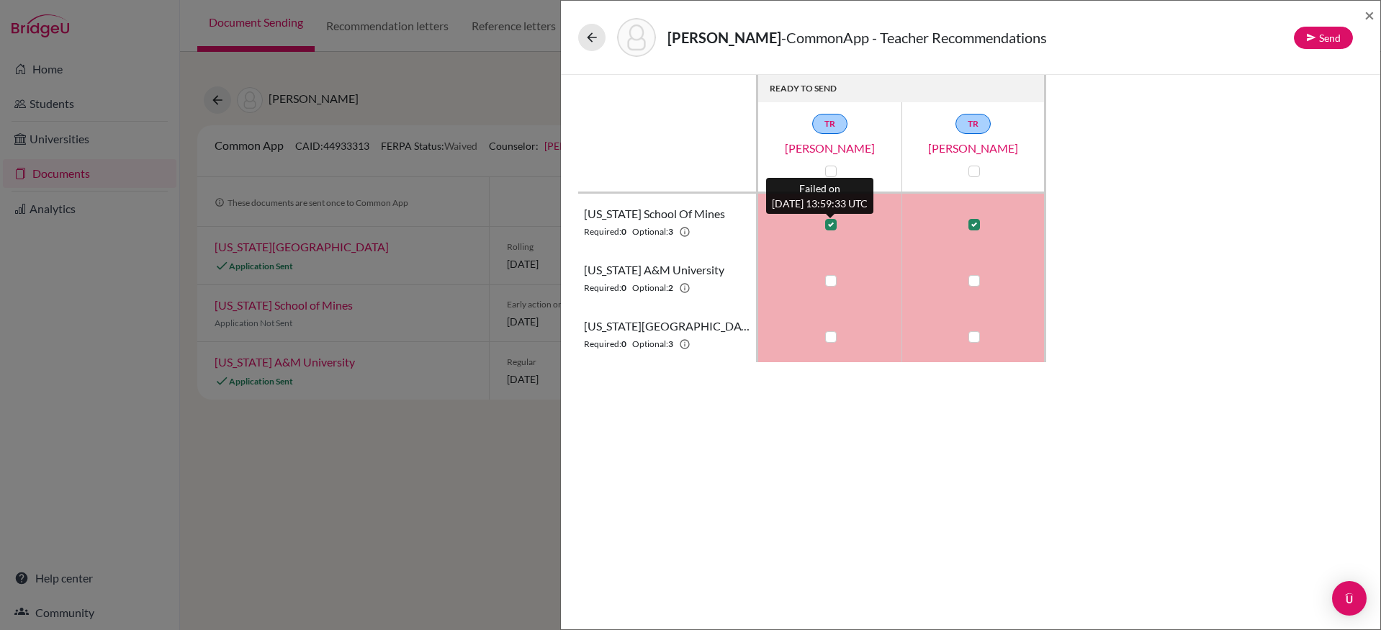
click at [831, 225] on label at bounding box center [831, 225] width 12 height 12
click at [831, 225] on input "checkbox" at bounding box center [827, 223] width 12 height 14
checkbox input "false"
click at [1333, 41] on button "Send" at bounding box center [1323, 38] width 59 height 22
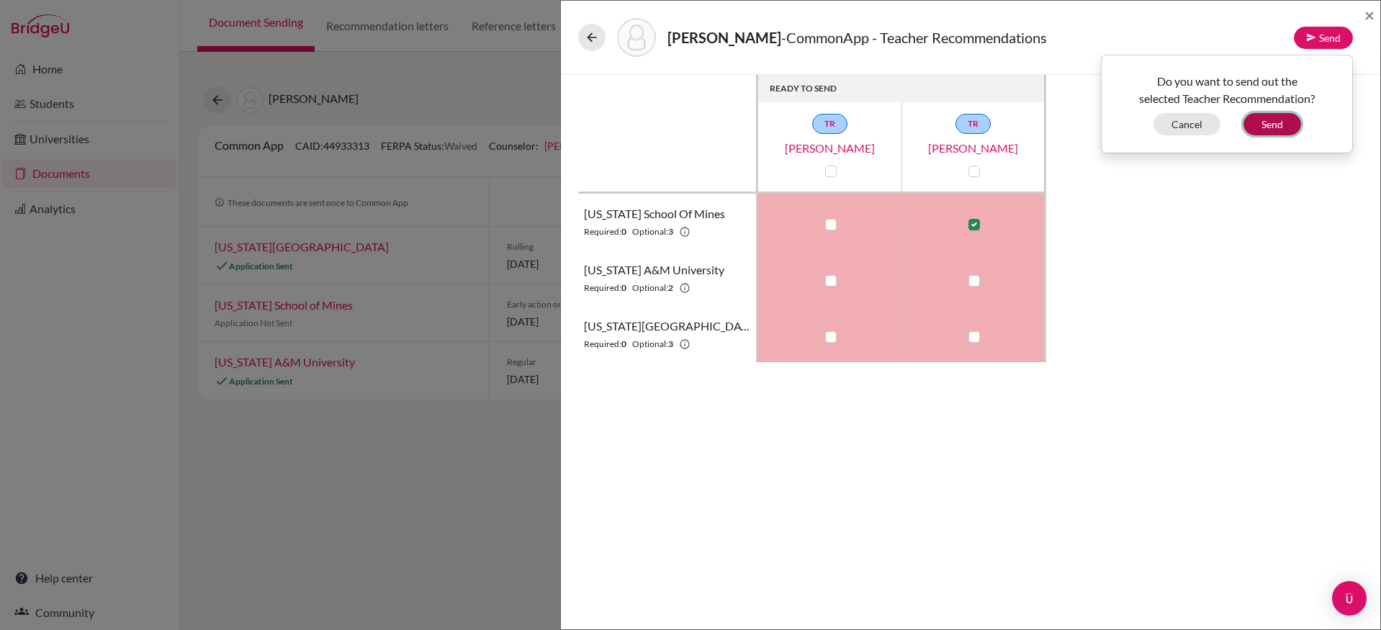
click at [1290, 125] on button "Send" at bounding box center [1272, 124] width 58 height 22
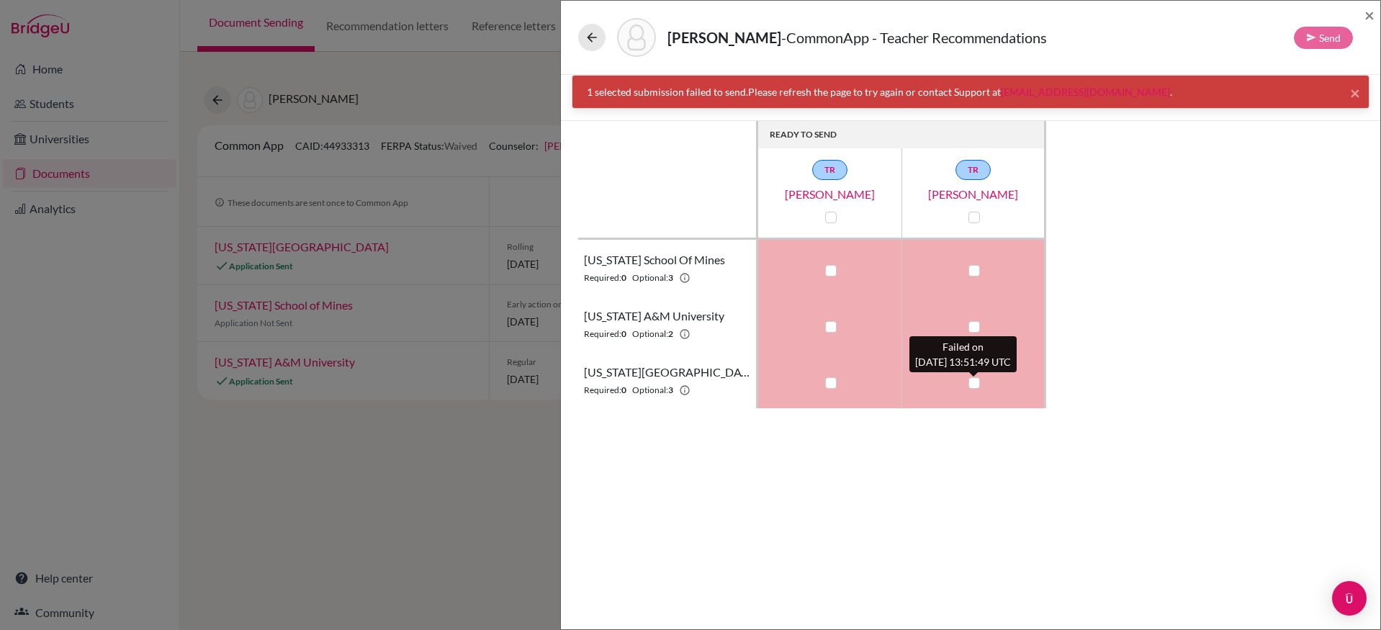
click at [971, 382] on label at bounding box center [974, 383] width 12 height 12
click at [971, 382] on input "checkbox" at bounding box center [971, 381] width 12 height 14
checkbox input "true"
click at [1332, 40] on button "Send" at bounding box center [1323, 38] width 59 height 22
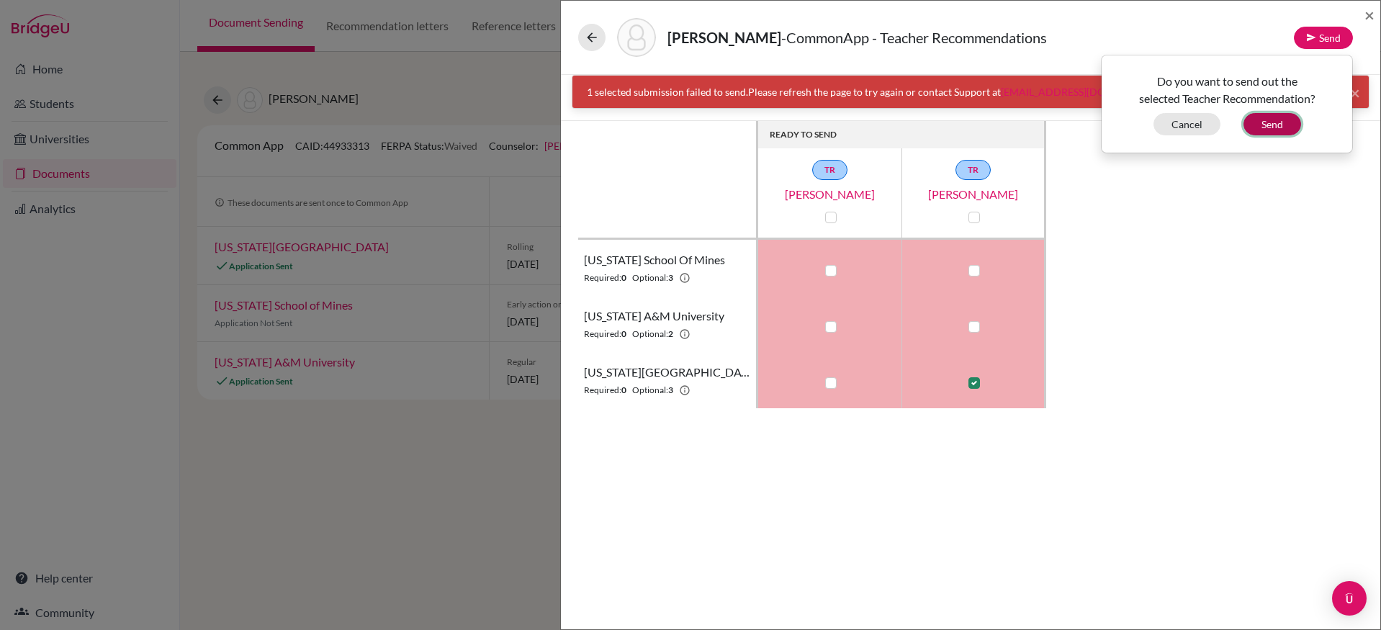
click at [1277, 127] on button "Send" at bounding box center [1272, 124] width 58 height 22
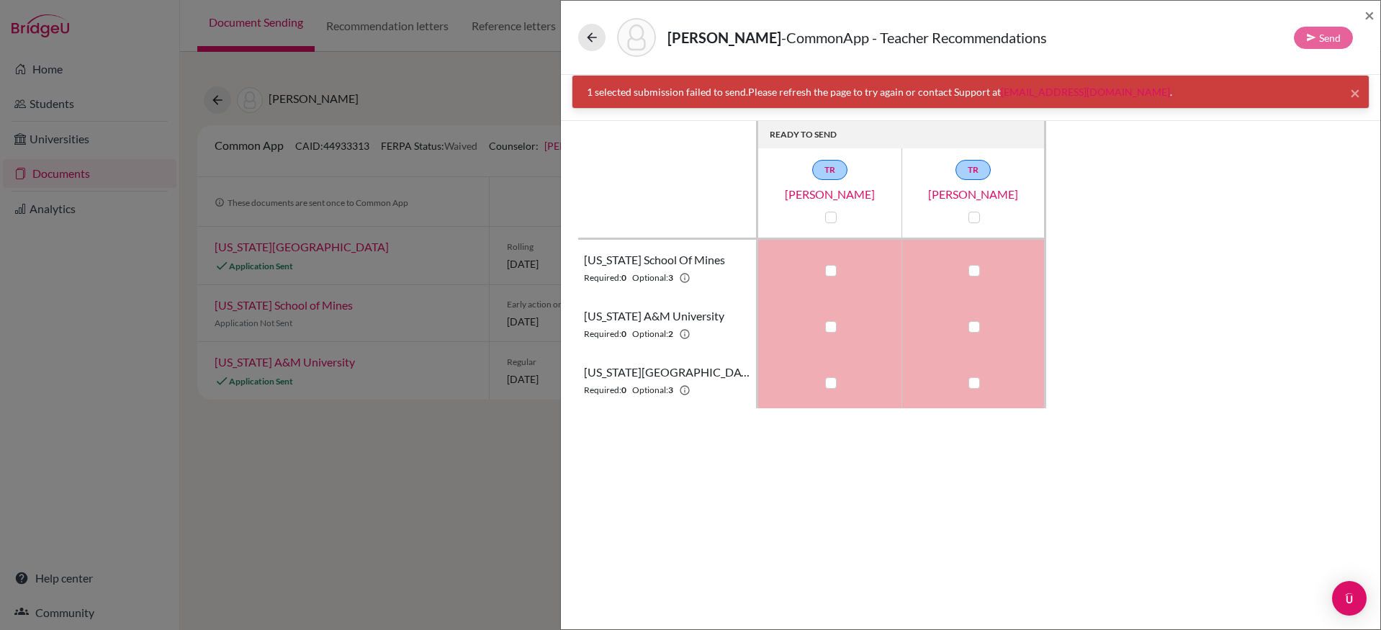
click at [578, 94] on div "× 1 selected submission failed to send. Please refresh the page to try again or…" at bounding box center [970, 92] width 796 height 32
drag, startPoint x: 583, startPoint y: 94, endPoint x: 744, endPoint y: 91, distance: 160.6
click at [744, 91] on div "× 1 selected submission failed to send. Please refresh the page to try again or…" at bounding box center [970, 92] width 796 height 32
copy div "1 selected submission failed to send"
click at [1370, 17] on span "×" at bounding box center [1369, 14] width 10 height 21
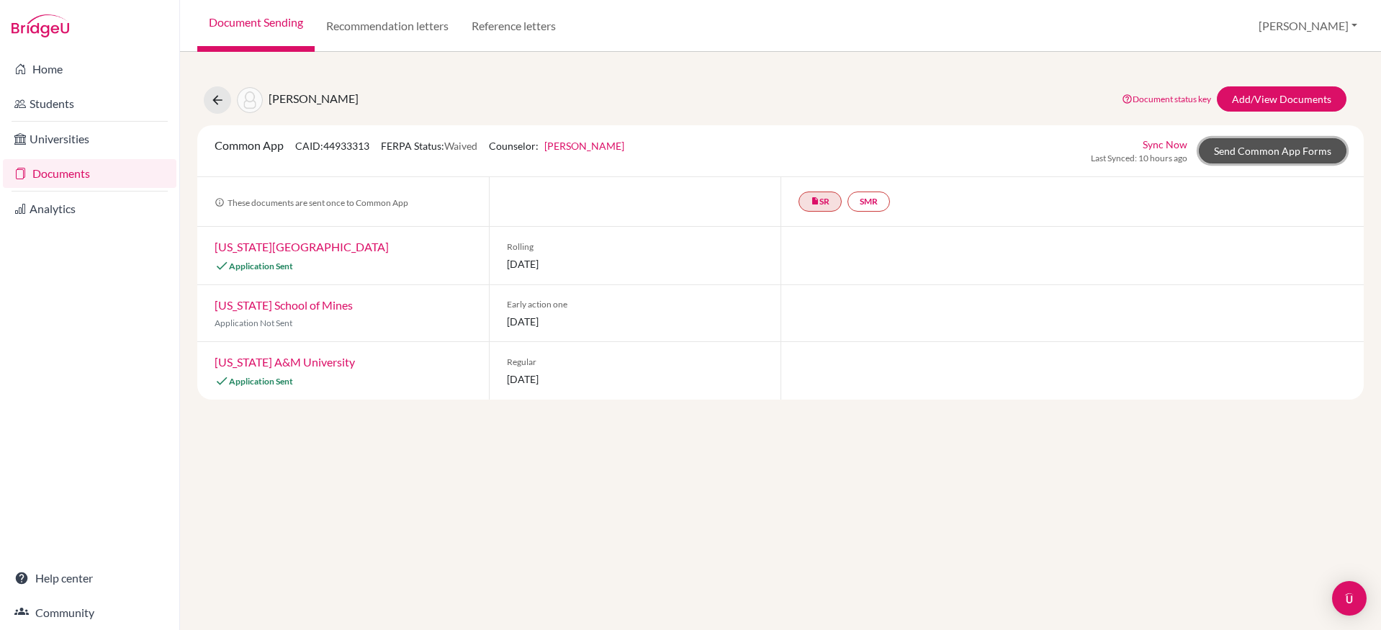
click at [1240, 142] on link "Send Common App Forms" at bounding box center [1273, 150] width 148 height 25
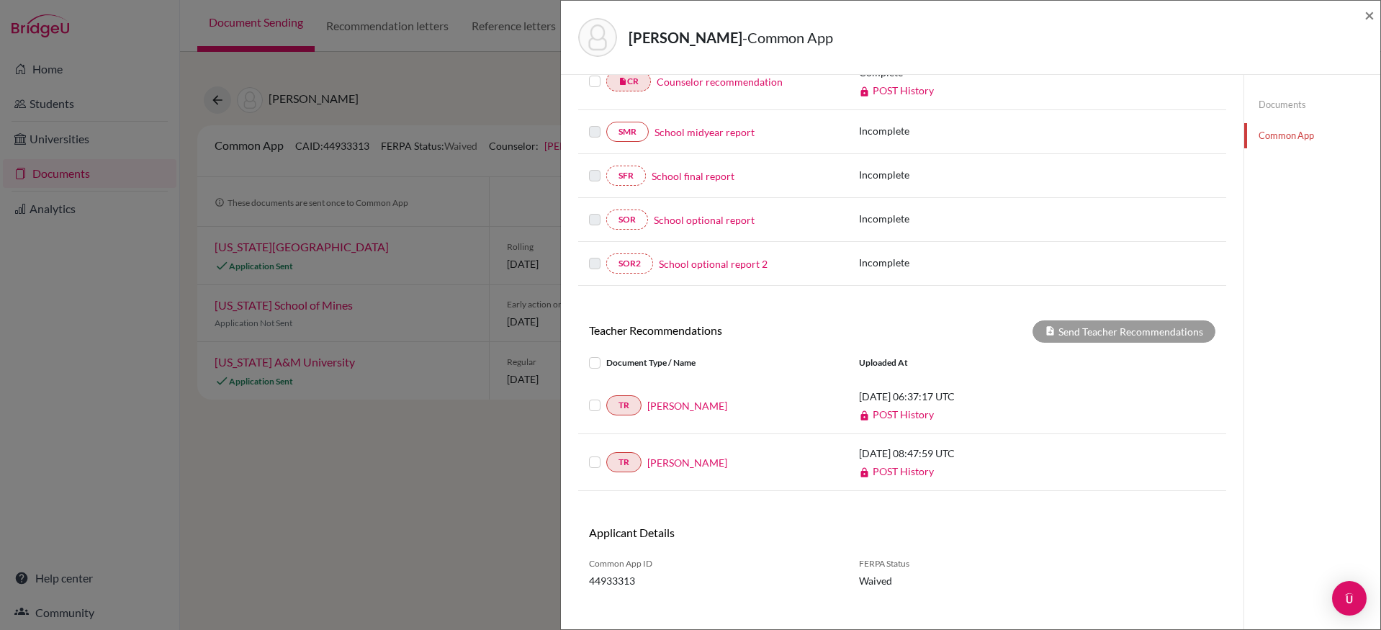
scroll to position [305, 0]
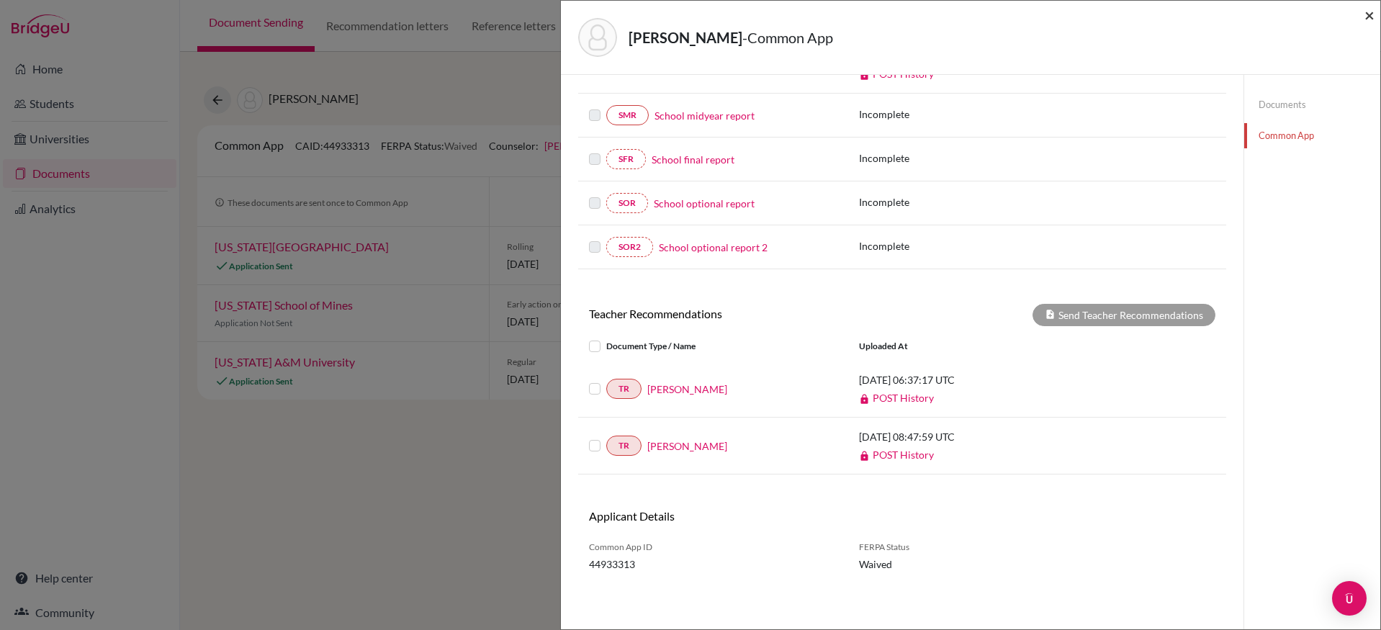
click at [1369, 18] on span "×" at bounding box center [1369, 14] width 10 height 21
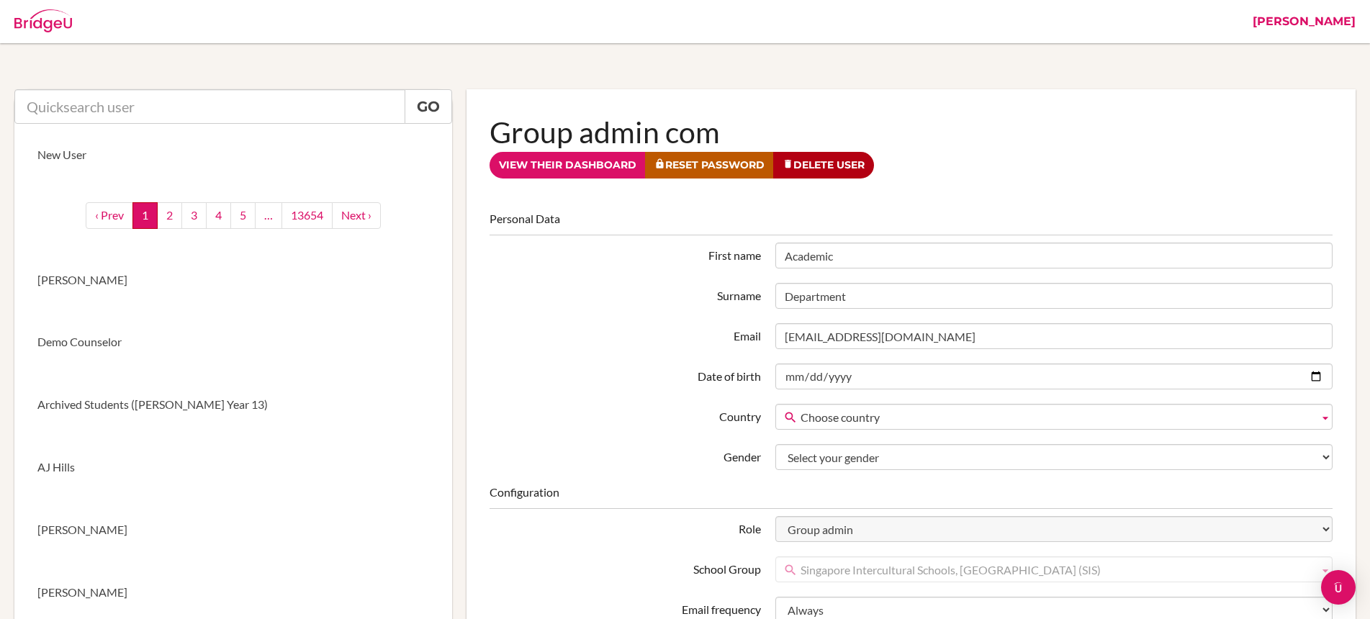
click at [1319, 20] on link "[PERSON_NAME]" at bounding box center [1304, 21] width 117 height 43
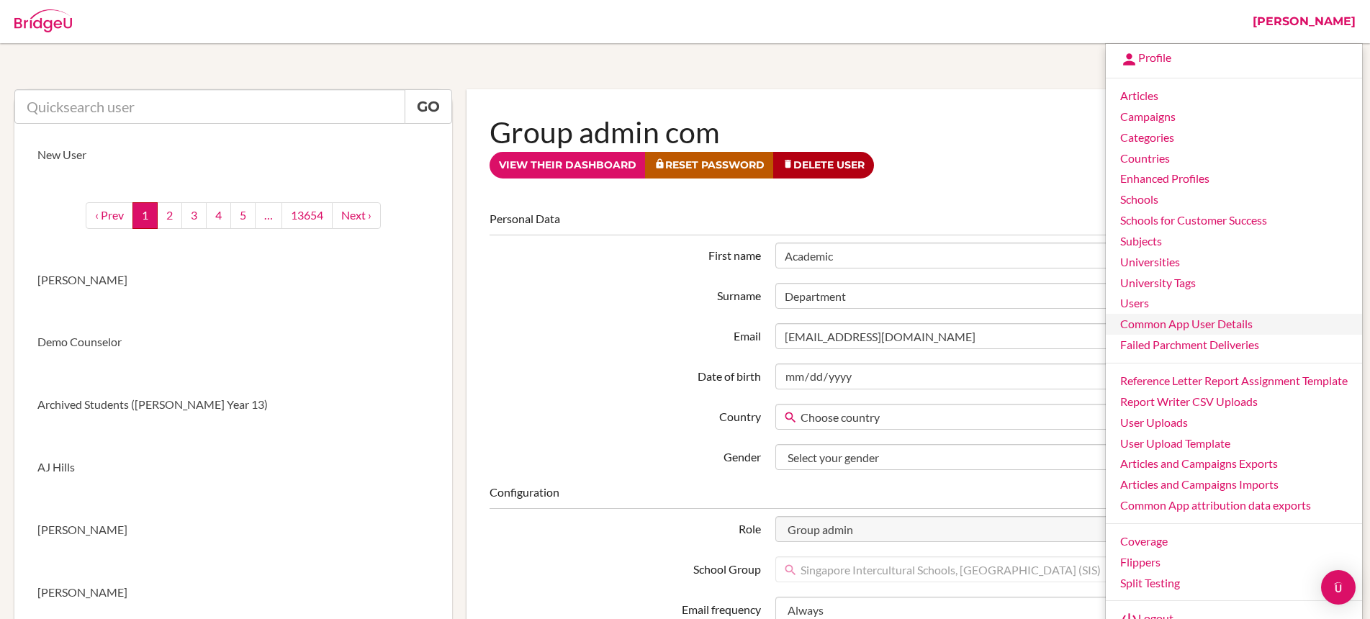
click at [1189, 323] on link "Common App User Details" at bounding box center [1234, 324] width 256 height 21
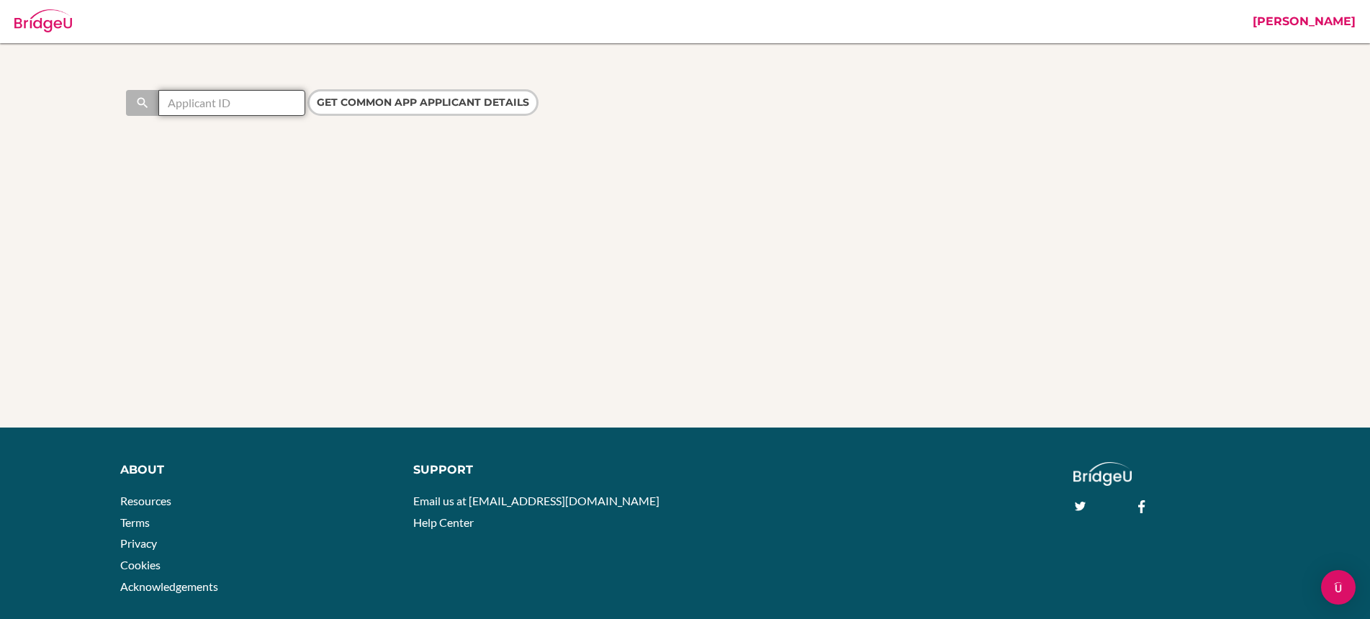
click at [225, 106] on input "text" at bounding box center [231, 103] width 147 height 26
paste input "44933313"
type input "44933313"
click at [350, 104] on input "Get Common App applicant details" at bounding box center [422, 102] width 231 height 27
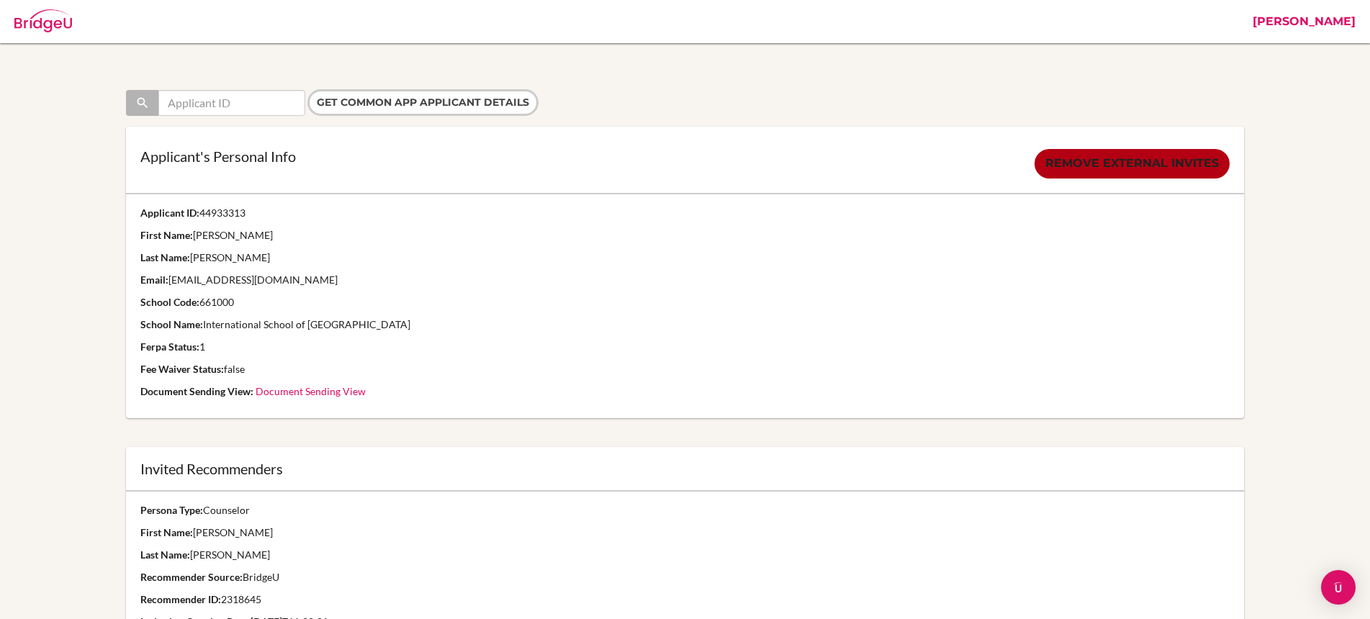
drag, startPoint x: 202, startPoint y: 302, endPoint x: 239, endPoint y: 305, distance: 36.8
click at [239, 305] on p "School Code: 661000" at bounding box center [684, 302] width 1089 height 14
copy p "661000"
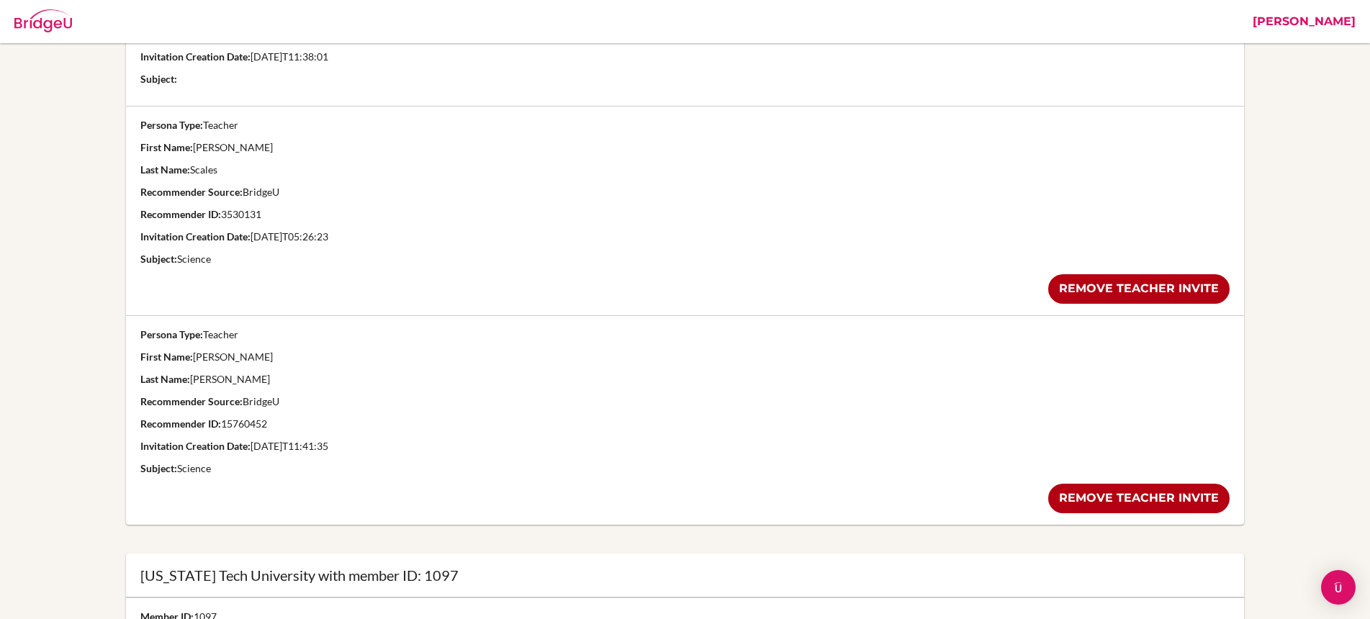
scroll to position [563, 0]
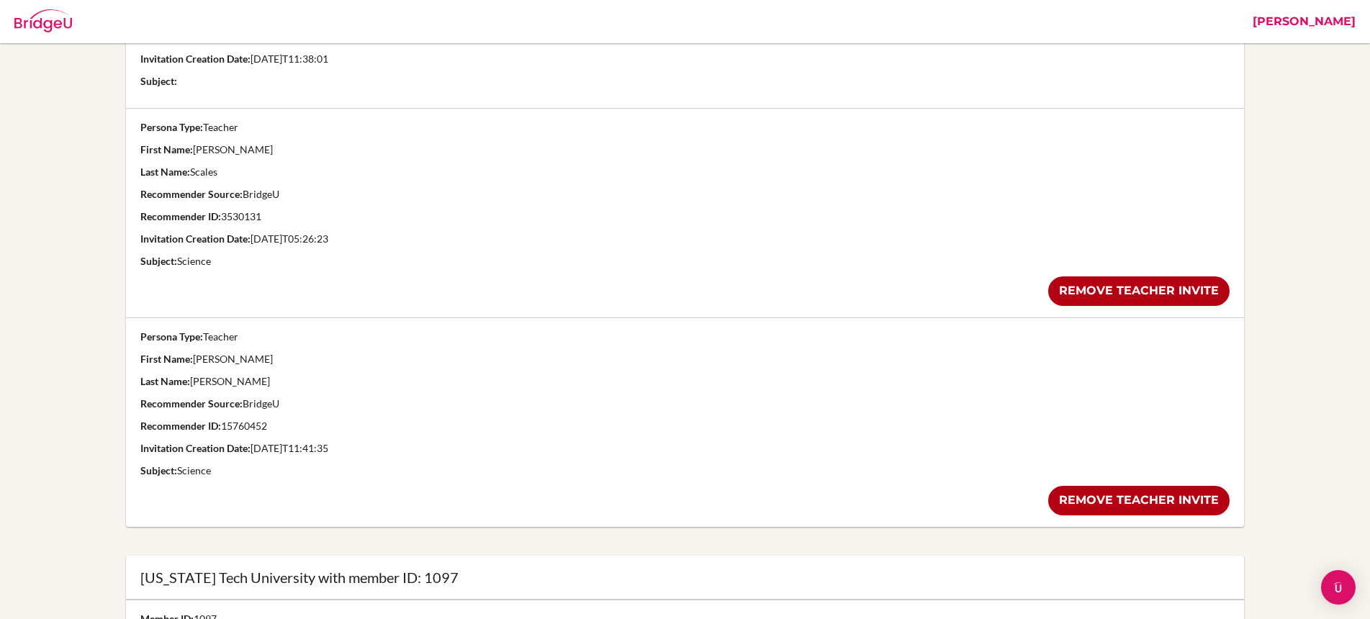
drag, startPoint x: 211, startPoint y: 477, endPoint x: 140, endPoint y: 334, distance: 159.7
click at [140, 334] on td "Persona Type: Teacher First Name: Mariamma Last Name: Mathew Recommender Source…" at bounding box center [685, 422] width 1118 height 209
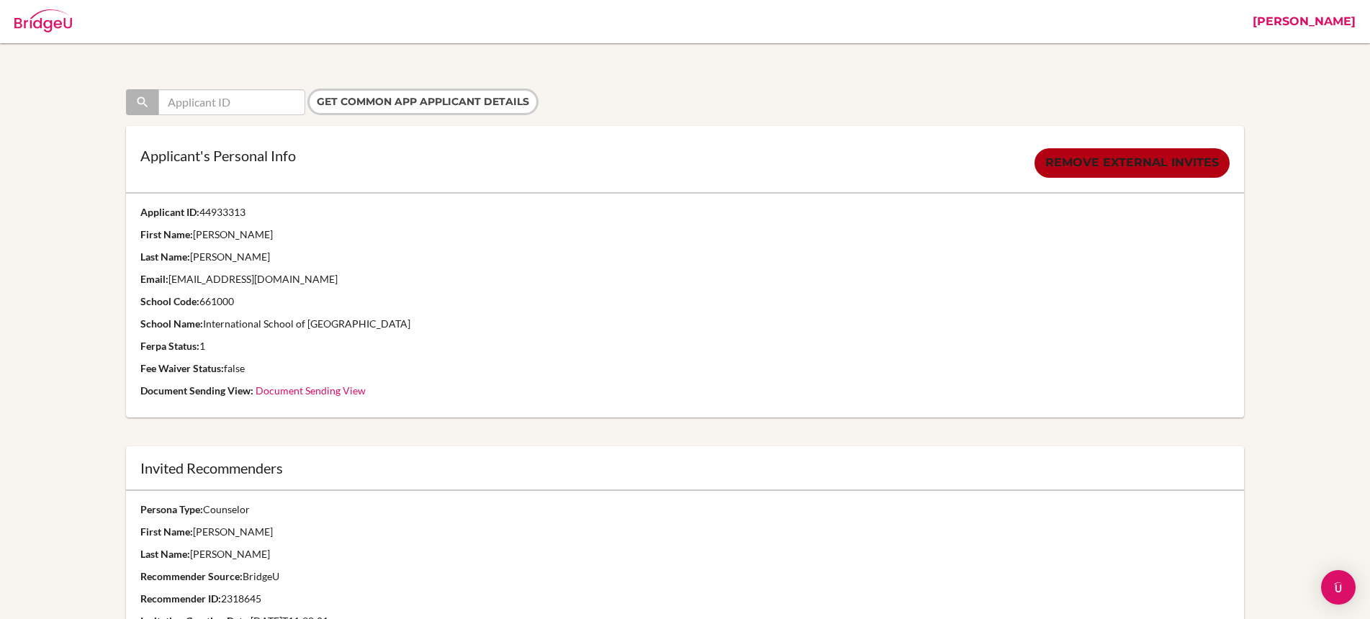
scroll to position [0, 0]
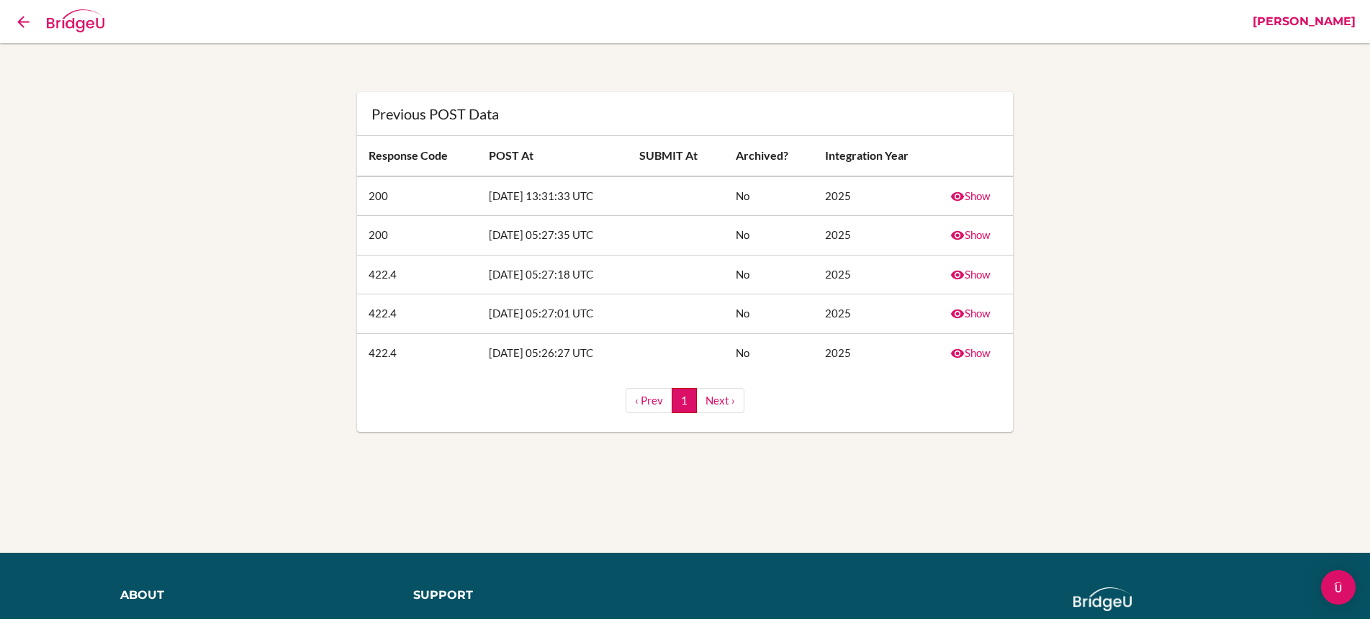
click at [970, 278] on link "Show" at bounding box center [970, 274] width 40 height 13
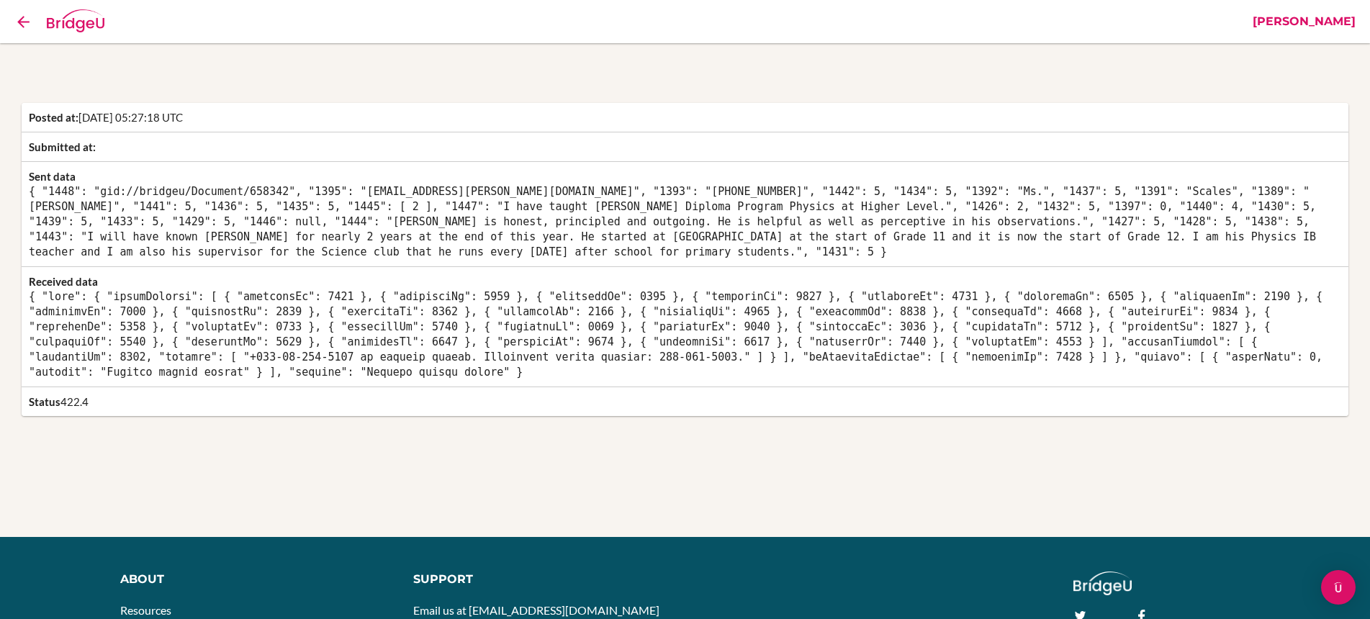
click at [22, 24] on icon at bounding box center [23, 22] width 18 height 18
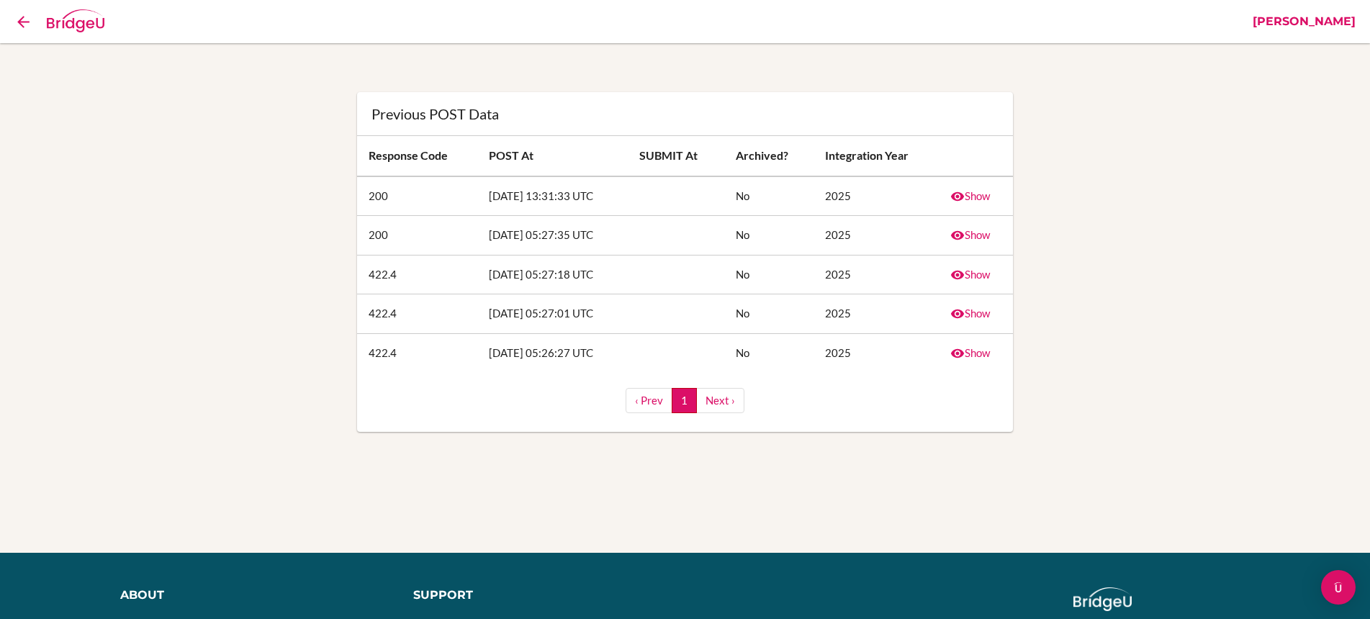
click at [19, 26] on icon at bounding box center [23, 22] width 18 height 18
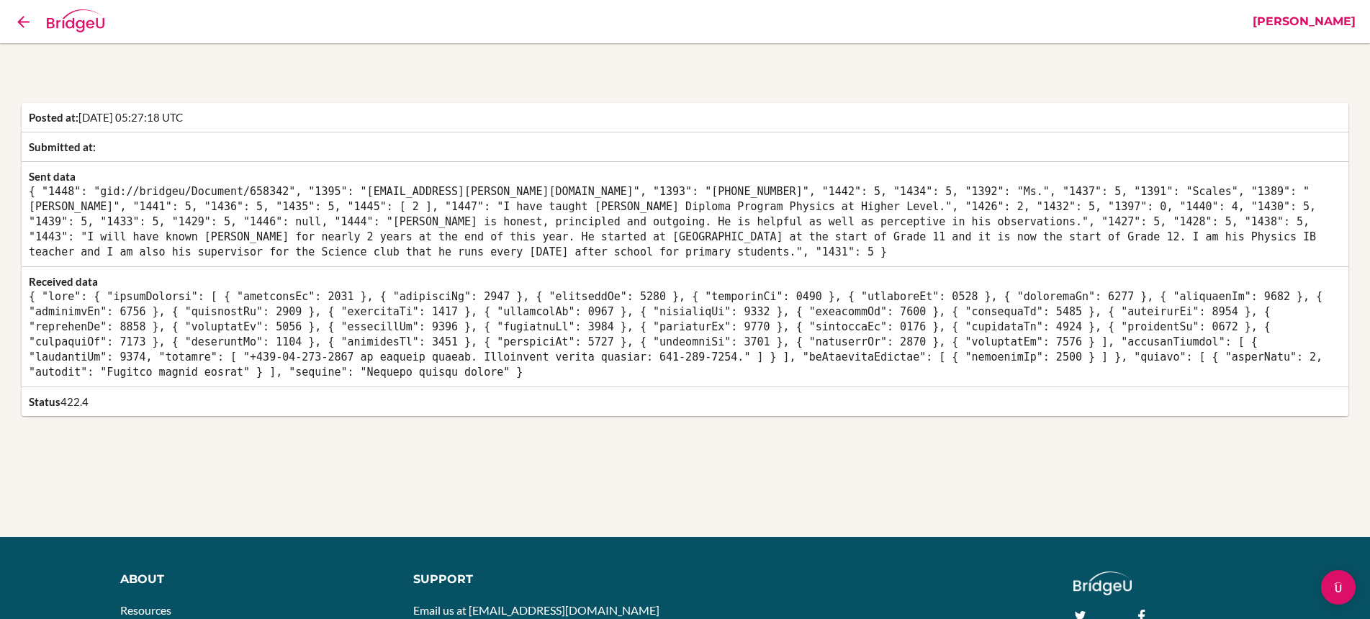
click at [21, 18] on icon at bounding box center [23, 22] width 18 height 18
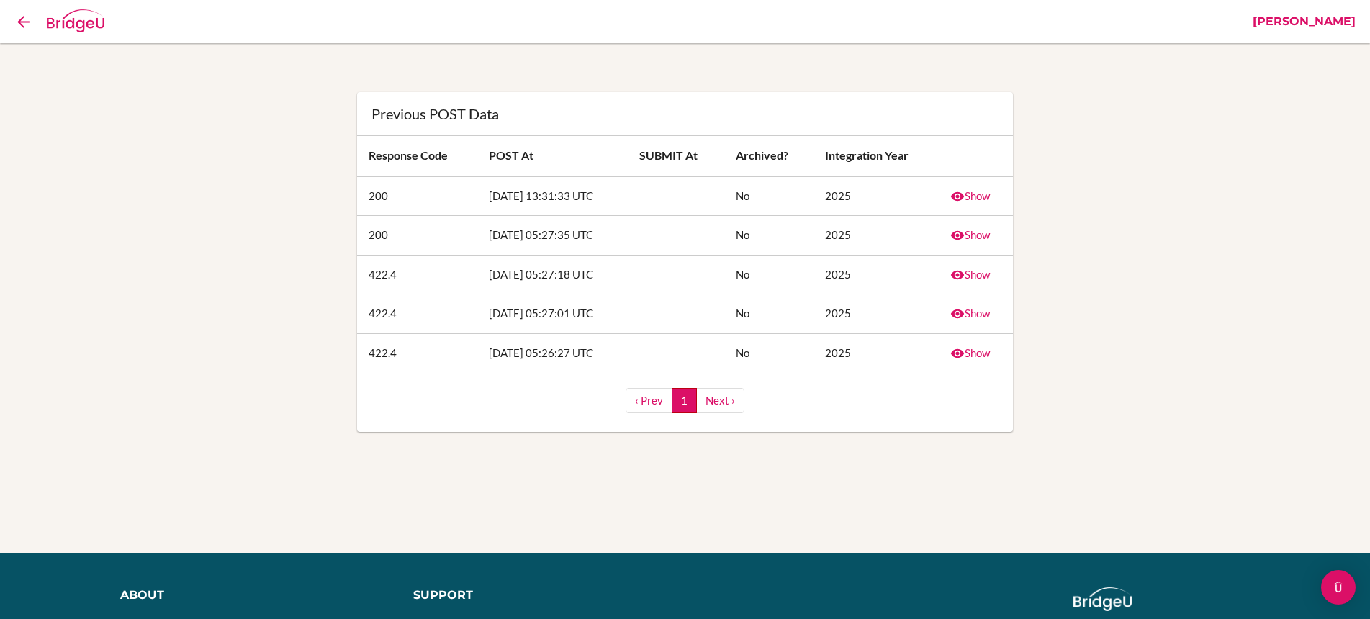
click at [1306, 12] on link "[PERSON_NAME]" at bounding box center [1304, 21] width 117 height 43
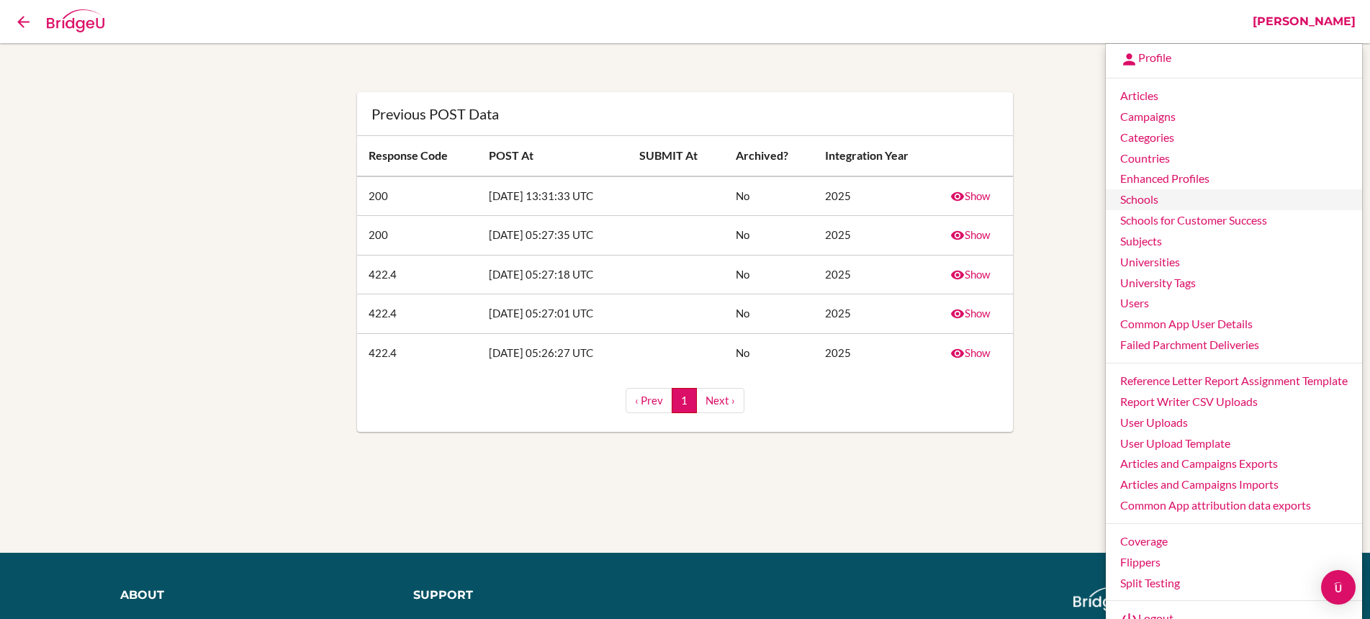
click at [1153, 199] on link "Schools" at bounding box center [1234, 199] width 256 height 21
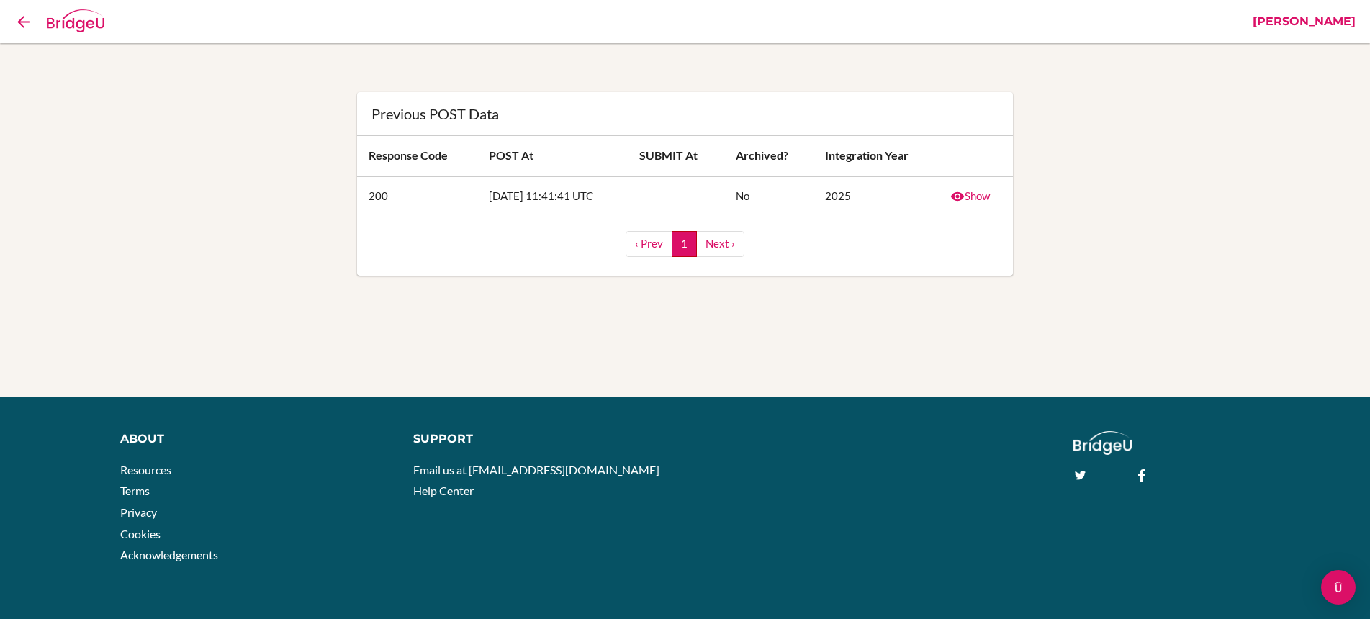
click at [973, 192] on link "Show" at bounding box center [970, 195] width 40 height 13
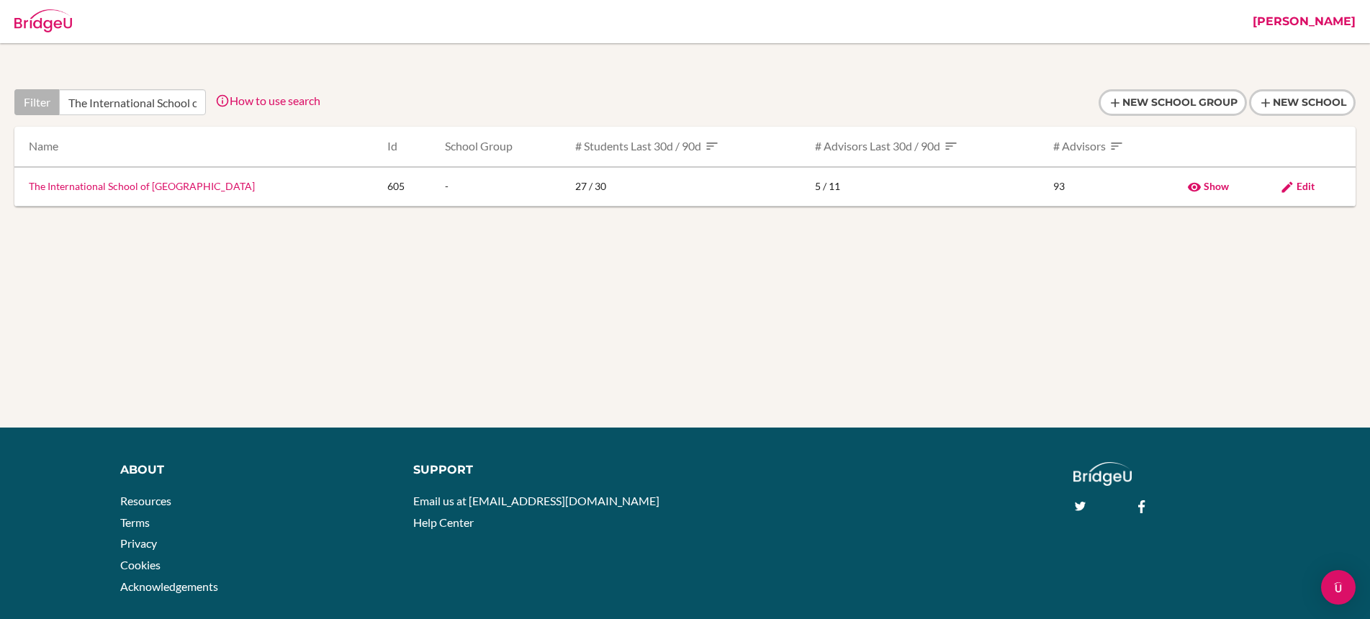
scroll to position [0, 70]
type input "The International School of [GEOGRAPHIC_DATA]"
click at [1300, 184] on span "Edit" at bounding box center [1306, 186] width 18 height 12
